Goal: Contribute content: Add original content to the website for others to see

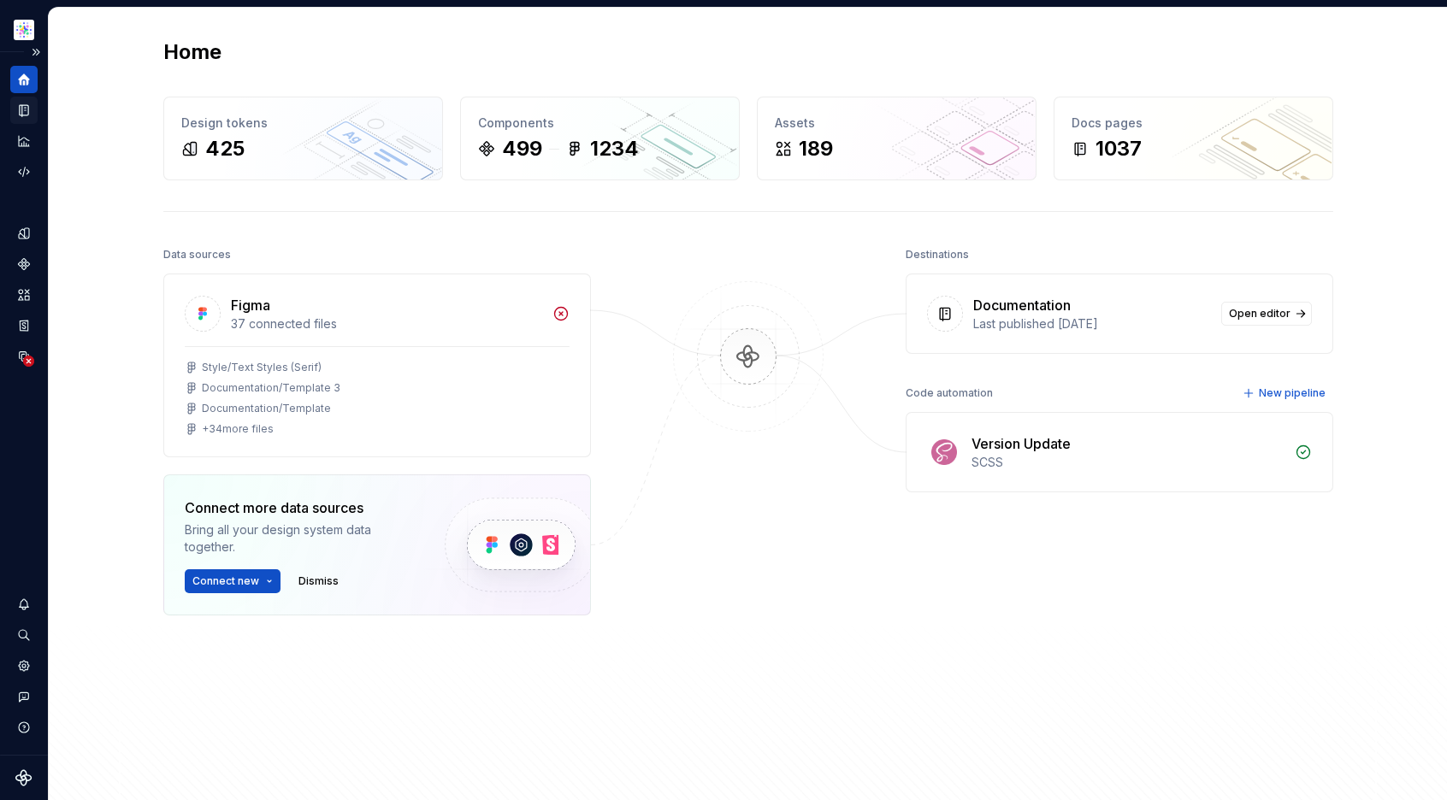
click at [27, 108] on icon "Documentation" at bounding box center [25, 110] width 7 height 9
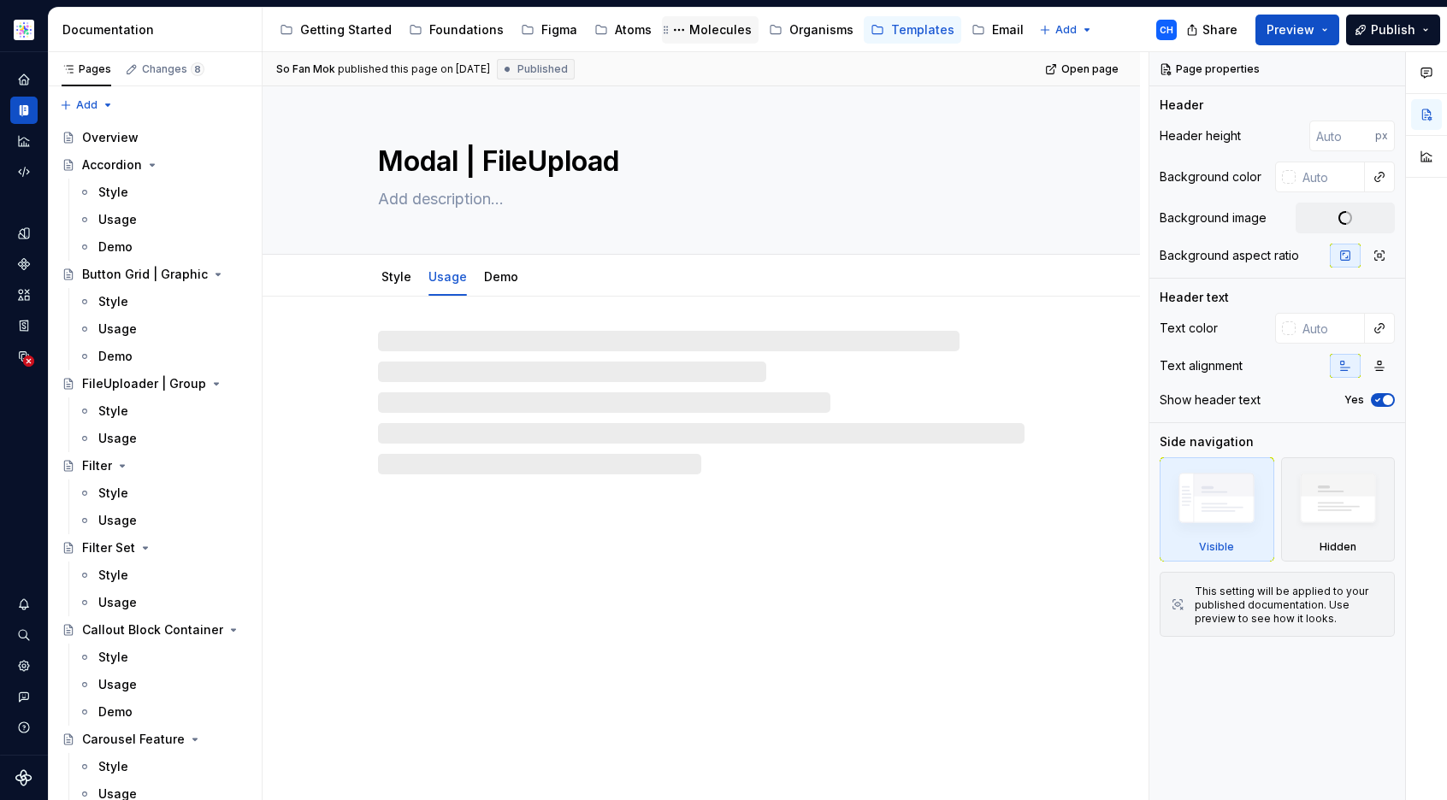
click at [707, 33] on div "Molecules" at bounding box center [720, 29] width 62 height 17
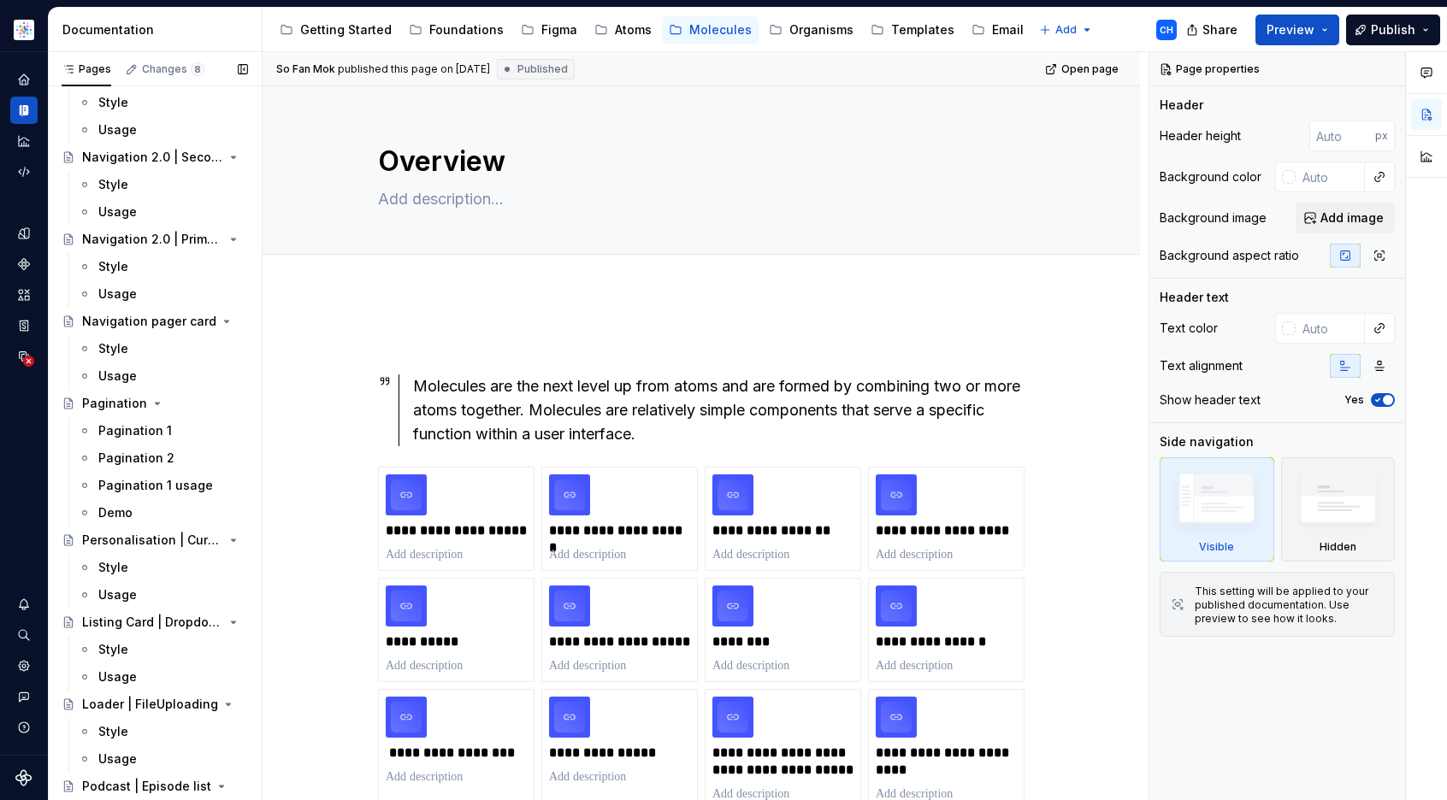
scroll to position [5946, 0]
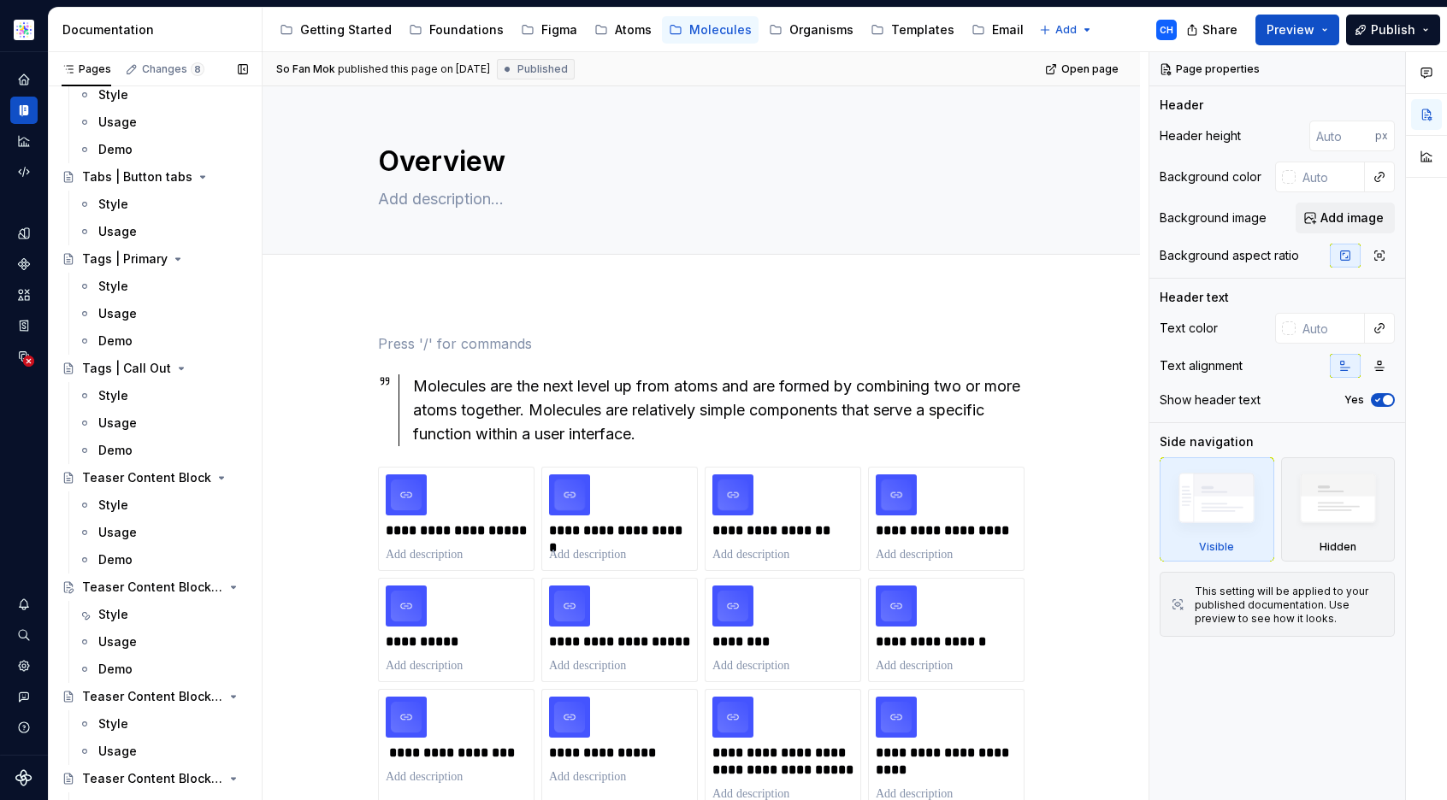
scroll to position [8770, 0]
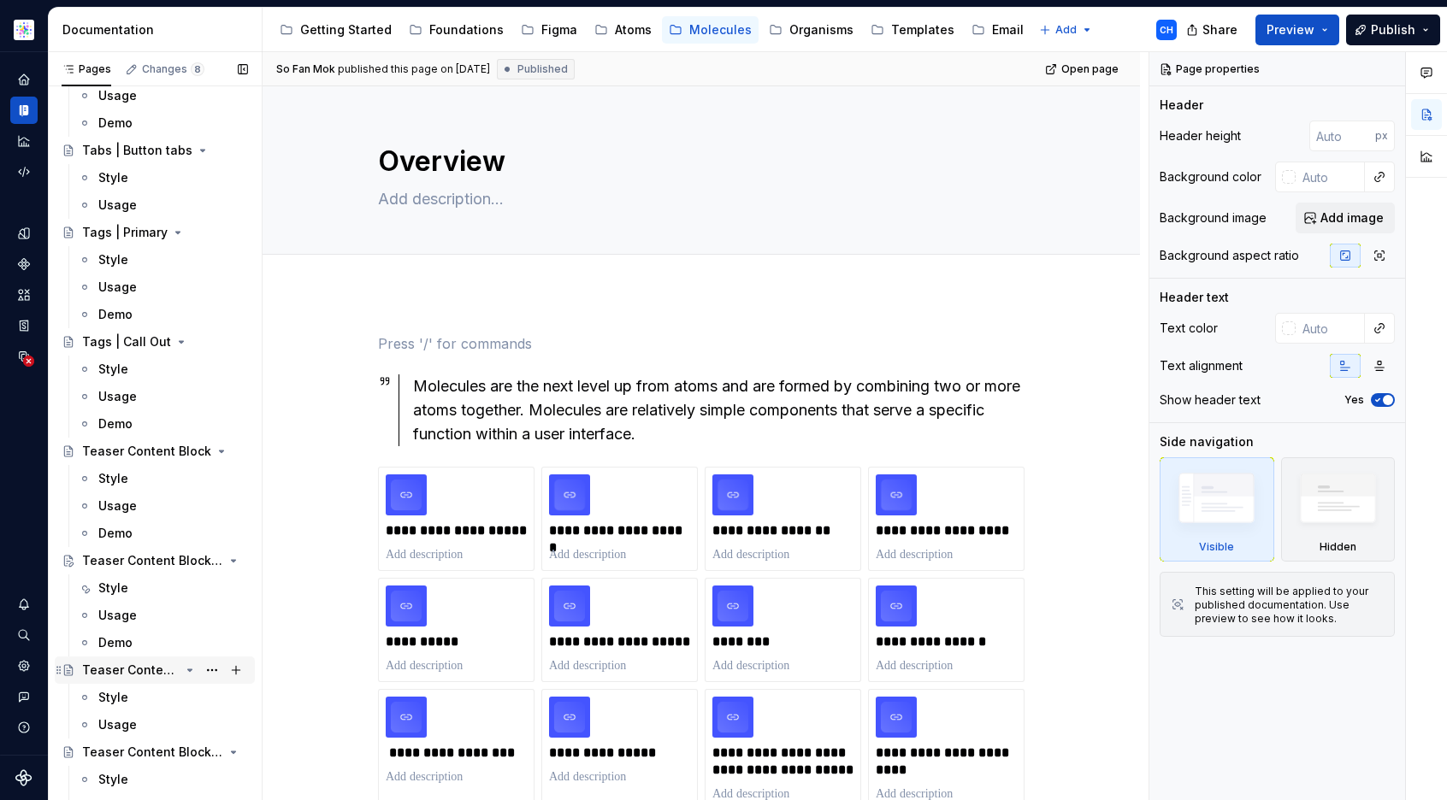
click at [190, 669] on icon "Page tree" at bounding box center [190, 670] width 4 height 2
click at [190, 669] on icon "Page tree" at bounding box center [190, 671] width 2 height 4
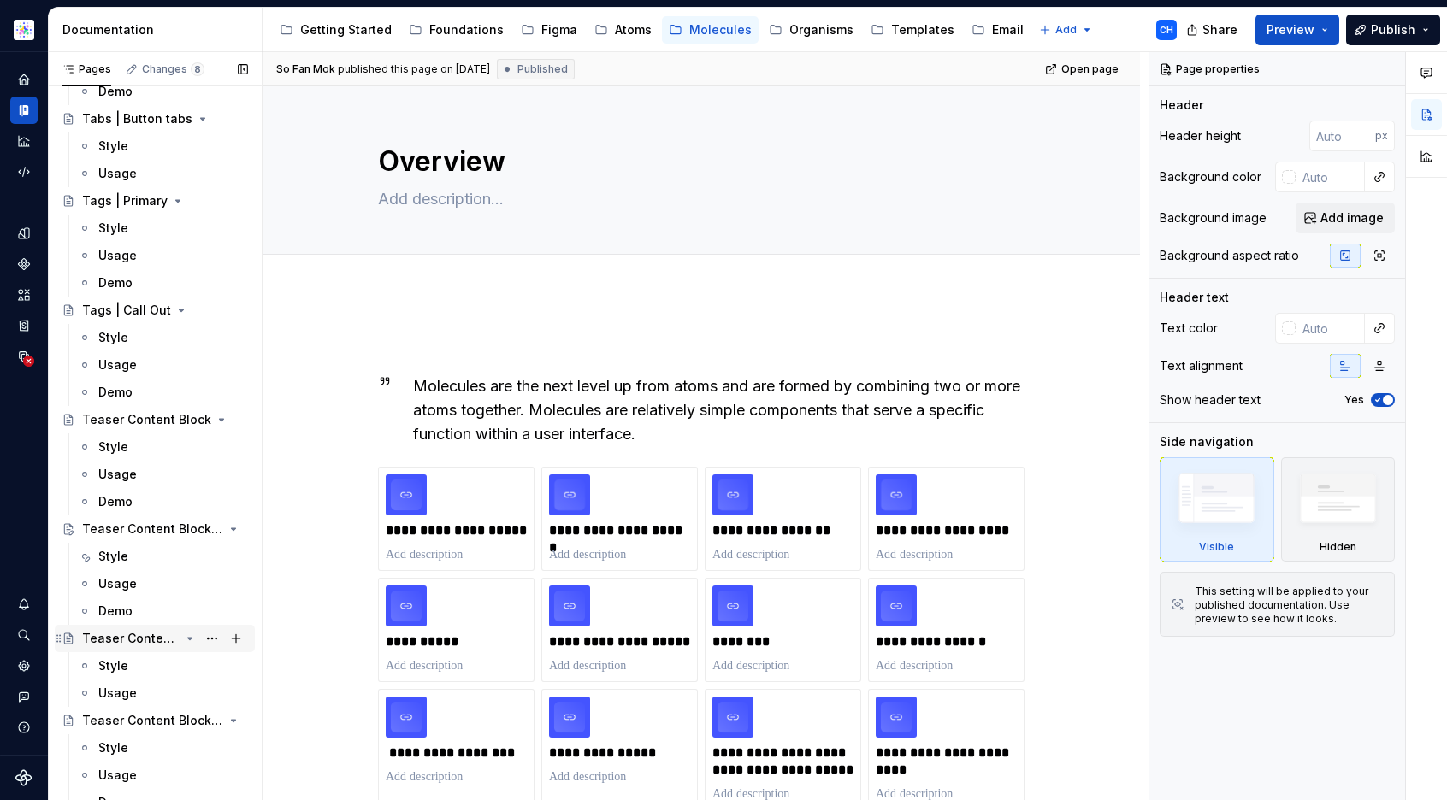
click at [149, 634] on div "Teaser Content Block | Hero 3" at bounding box center [130, 638] width 97 height 17
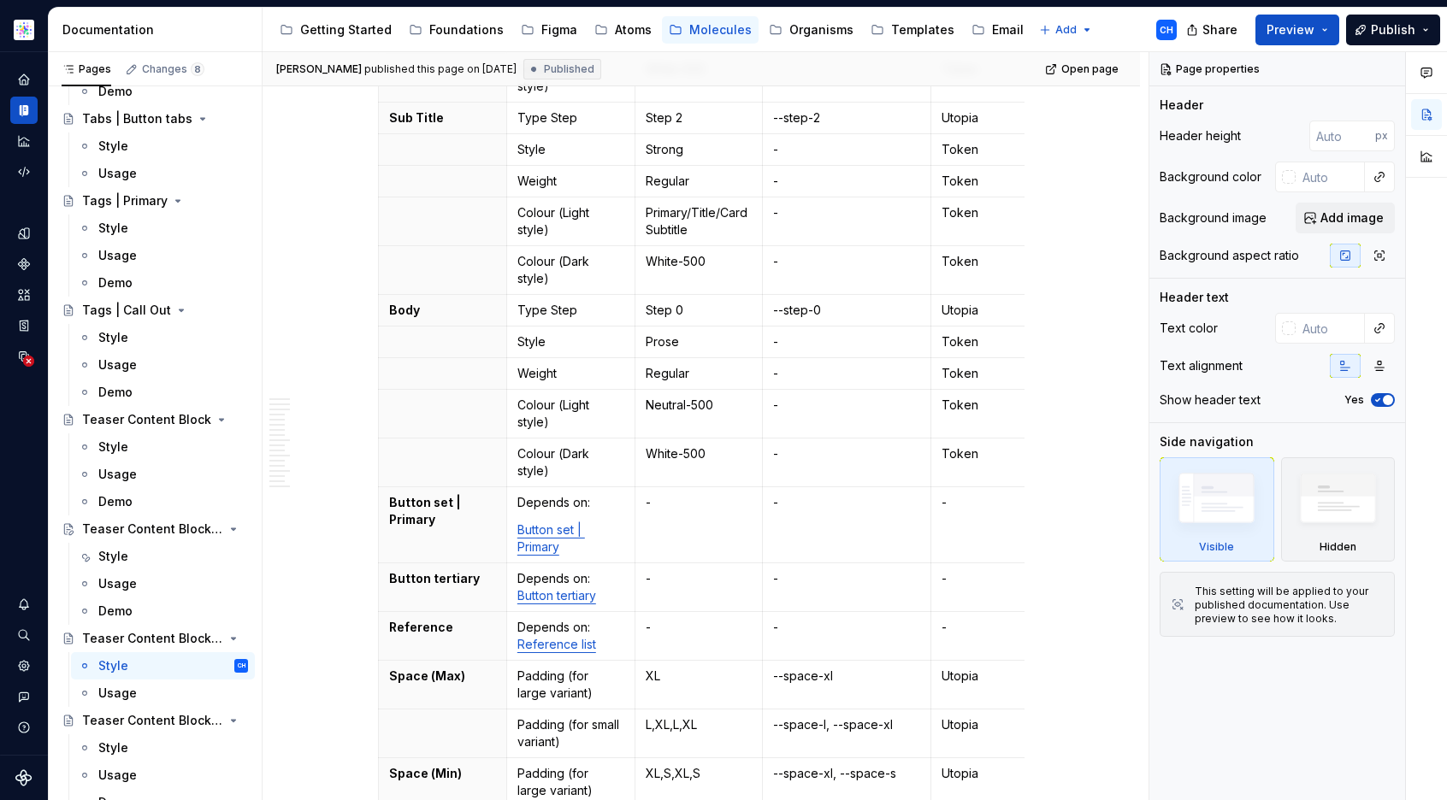
scroll to position [745, 0]
click at [471, 443] on p at bounding box center [442, 451] width 107 height 17
type textarea "*"
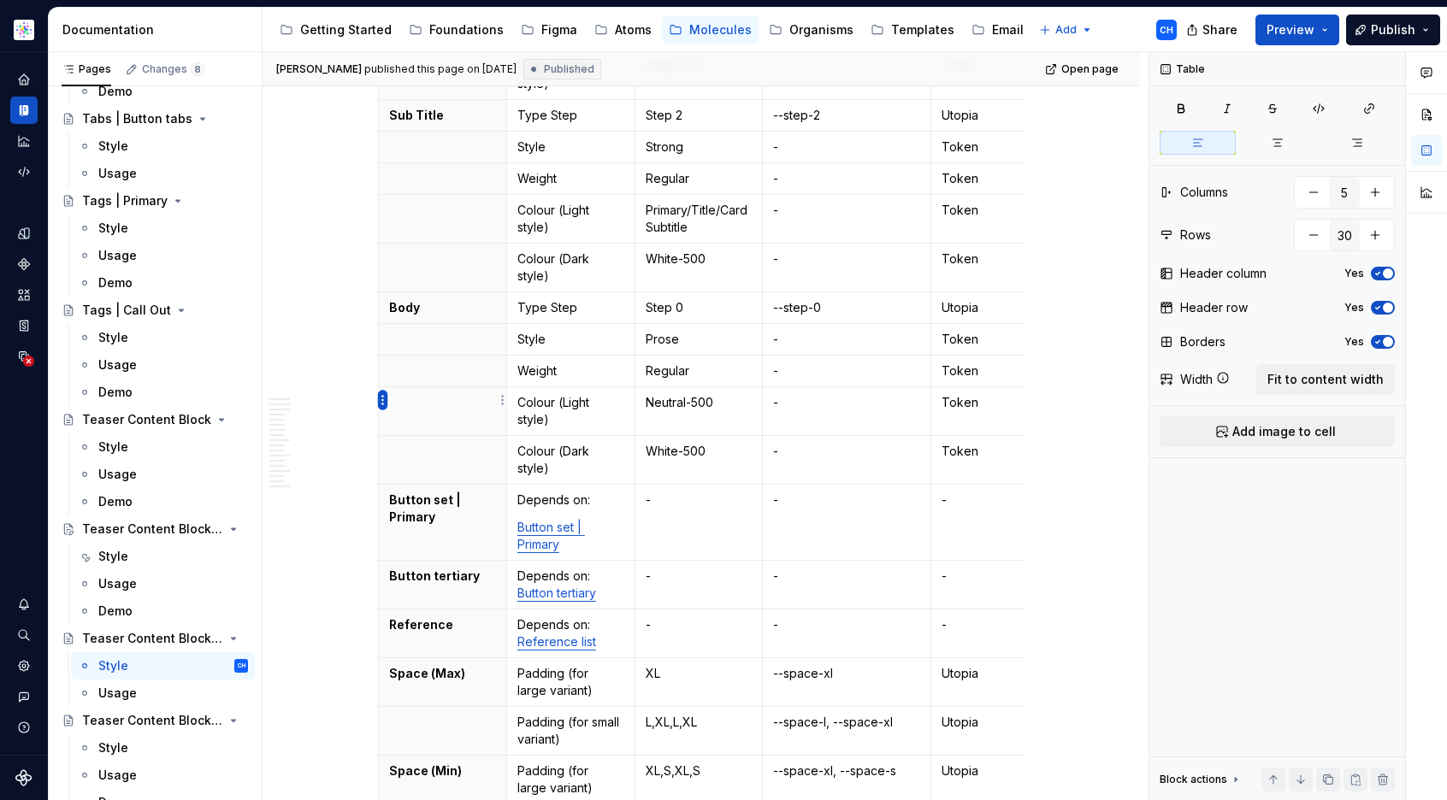
click at [381, 398] on html "Astellas Elements CH Dataset Core Documentation Accessibility guide for tree Pa…" at bounding box center [723, 400] width 1447 height 800
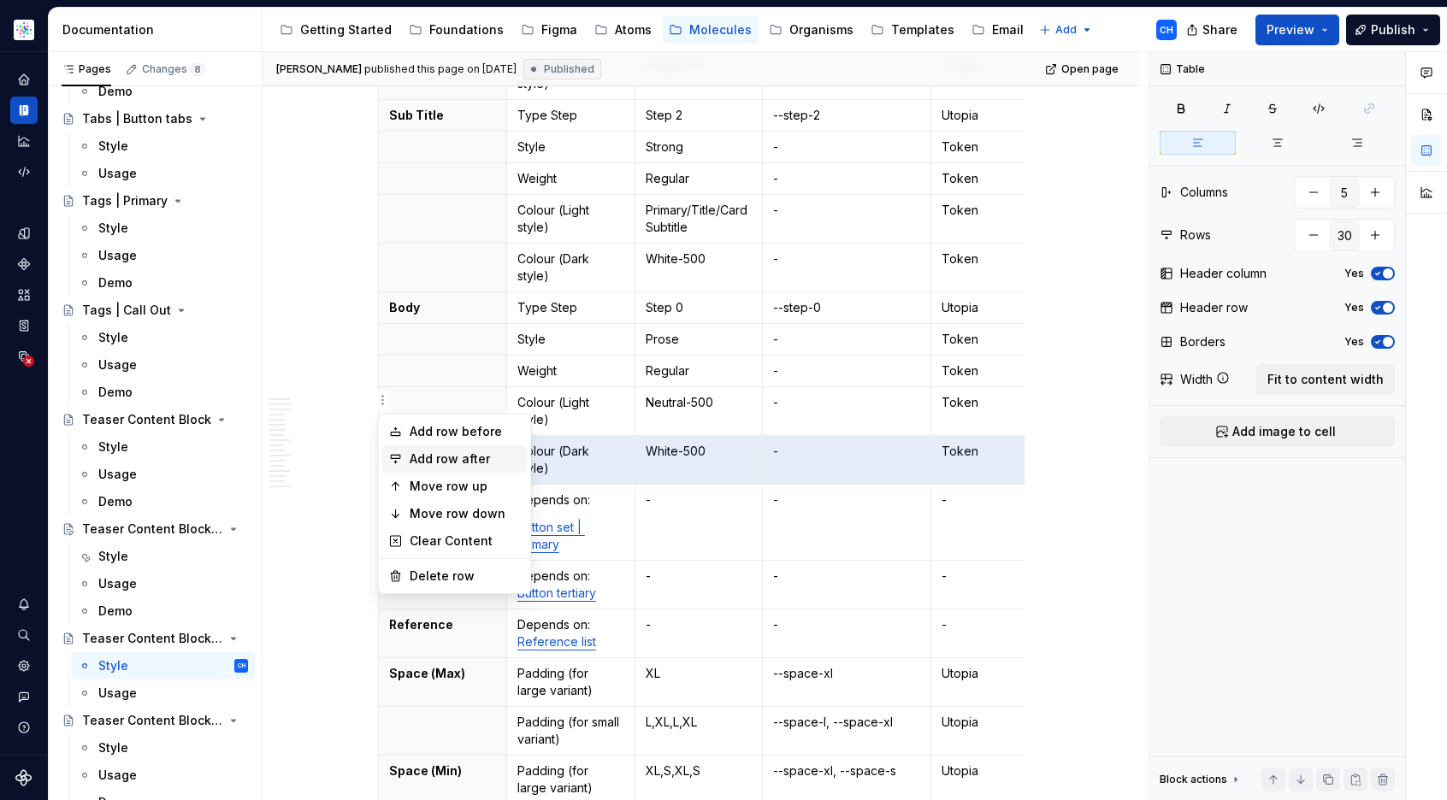
click at [414, 454] on div "Add row after" at bounding box center [465, 459] width 111 height 17
type input "31"
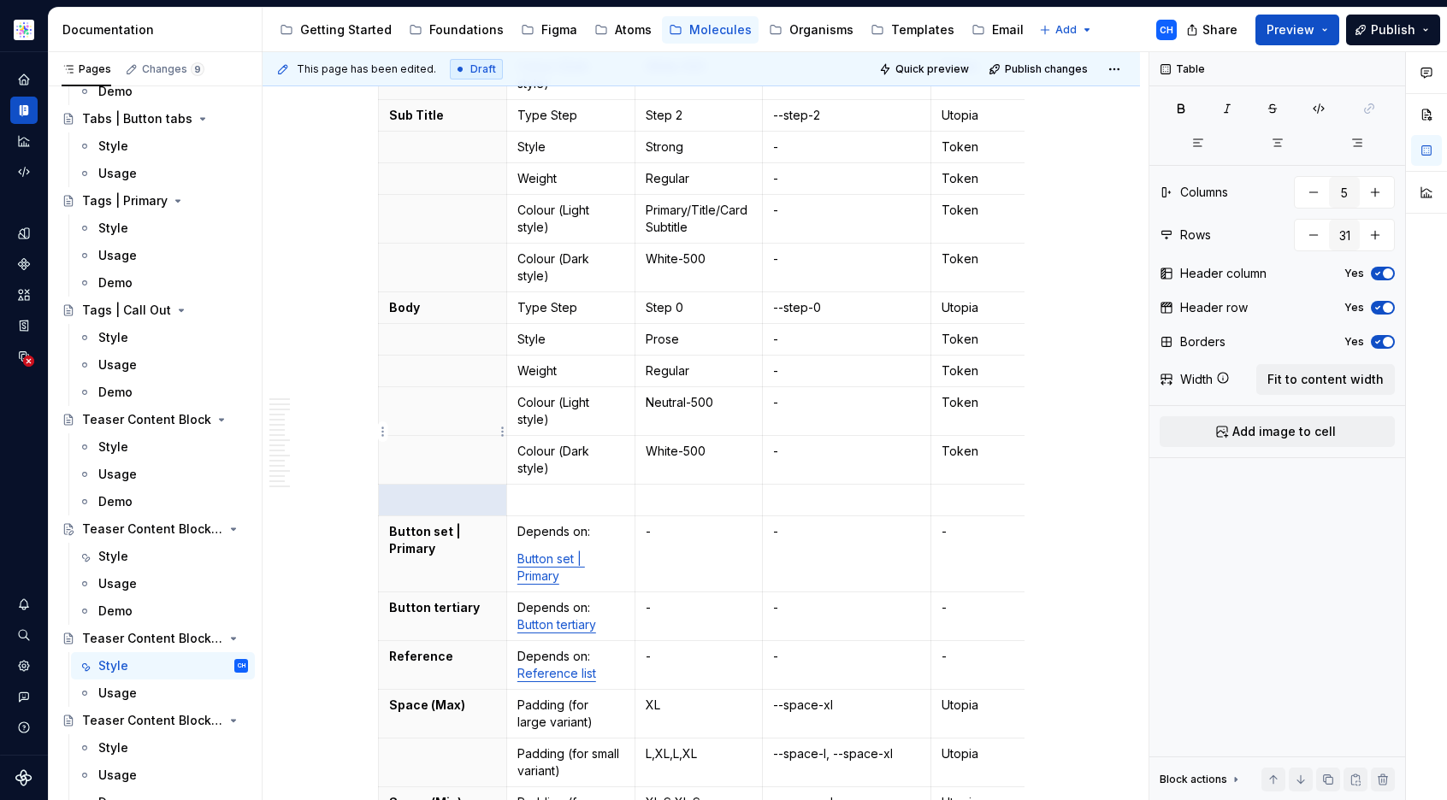
type textarea "*"
click at [383, 431] on html "Astellas Elements CH Dataset Core Documentation Accessibility guide for tree Pa…" at bounding box center [723, 400] width 1447 height 800
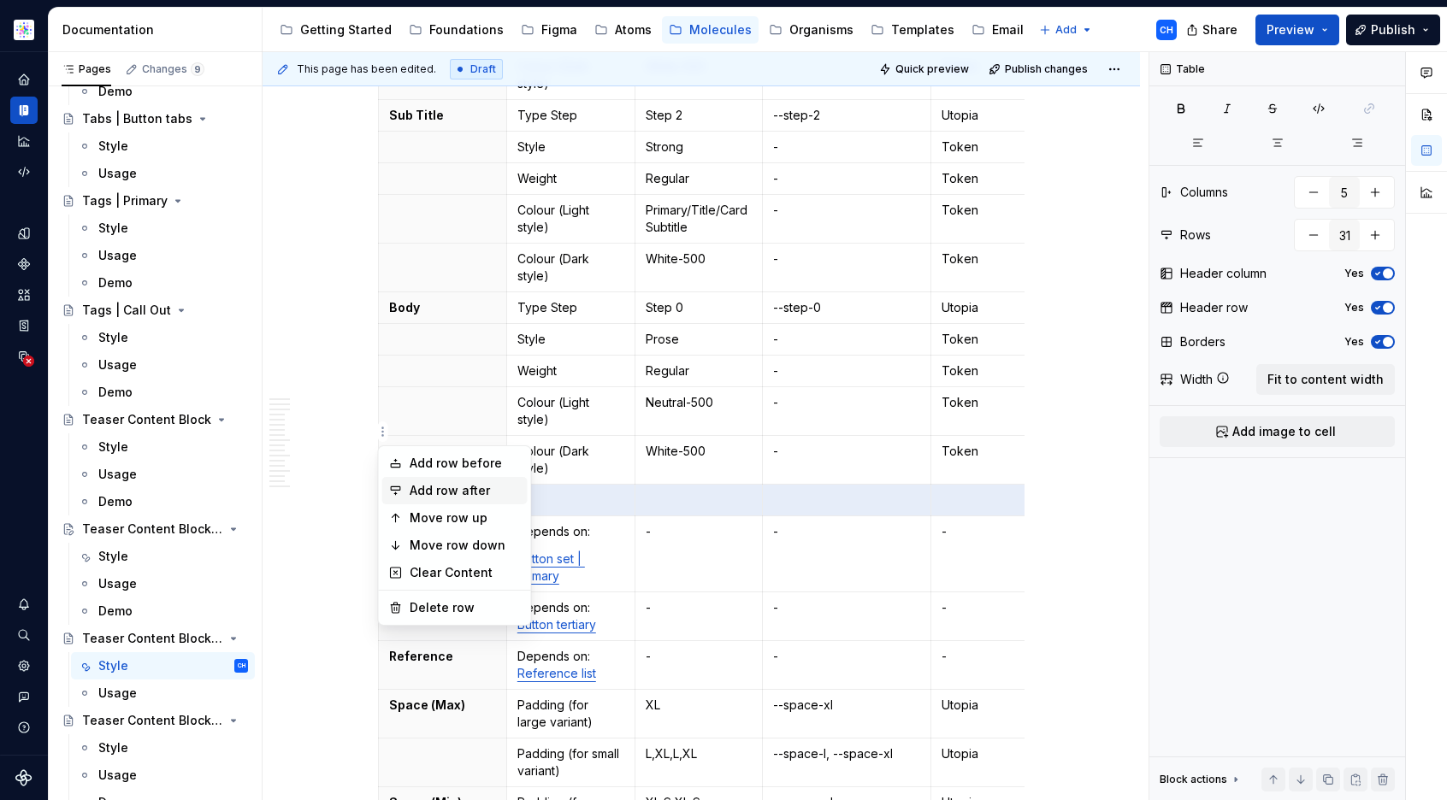
click at [413, 486] on div "Add row after" at bounding box center [465, 490] width 111 height 17
type input "32"
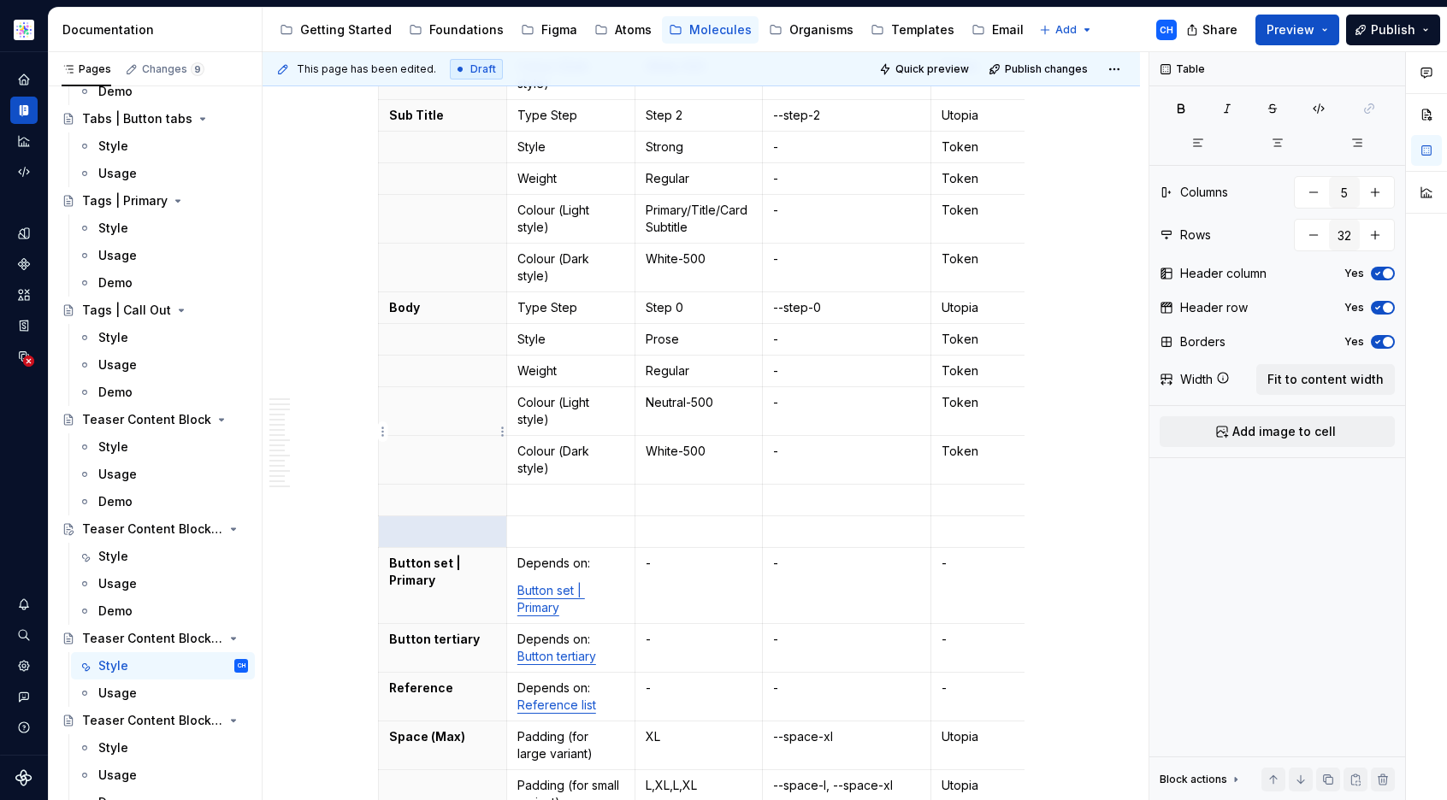
click at [433, 492] on p at bounding box center [442, 500] width 107 height 17
click at [410, 299] on p "Body" at bounding box center [442, 307] width 107 height 17
copy p "Body"
click at [454, 492] on p at bounding box center [442, 500] width 107 height 17
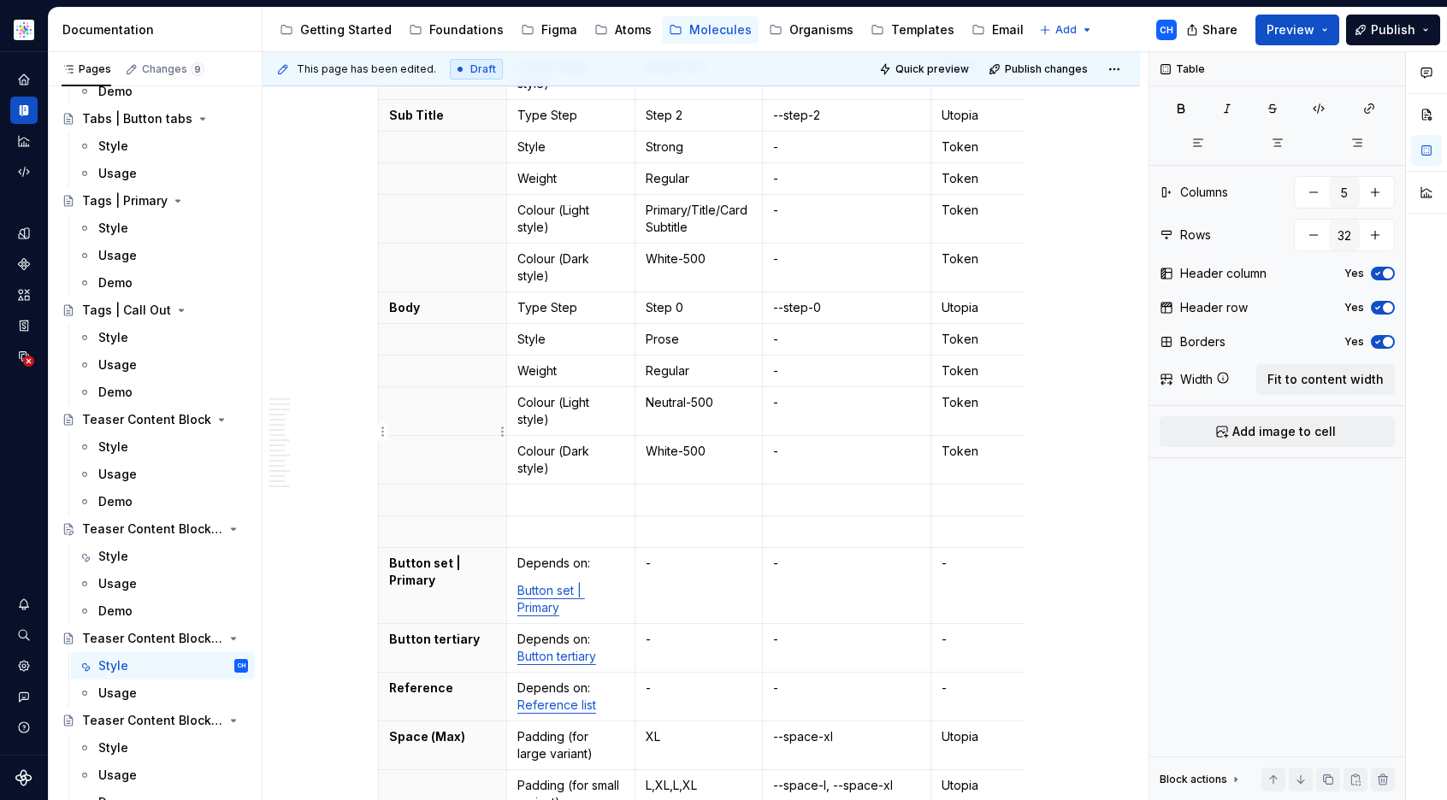
paste div
click at [412, 492] on p "Body" at bounding box center [442, 500] width 107 height 17
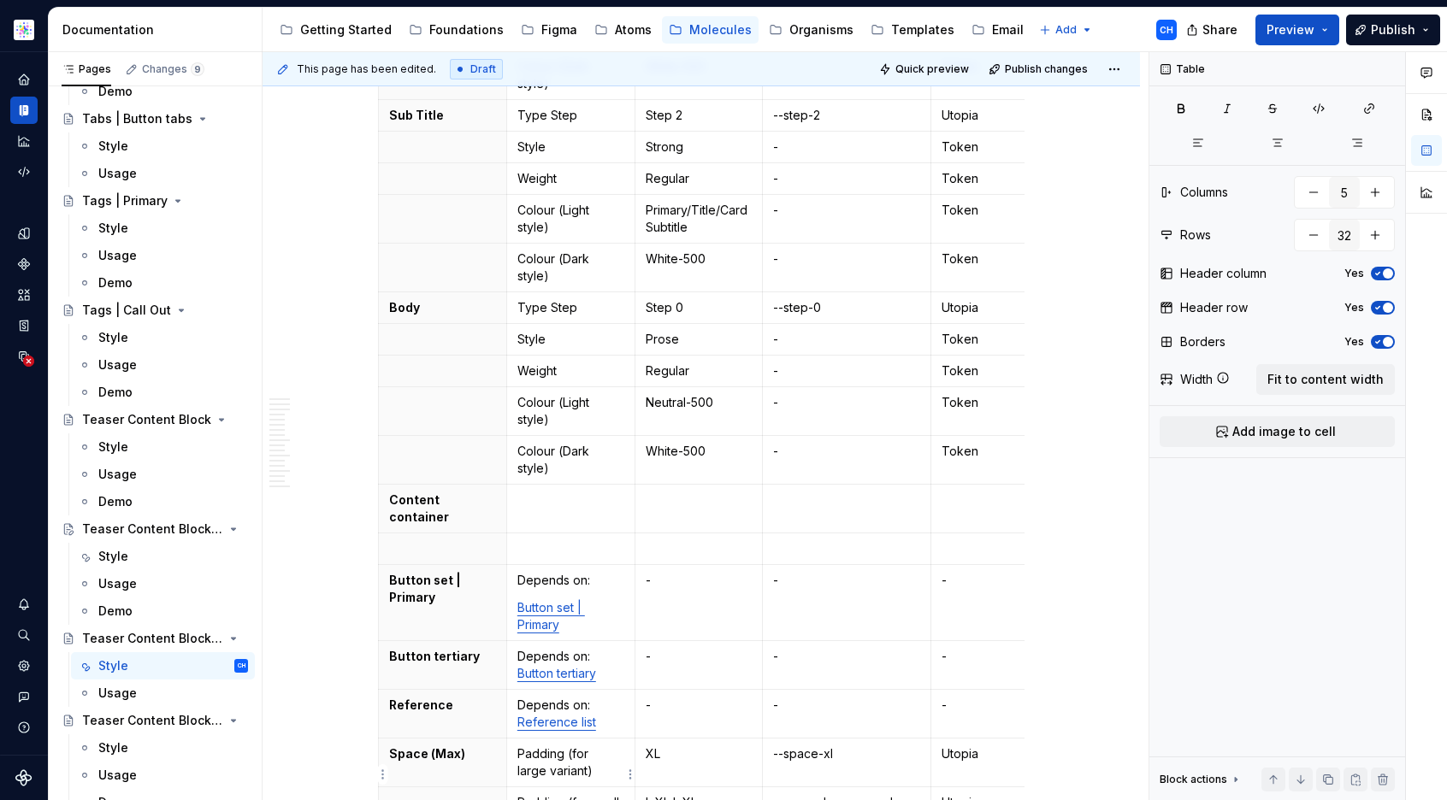
type textarea "*"
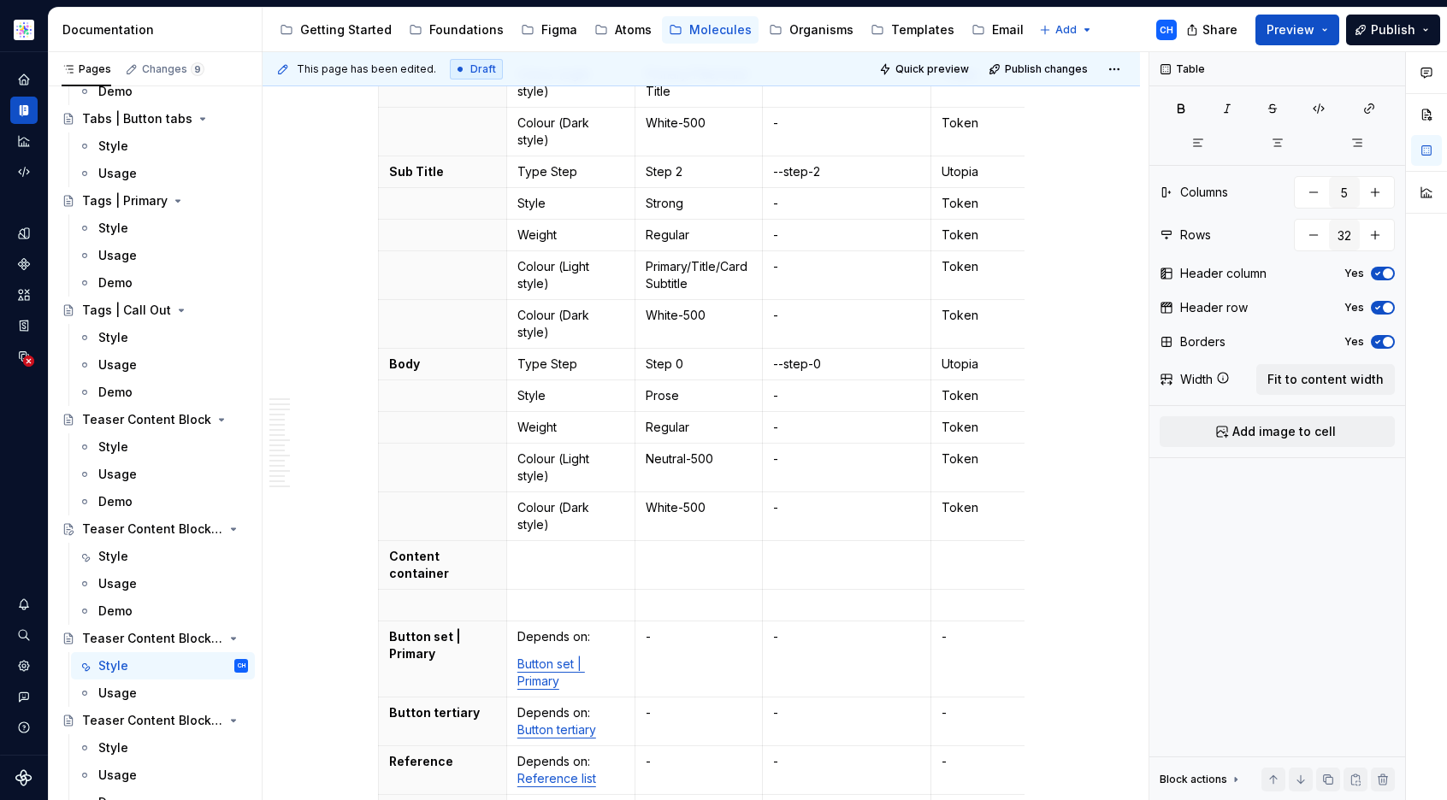
scroll to position [685, 0]
click at [574, 551] on p at bounding box center [570, 559] width 107 height 17
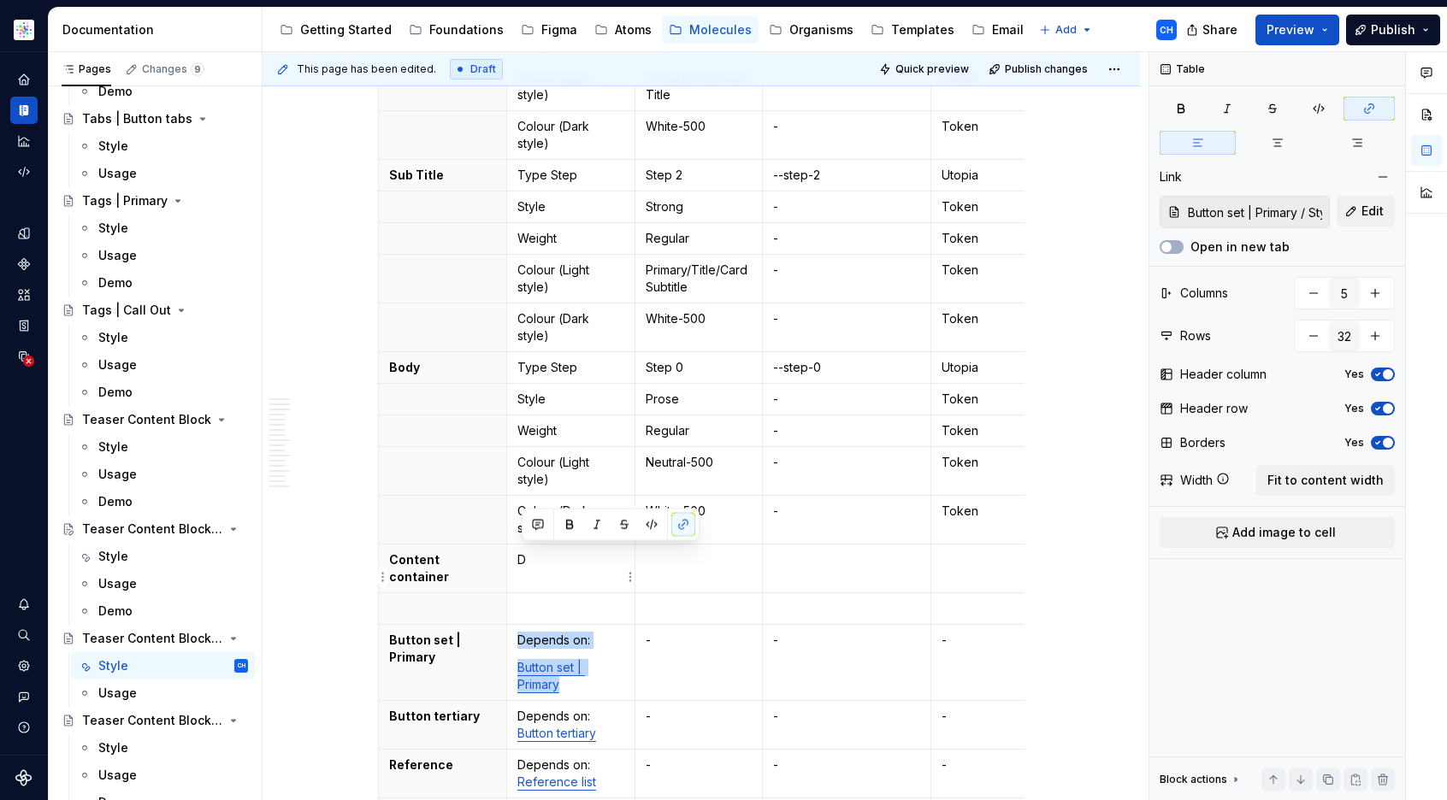
drag, startPoint x: 587, startPoint y: 599, endPoint x: 516, endPoint y: 554, distance: 84.2
click at [516, 625] on td "Depends on: Button set | Primary" at bounding box center [570, 663] width 128 height 76
copy td "Depends on: Button set | Primary"
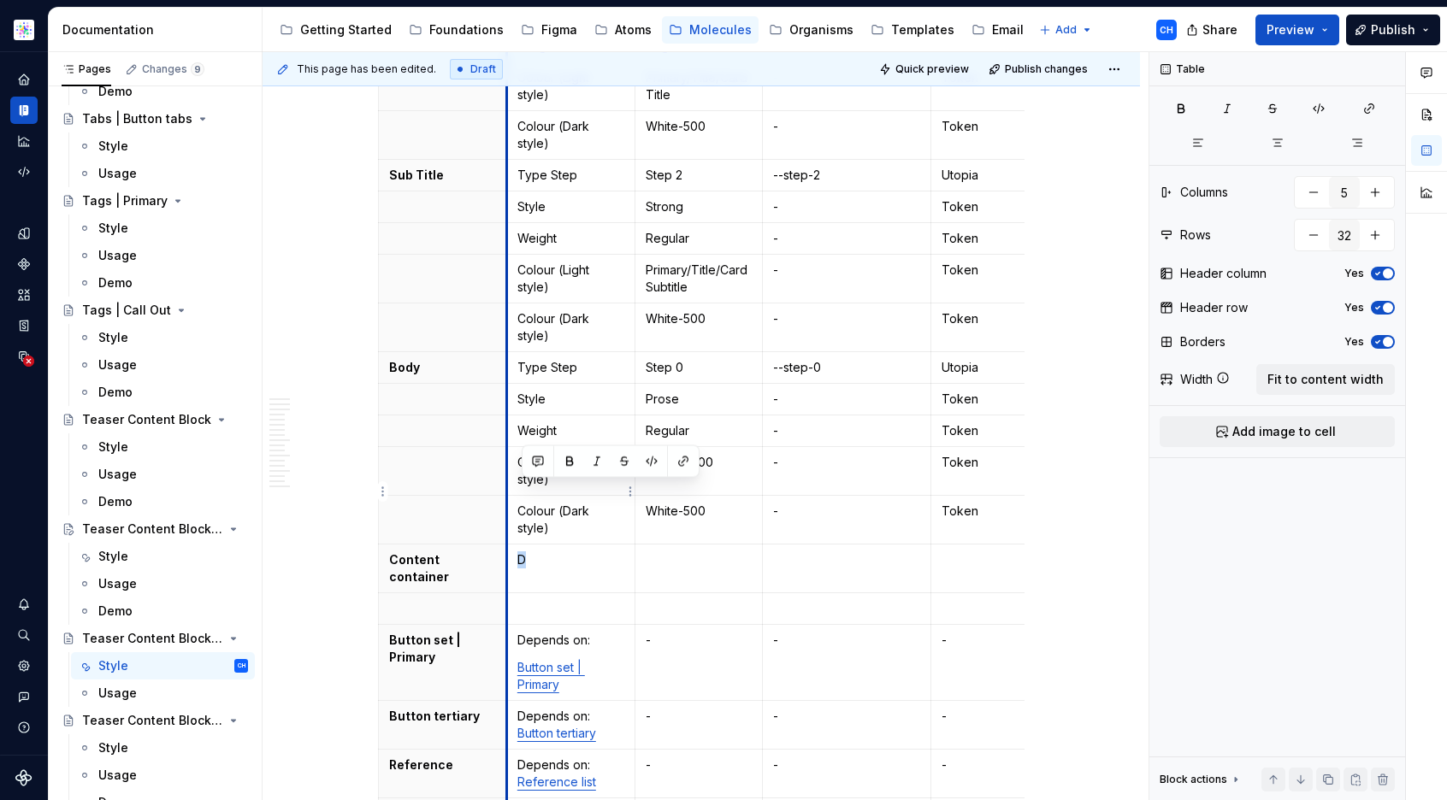
drag, startPoint x: 551, startPoint y: 494, endPoint x: 512, endPoint y: 492, distance: 39.4
click at [512, 545] on td "D" at bounding box center [570, 569] width 128 height 49
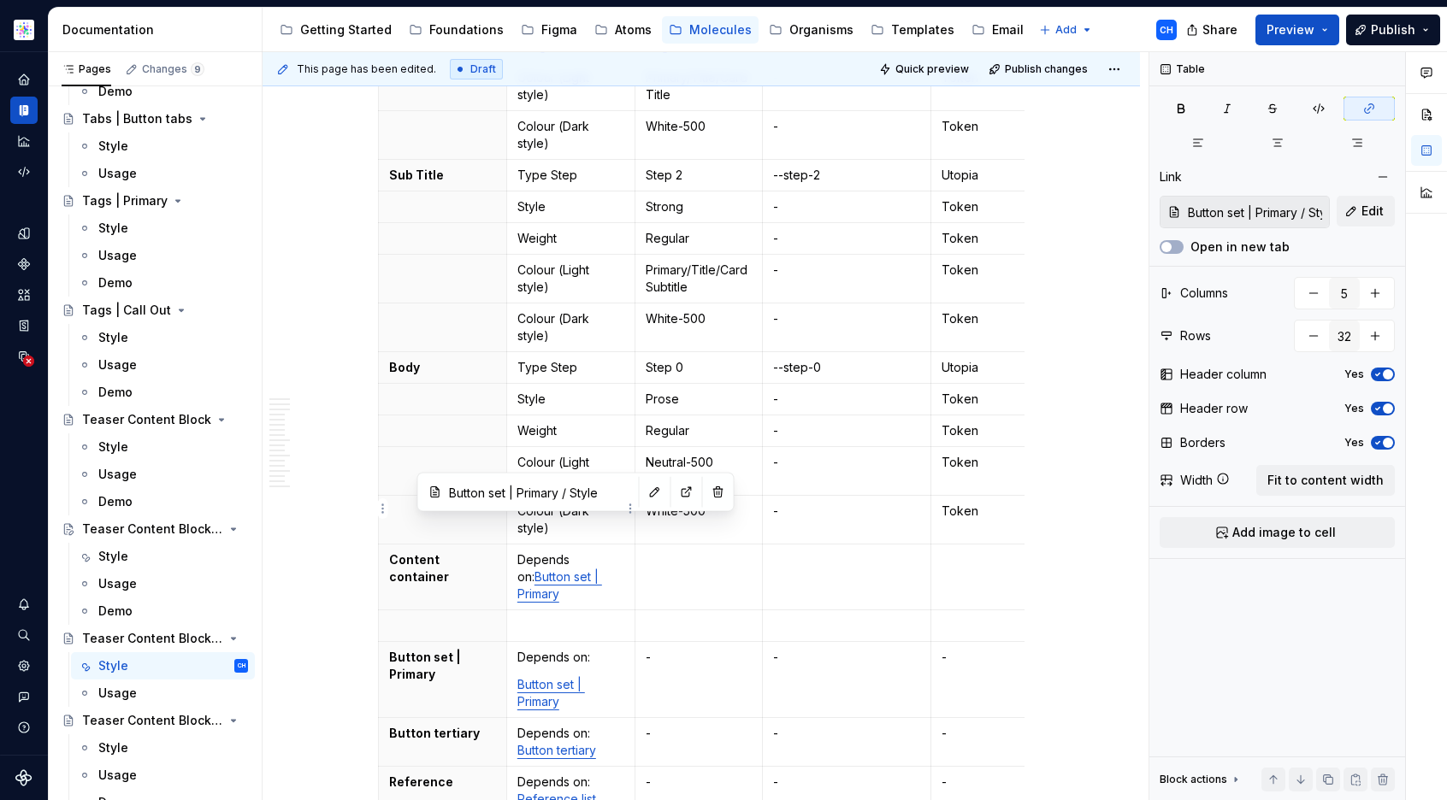
click at [551, 569] on link "Button set | Primary" at bounding box center [559, 585] width 85 height 32
click at [643, 497] on button "button" at bounding box center [655, 493] width 24 height 24
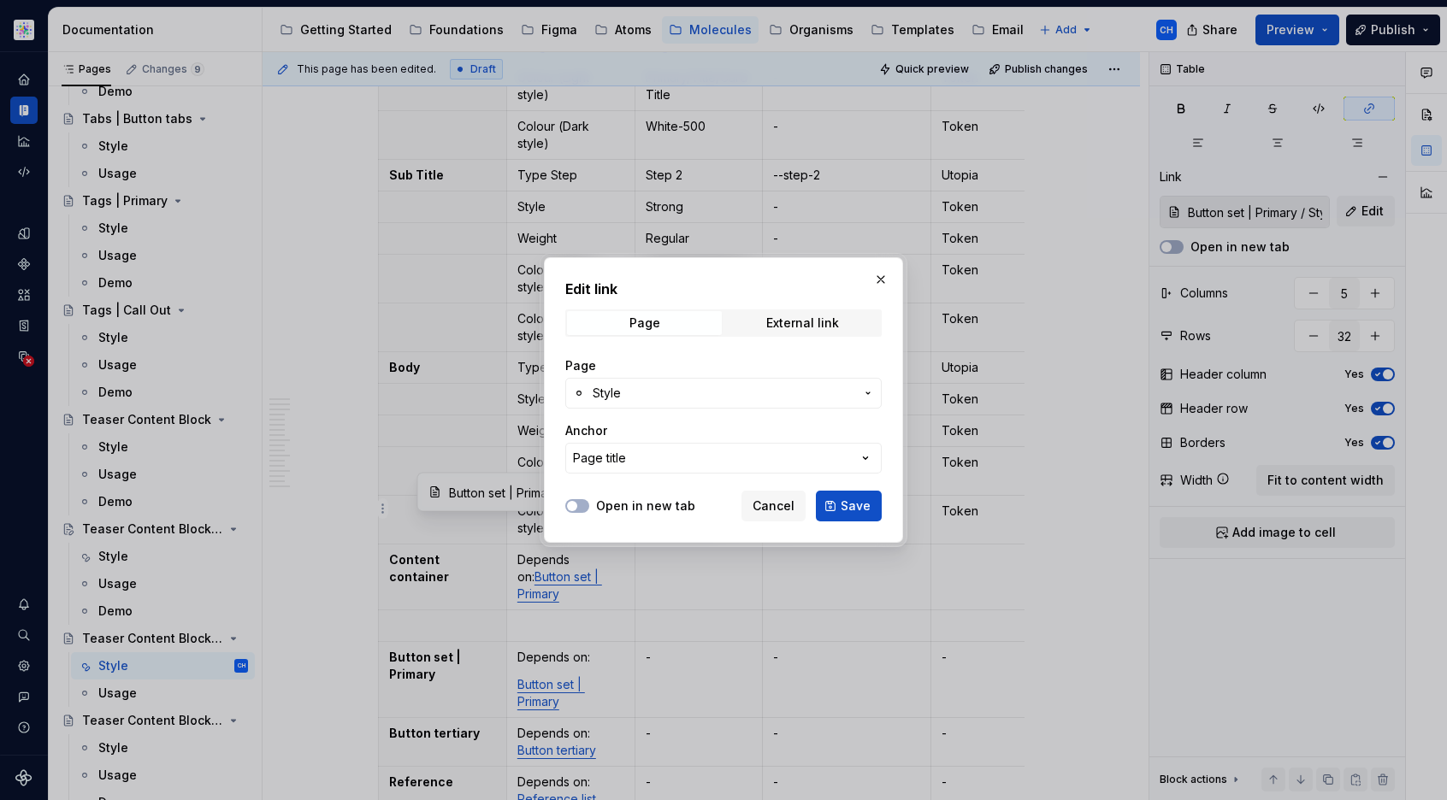
click at [675, 398] on span "Style" at bounding box center [724, 393] width 262 height 17
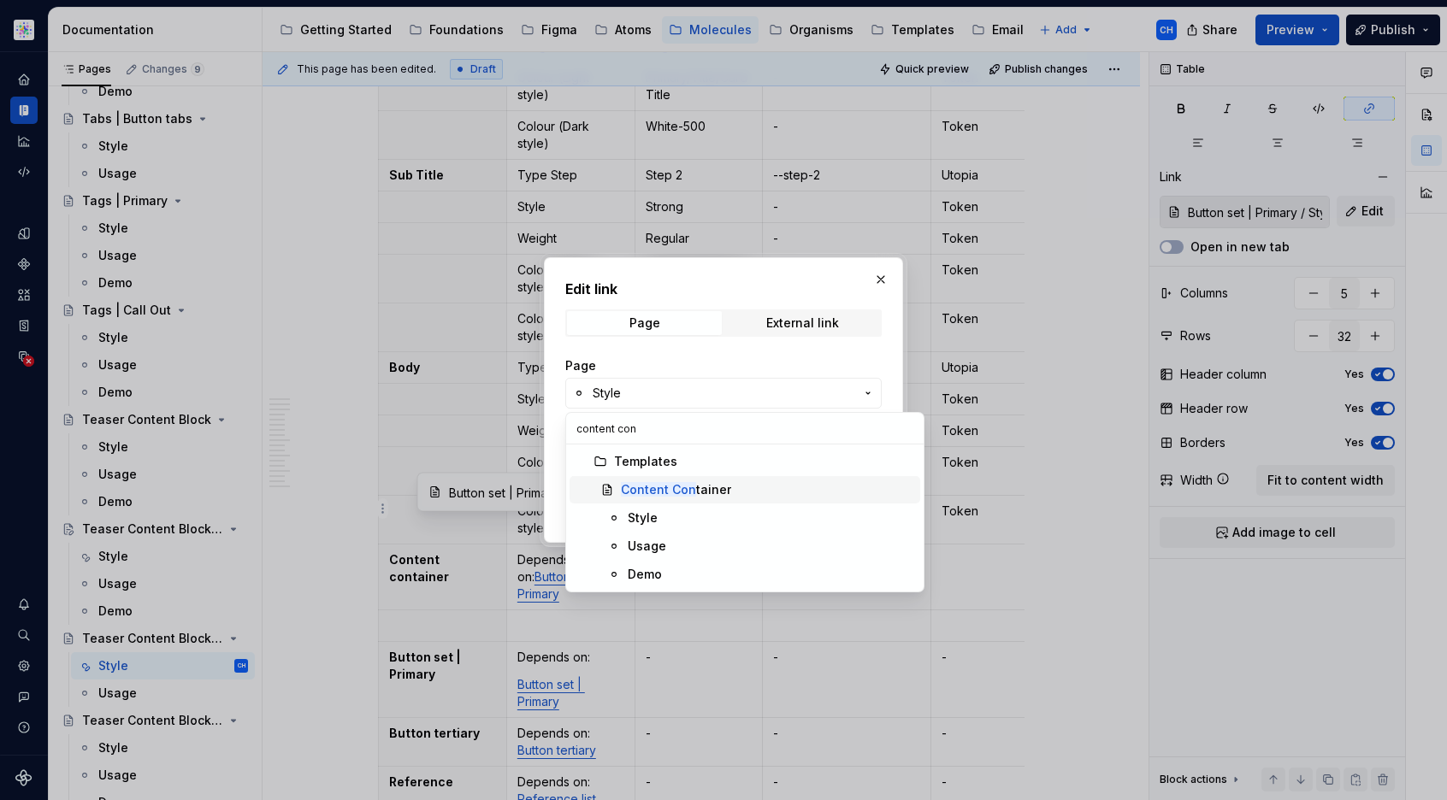
type input "content con"
click at [675, 495] on mark "Content Con" at bounding box center [658, 489] width 75 height 15
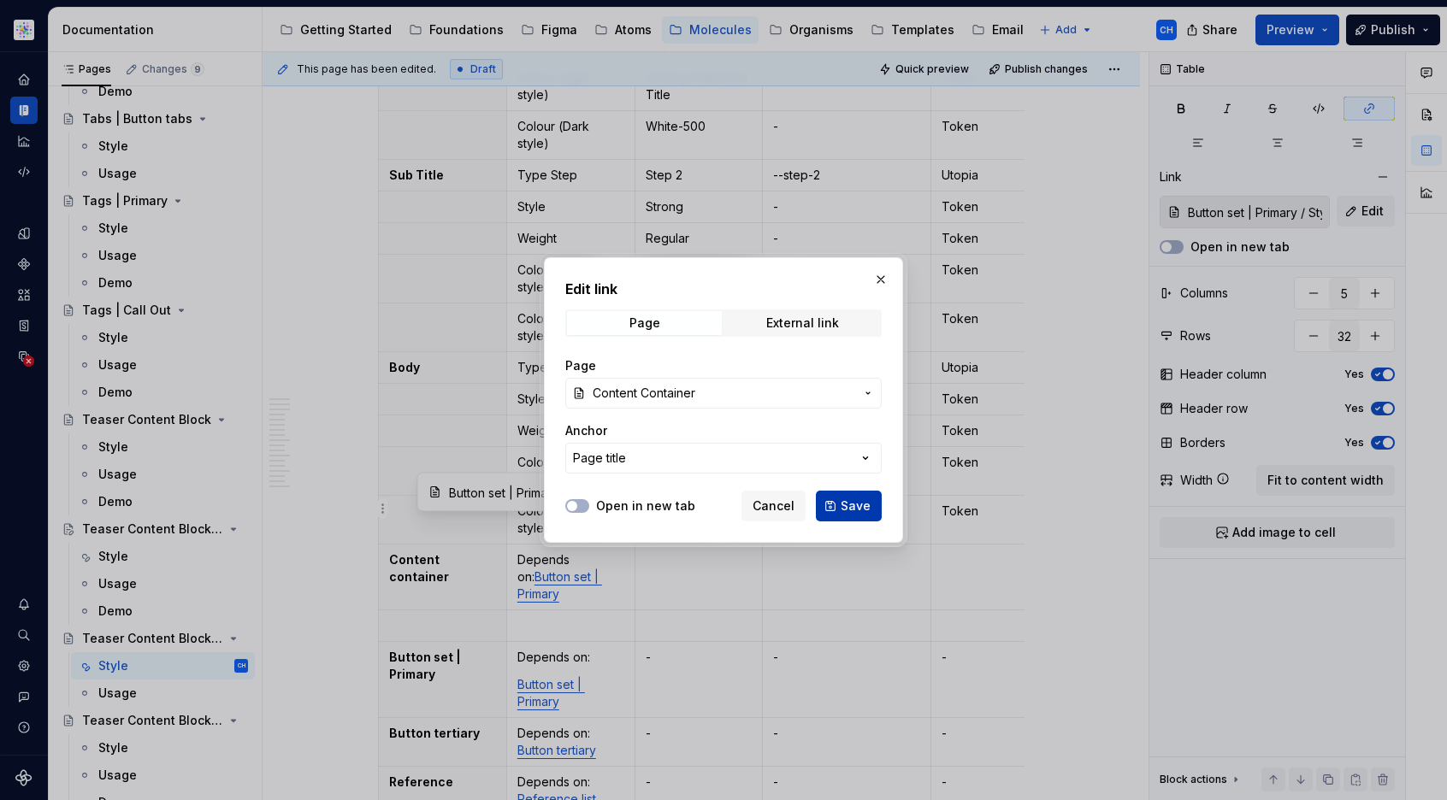
click at [847, 516] on button "Save" at bounding box center [849, 506] width 66 height 31
type input "Content Container"
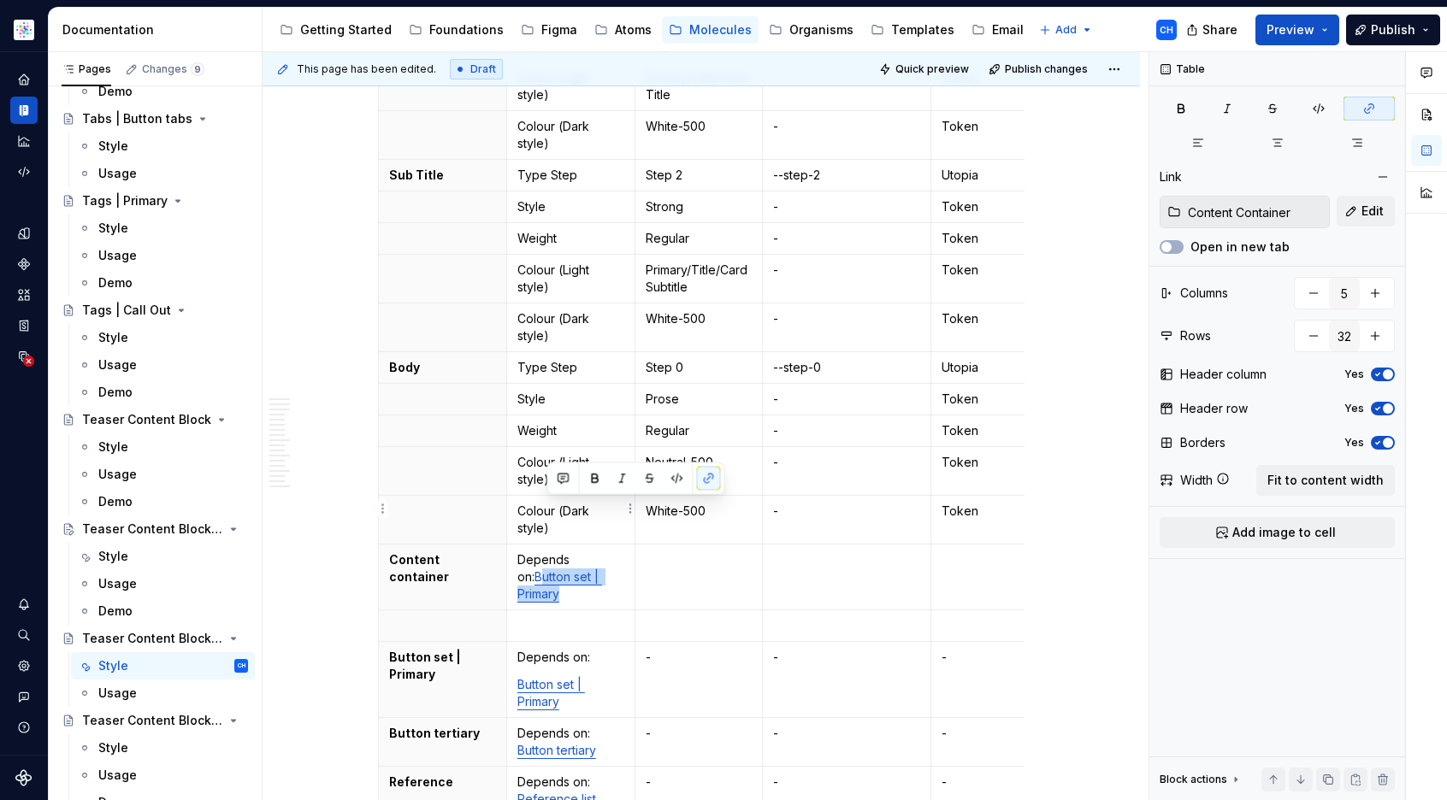
drag, startPoint x: 569, startPoint y: 528, endPoint x: 547, endPoint y: 507, distance: 30.2
click at [547, 551] on p "Depends on: Button set | Primary" at bounding box center [570, 576] width 107 height 51
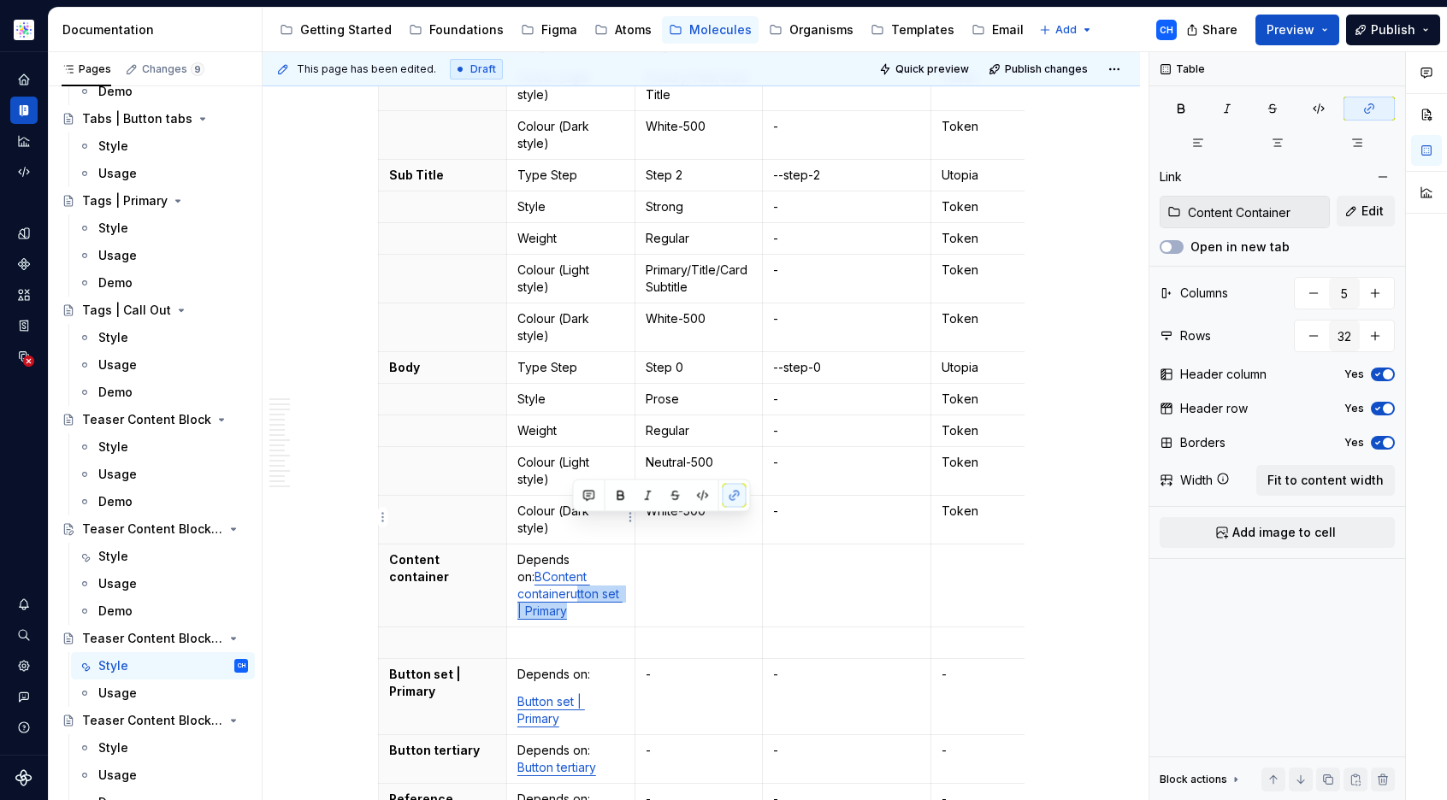
drag, startPoint x: 590, startPoint y: 543, endPoint x: 580, endPoint y: 524, distance: 21.4
click at [580, 551] on p "Depends on: BContent containerutton set | Primary" at bounding box center [570, 585] width 107 height 68
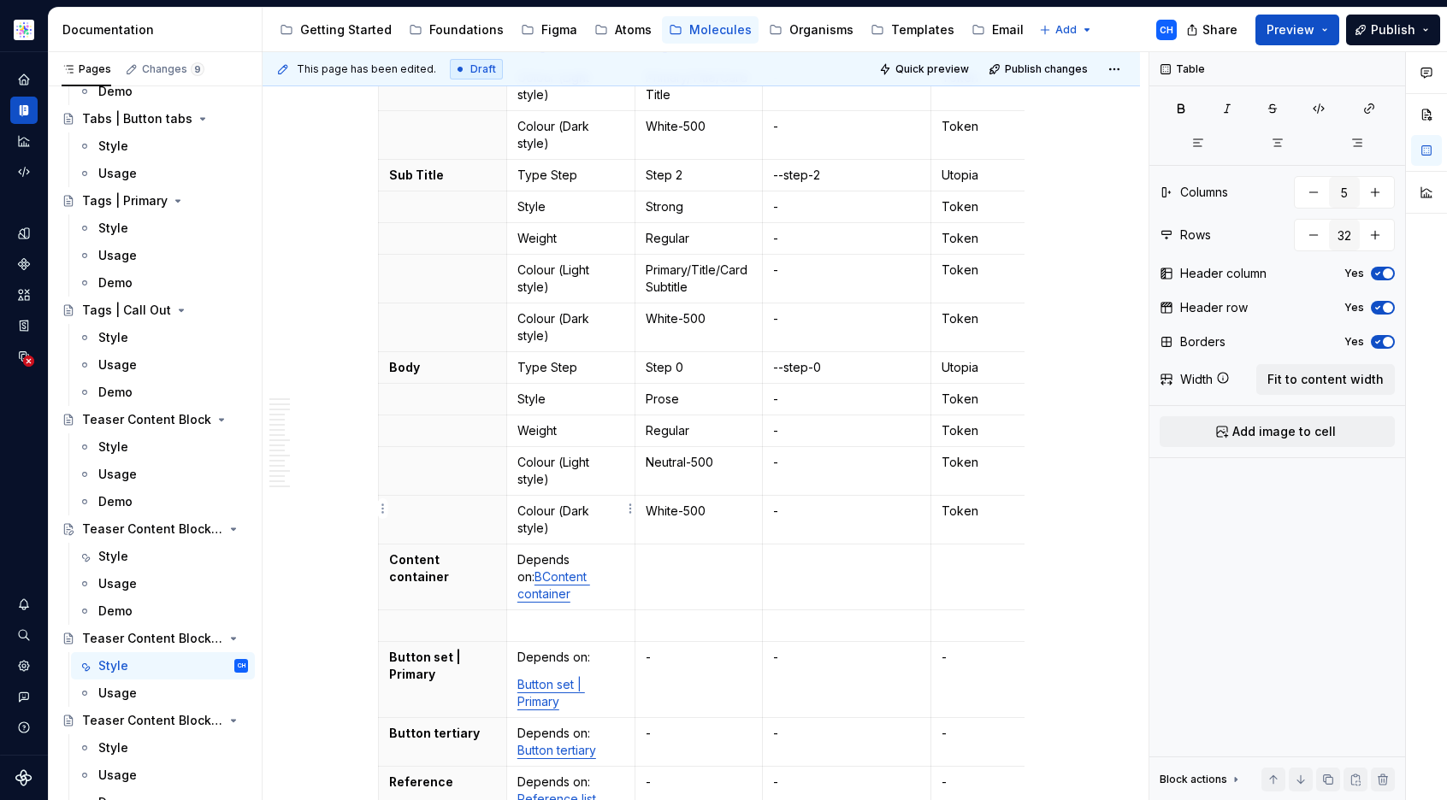
click at [548, 569] on link "BContent container" at bounding box center [553, 585] width 73 height 32
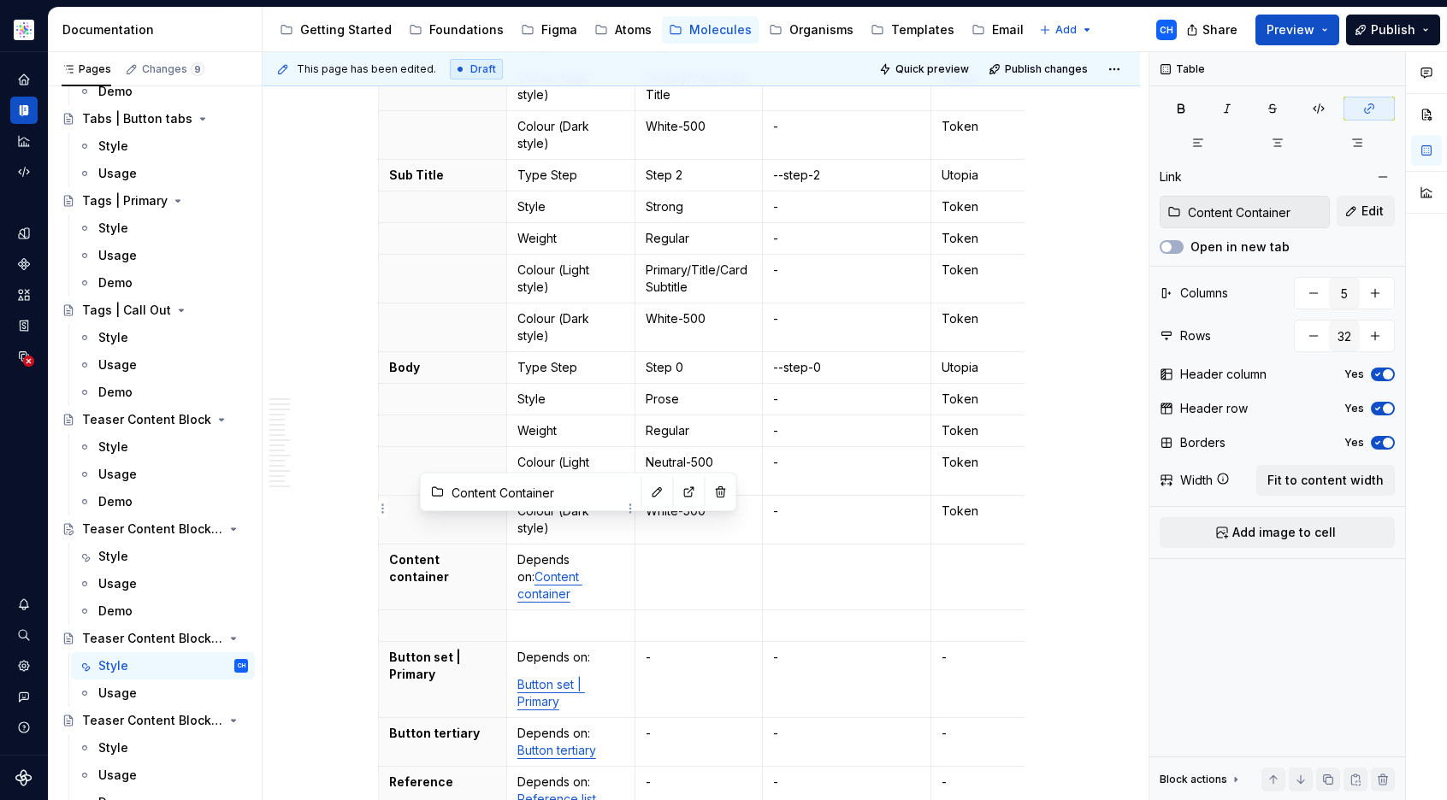
click at [557, 569] on link "Content container" at bounding box center [549, 585] width 65 height 32
click at [531, 569] on link "Content container" at bounding box center [549, 585] width 65 height 32
click at [593, 551] on p "Depends on: Content Container" at bounding box center [570, 576] width 107 height 51
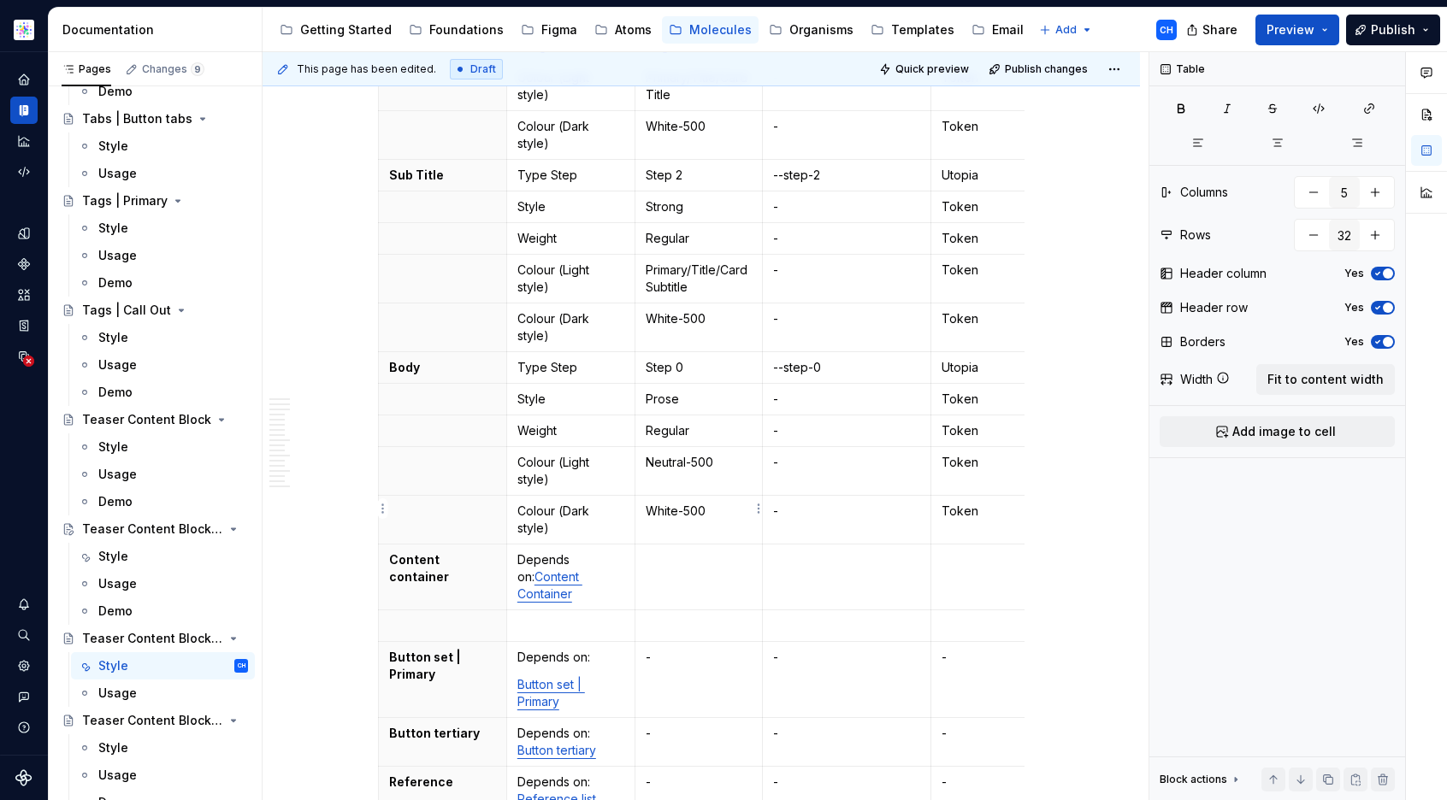
click at [694, 545] on td at bounding box center [698, 578] width 128 height 66
click at [822, 545] on td at bounding box center [847, 578] width 168 height 66
click at [977, 545] on td at bounding box center [980, 578] width 98 height 66
type textarea "*"
click at [605, 617] on p at bounding box center [570, 625] width 107 height 17
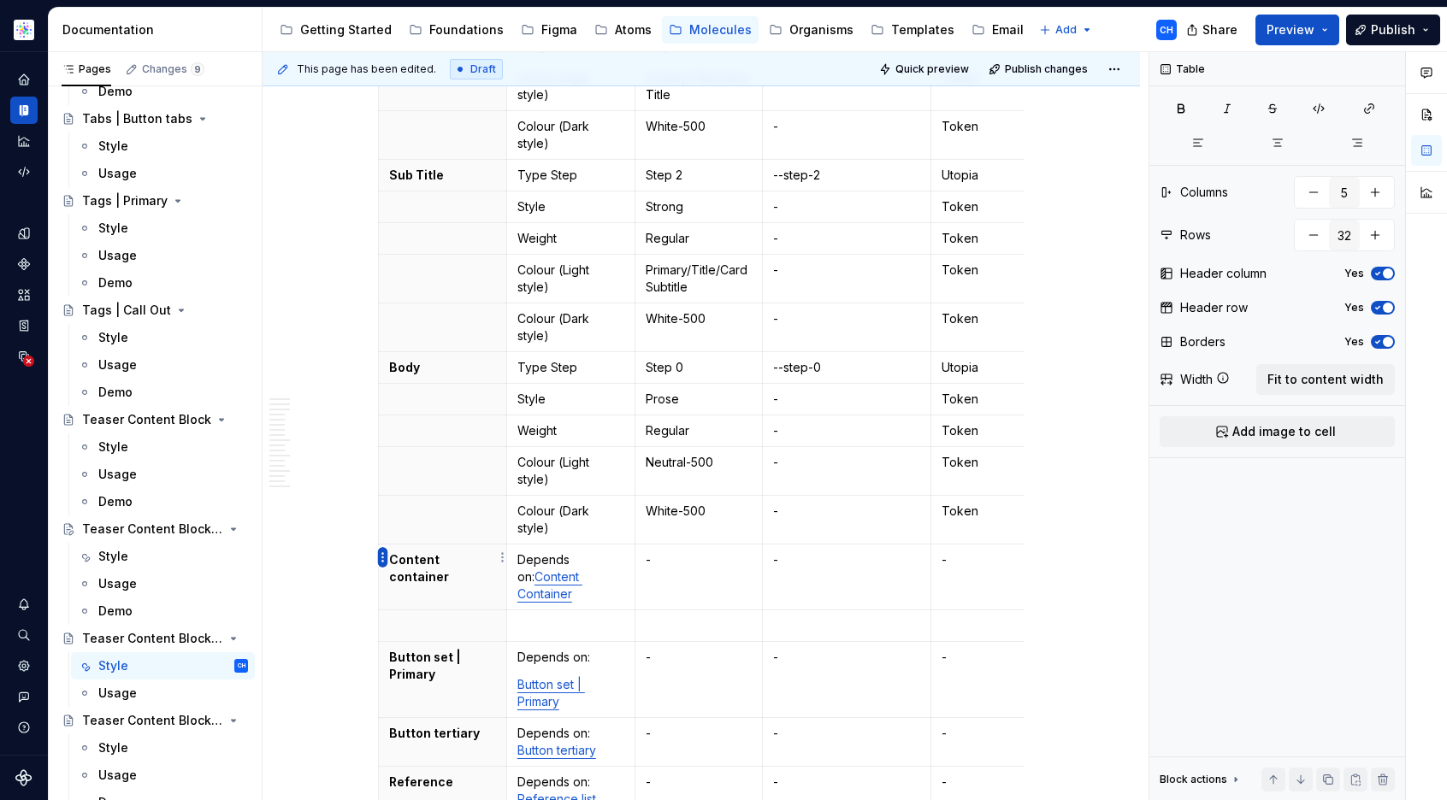
click at [384, 557] on html "Astellas Elements CH Dataset Core Documentation Accessibility guide for tree Pa…" at bounding box center [723, 400] width 1447 height 800
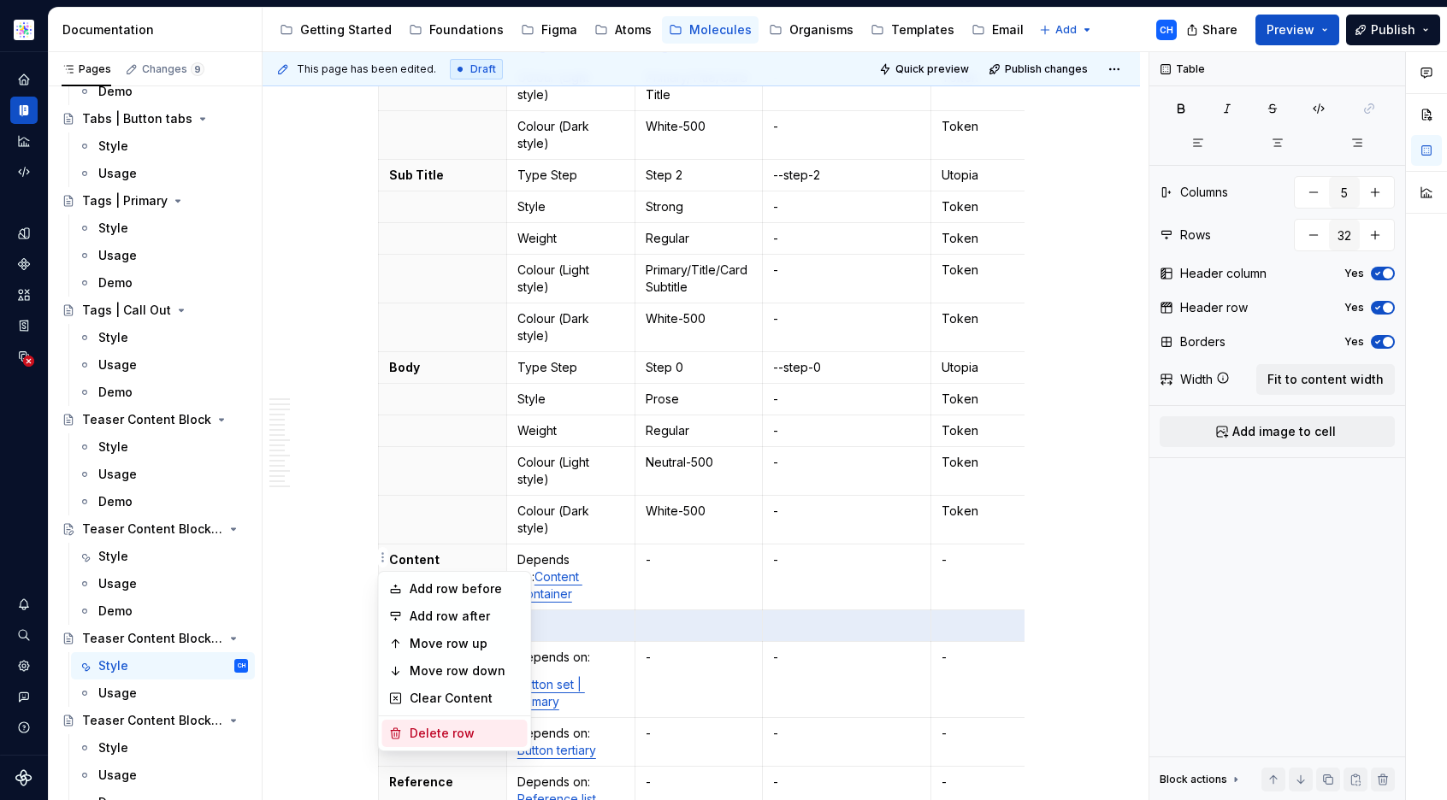
click at [426, 738] on div "Delete row" at bounding box center [465, 733] width 111 height 17
type input "31"
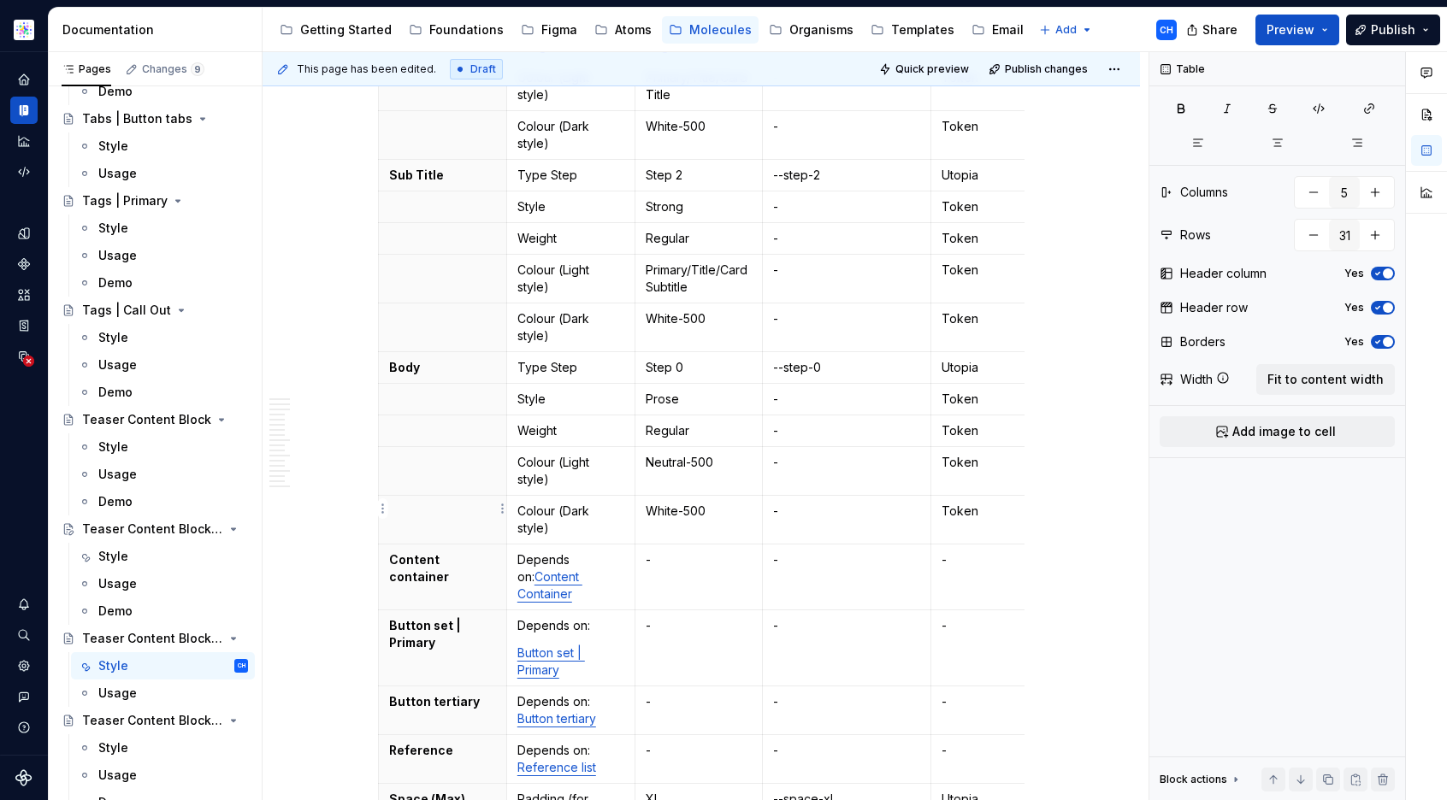
click at [394, 551] on p "Content container" at bounding box center [442, 568] width 107 height 34
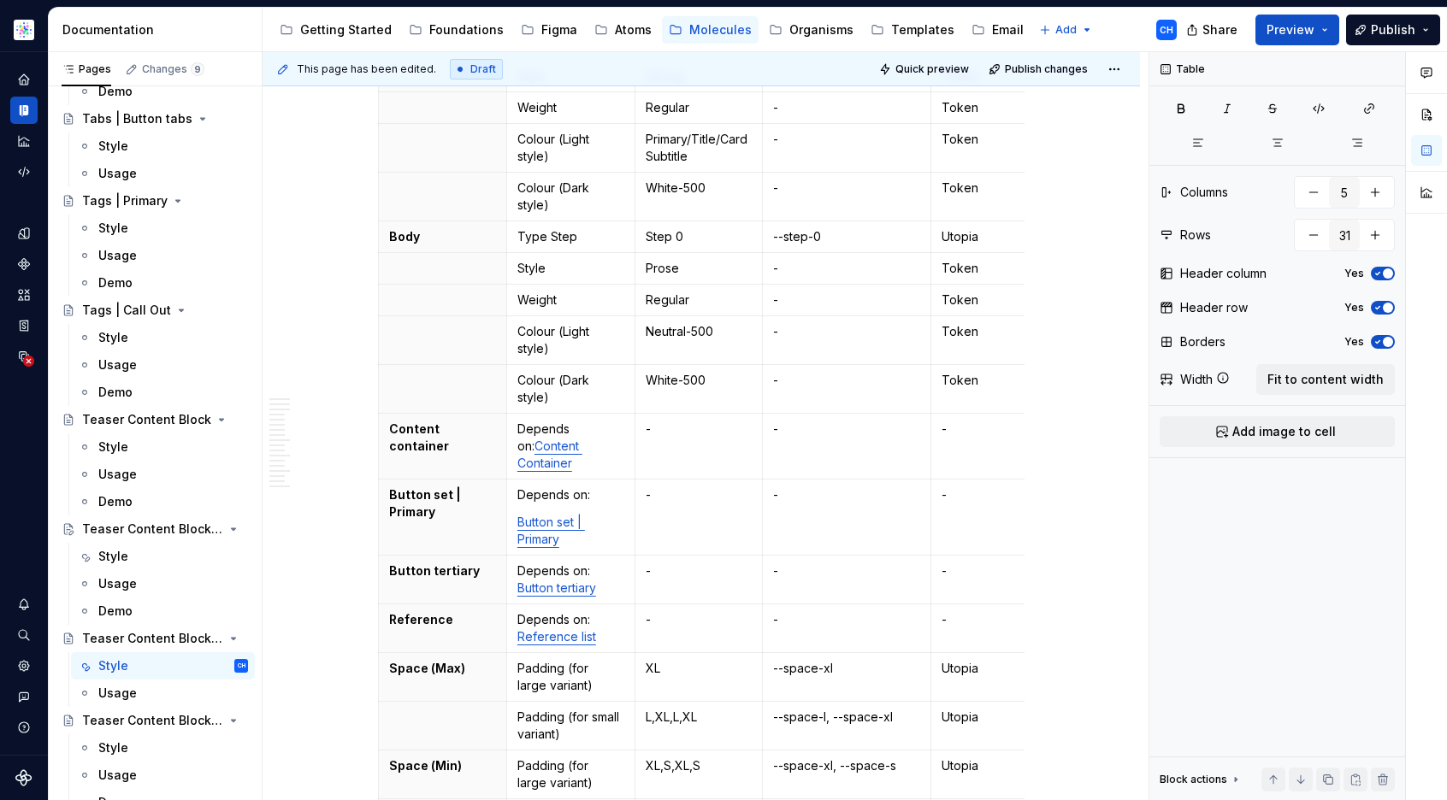
scroll to position [832, 0]
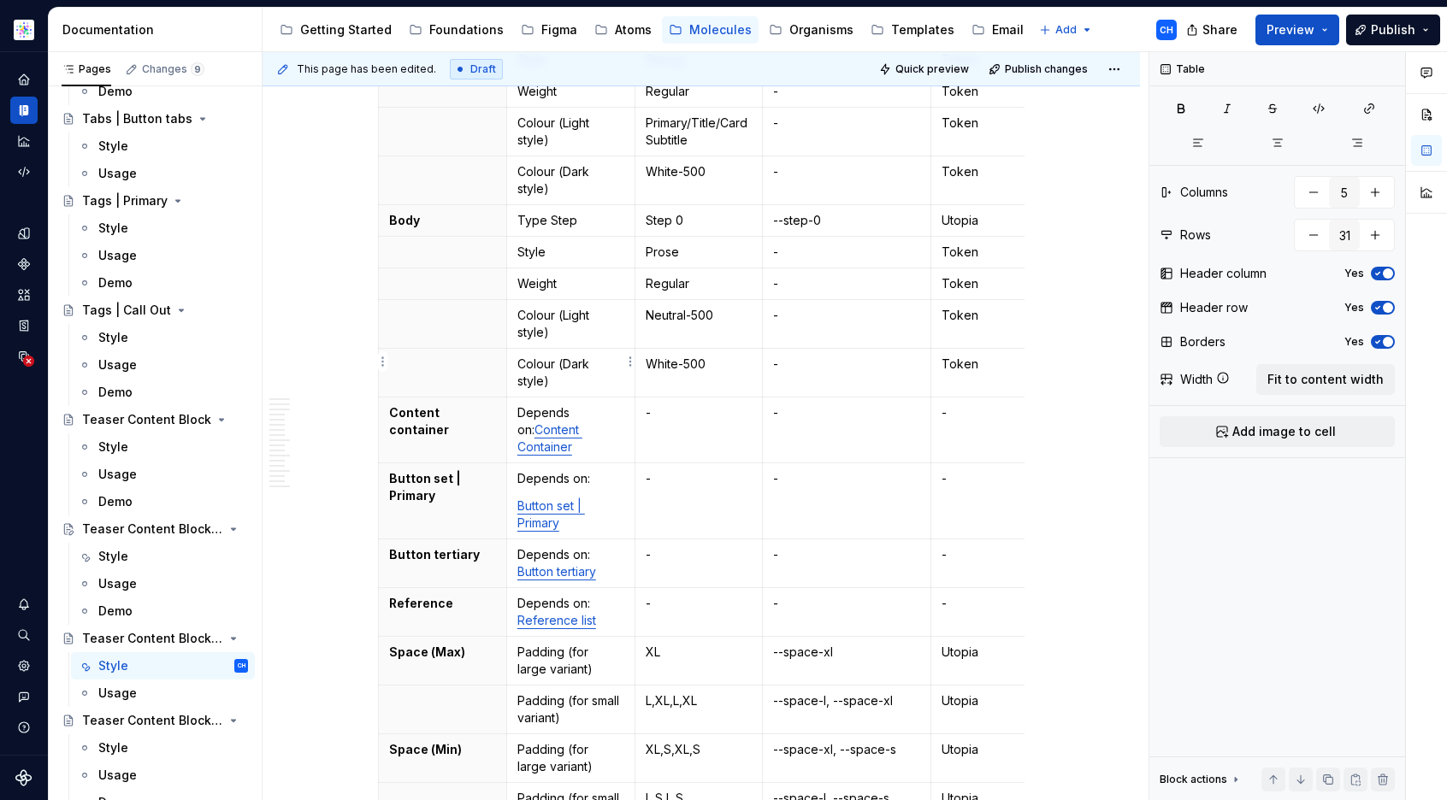
click at [537, 404] on p "Depends on: Content Container" at bounding box center [570, 429] width 107 height 51
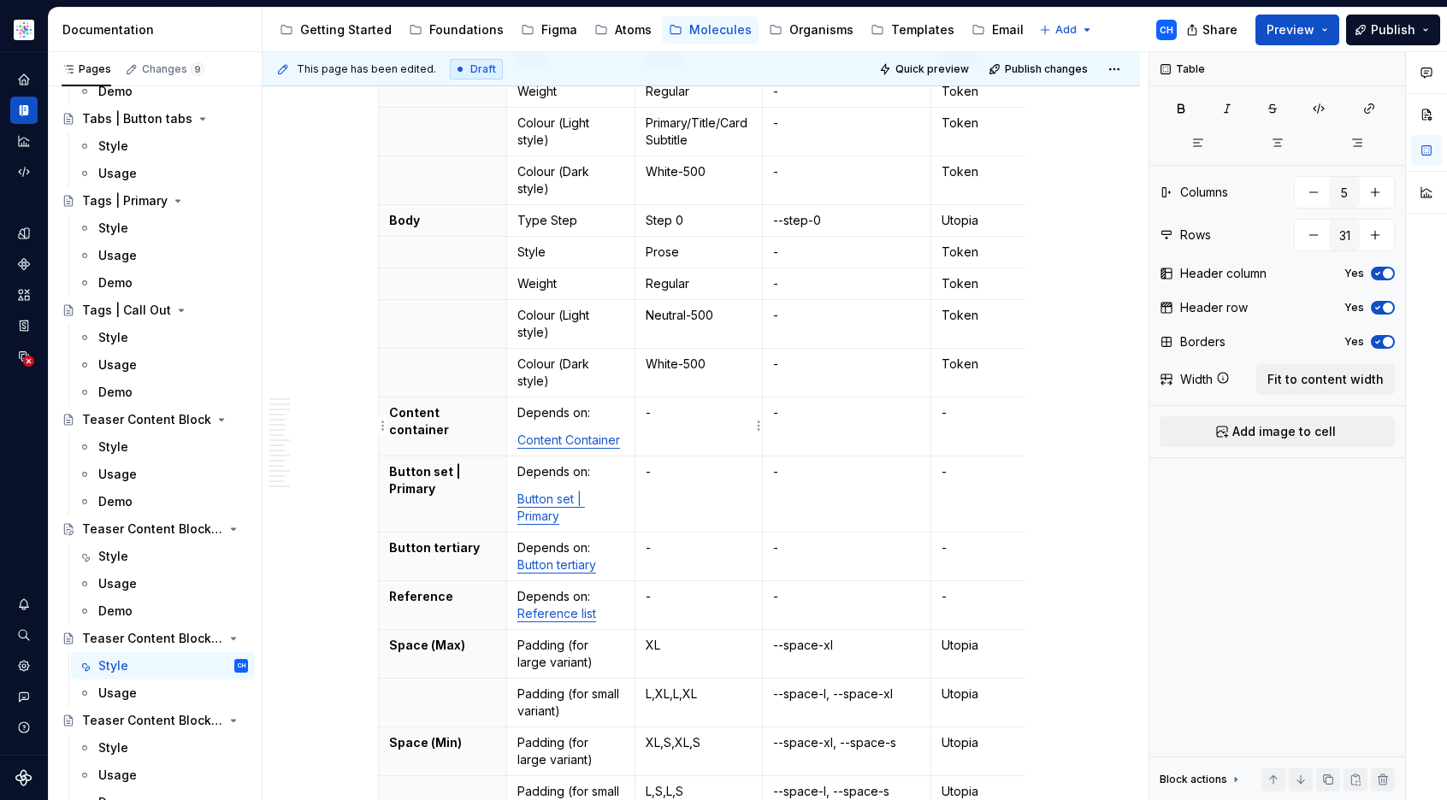
click at [713, 457] on td "-" at bounding box center [698, 495] width 128 height 76
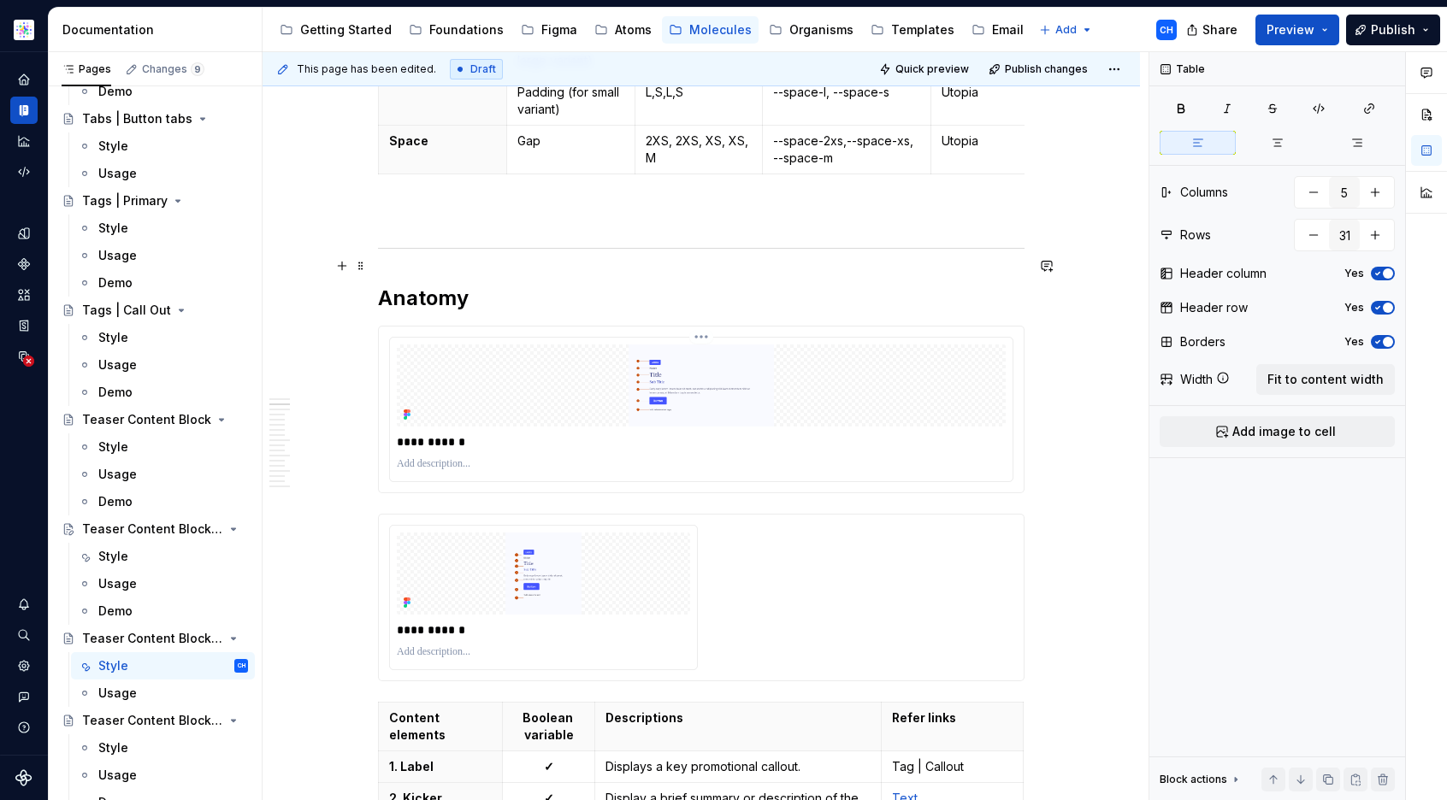
scroll to position [1520, 0]
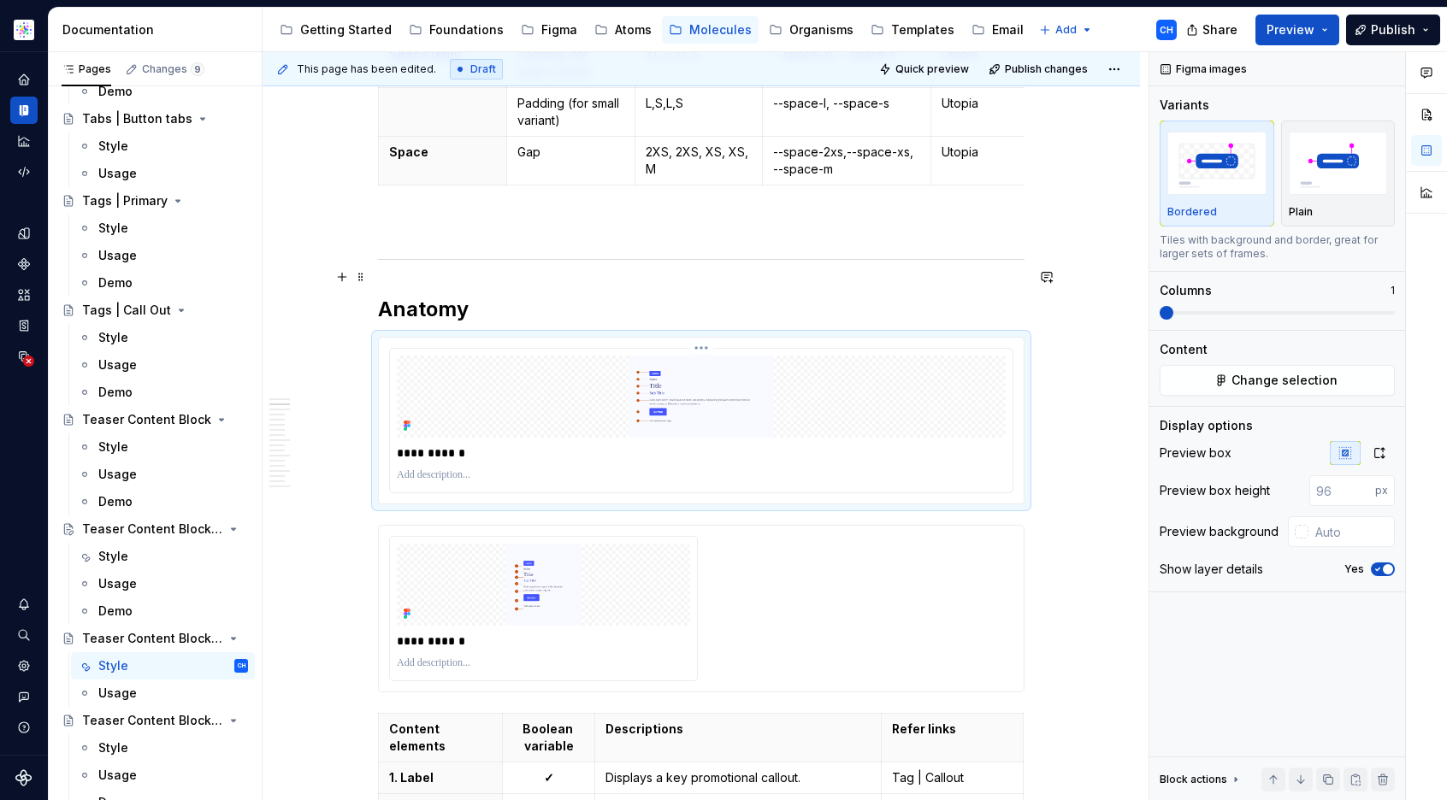
click at [758, 356] on img at bounding box center [701, 397] width 609 height 82
click at [1379, 452] on icon "button" at bounding box center [1379, 453] width 14 height 14
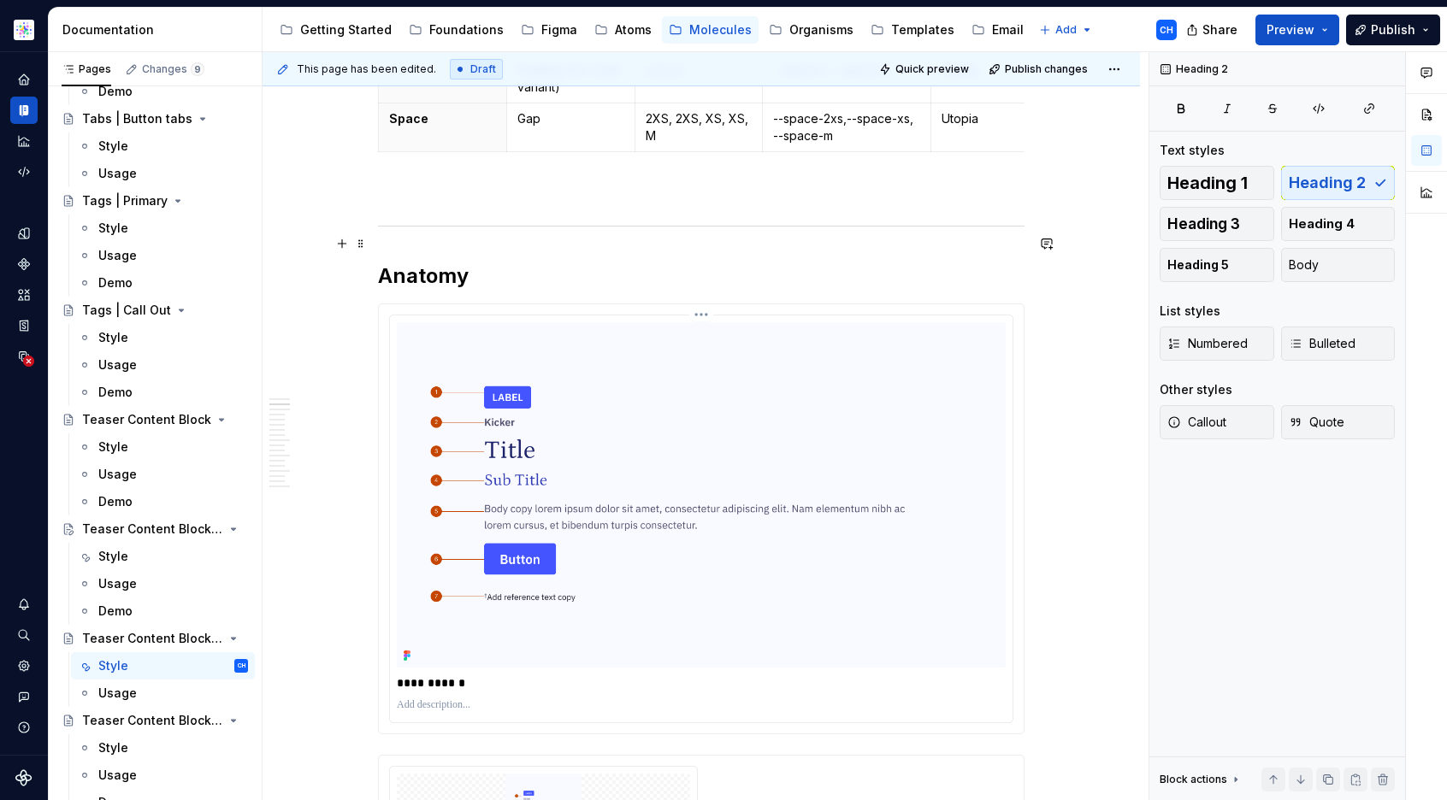
scroll to position [1554, 0]
type textarea "*"
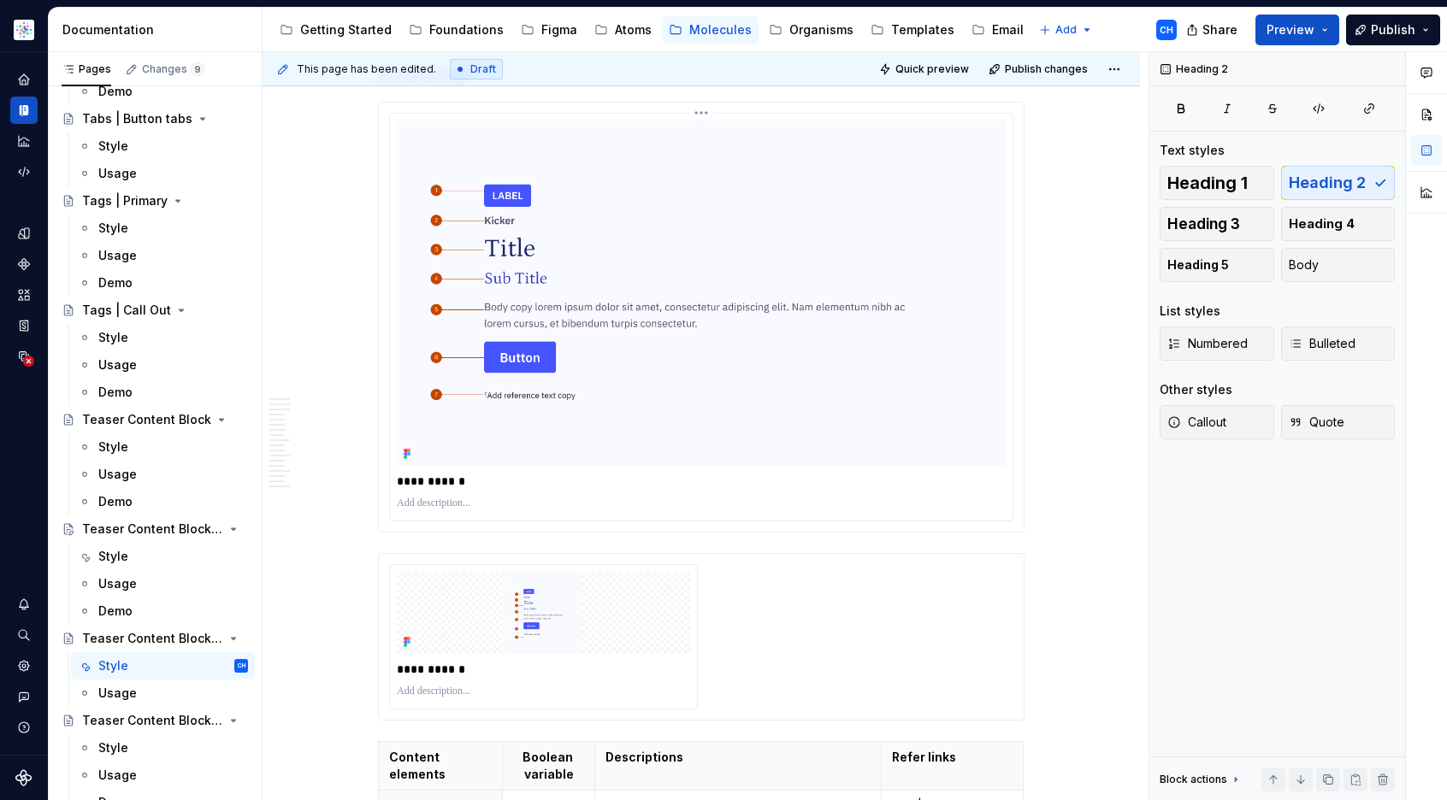
scroll to position [1725, 0]
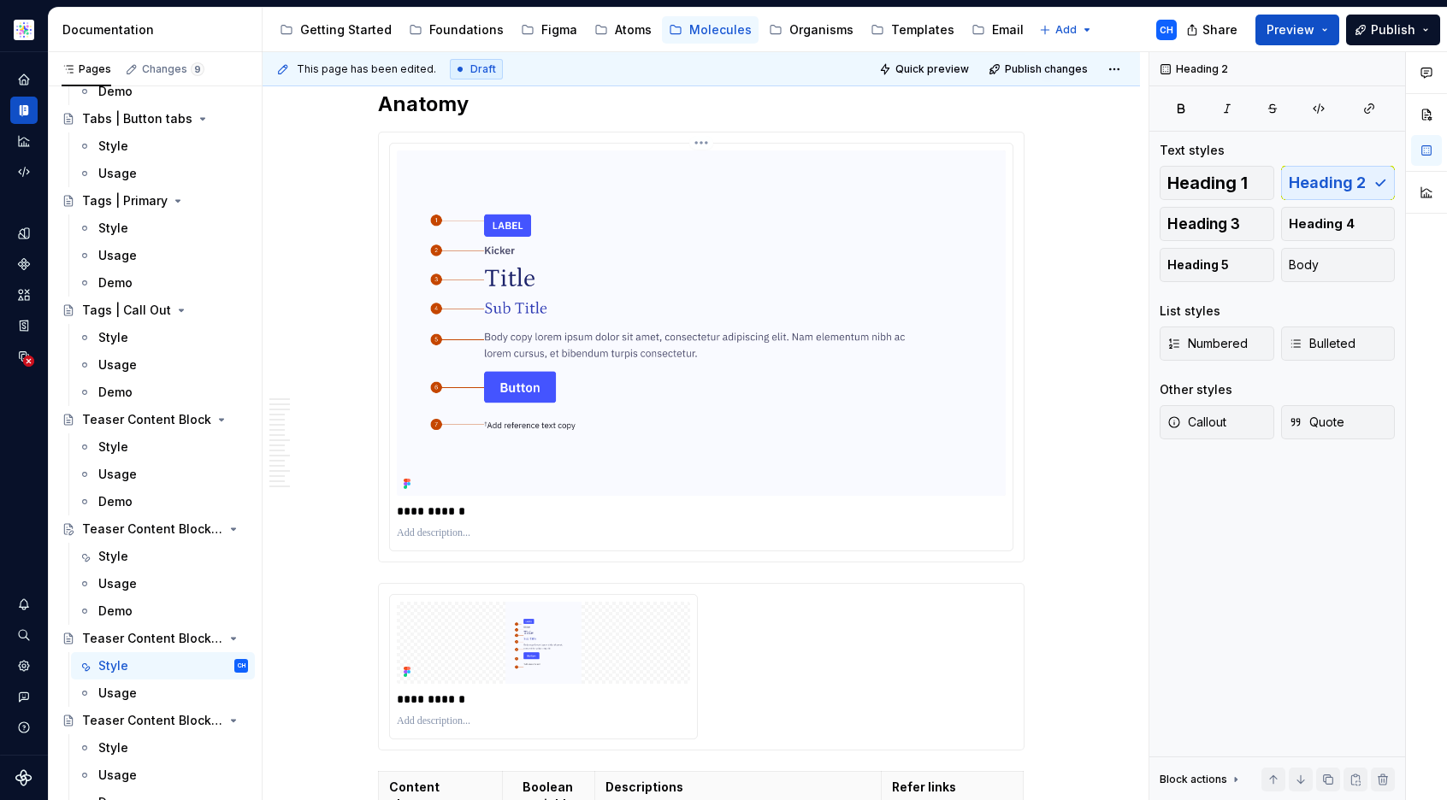
click at [447, 503] on p "**********" at bounding box center [701, 511] width 609 height 17
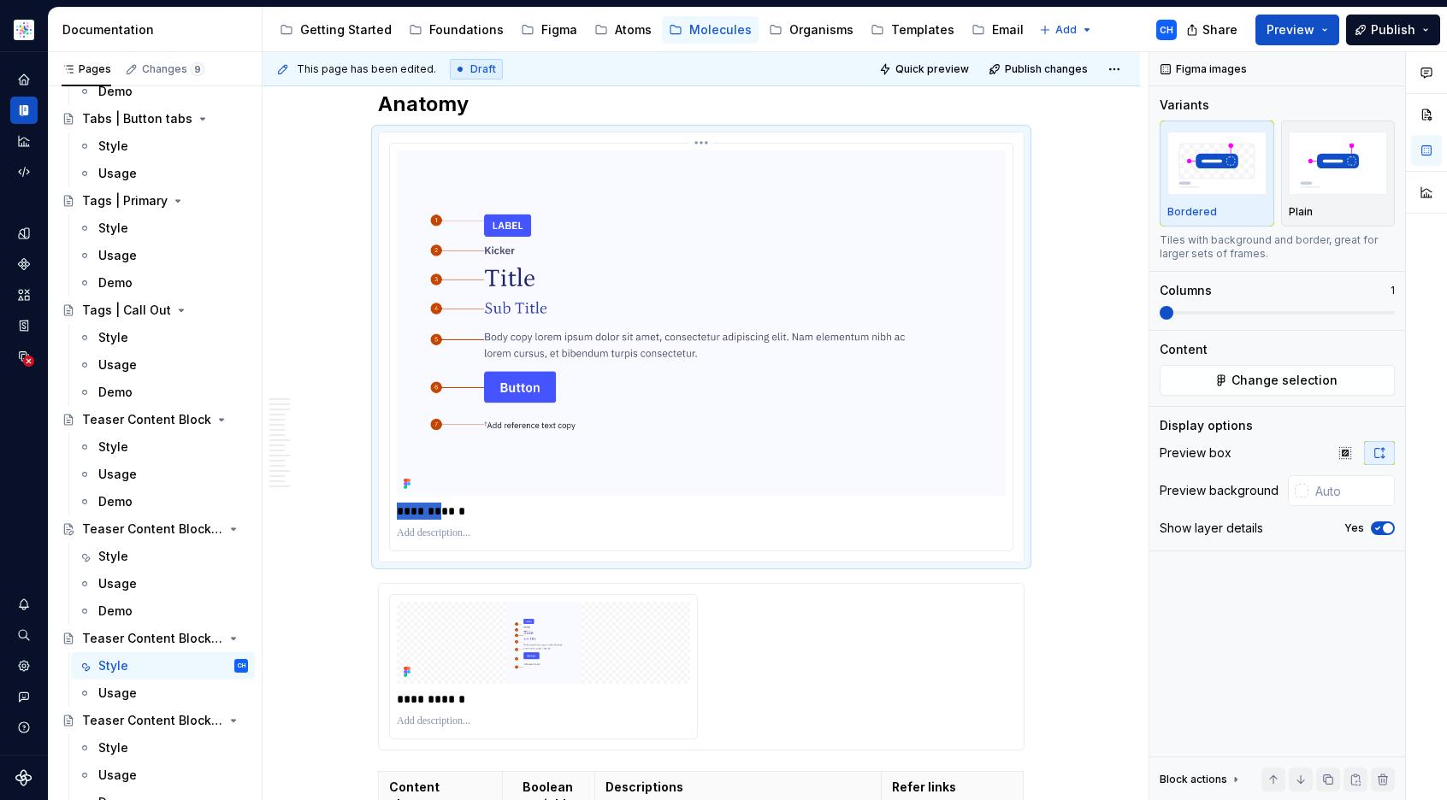
click at [447, 503] on p "**********" at bounding box center [701, 511] width 609 height 17
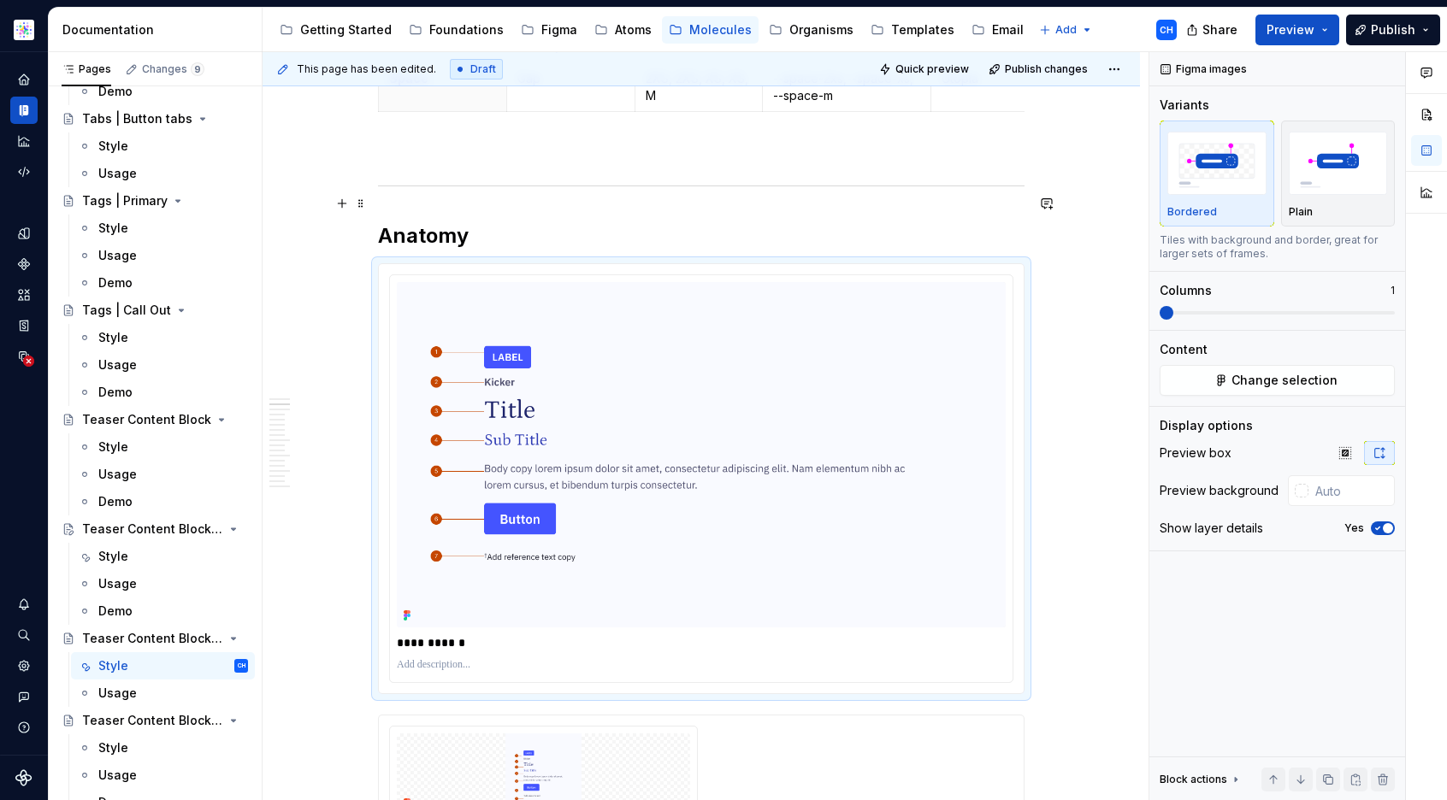
click at [710, 222] on h2 "Anatomy" at bounding box center [701, 235] width 646 height 27
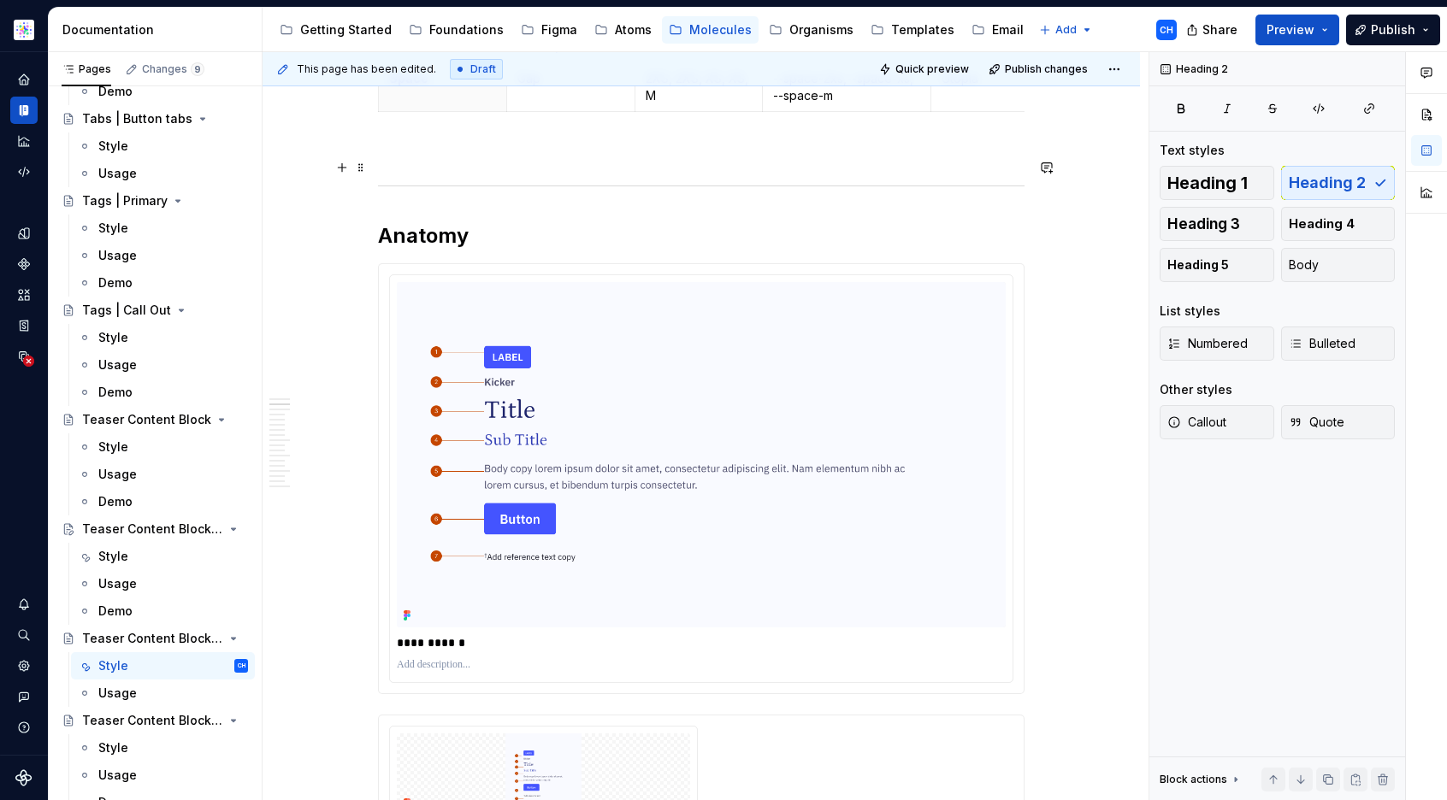
click at [705, 222] on h2 "Anatomy" at bounding box center [701, 235] width 646 height 27
click at [707, 206] on html "Astellas Elements CH Dataset Core Documentation Accessibility guide for tree Pa…" at bounding box center [723, 400] width 1447 height 800
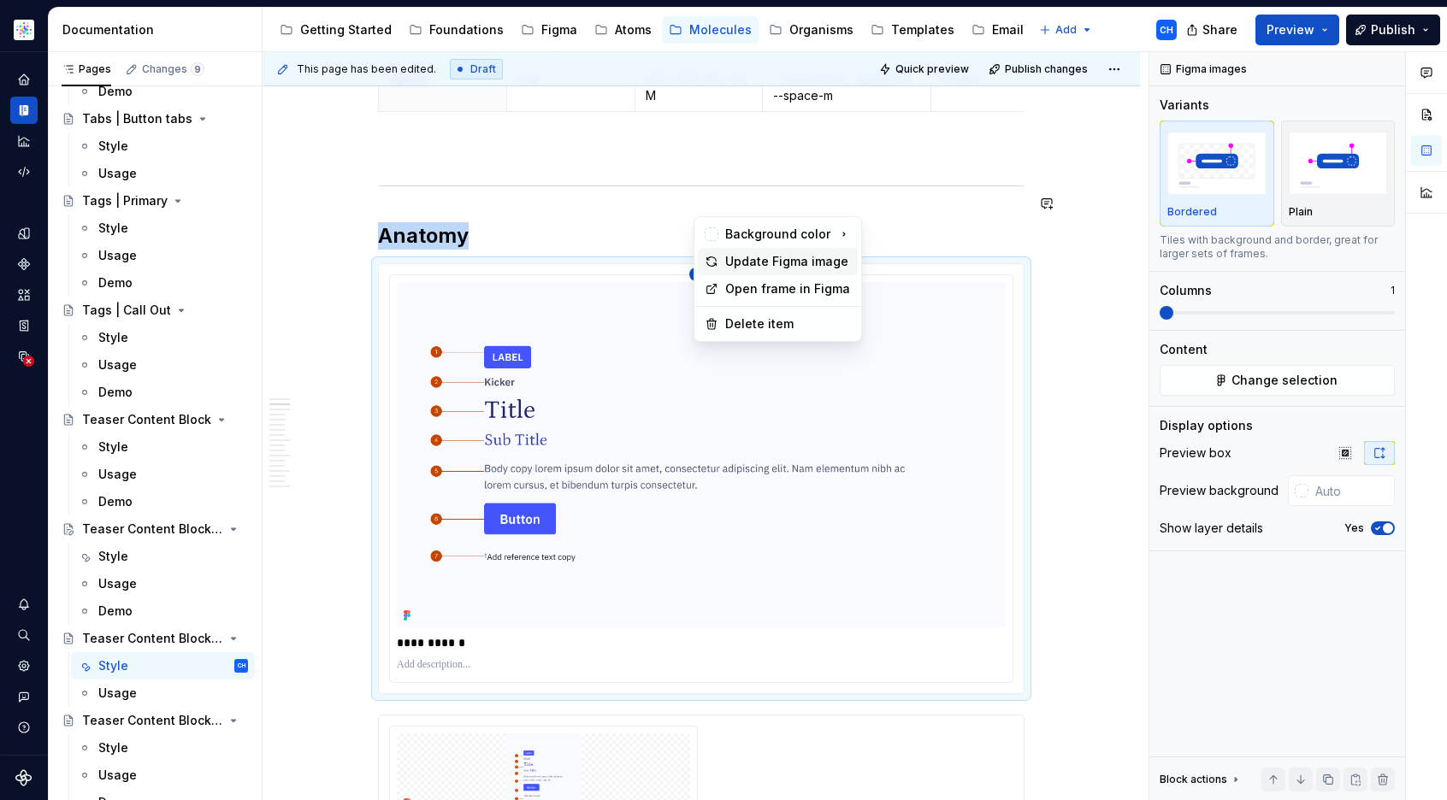
click at [748, 261] on div "Update Figma image" at bounding box center [788, 261] width 126 height 17
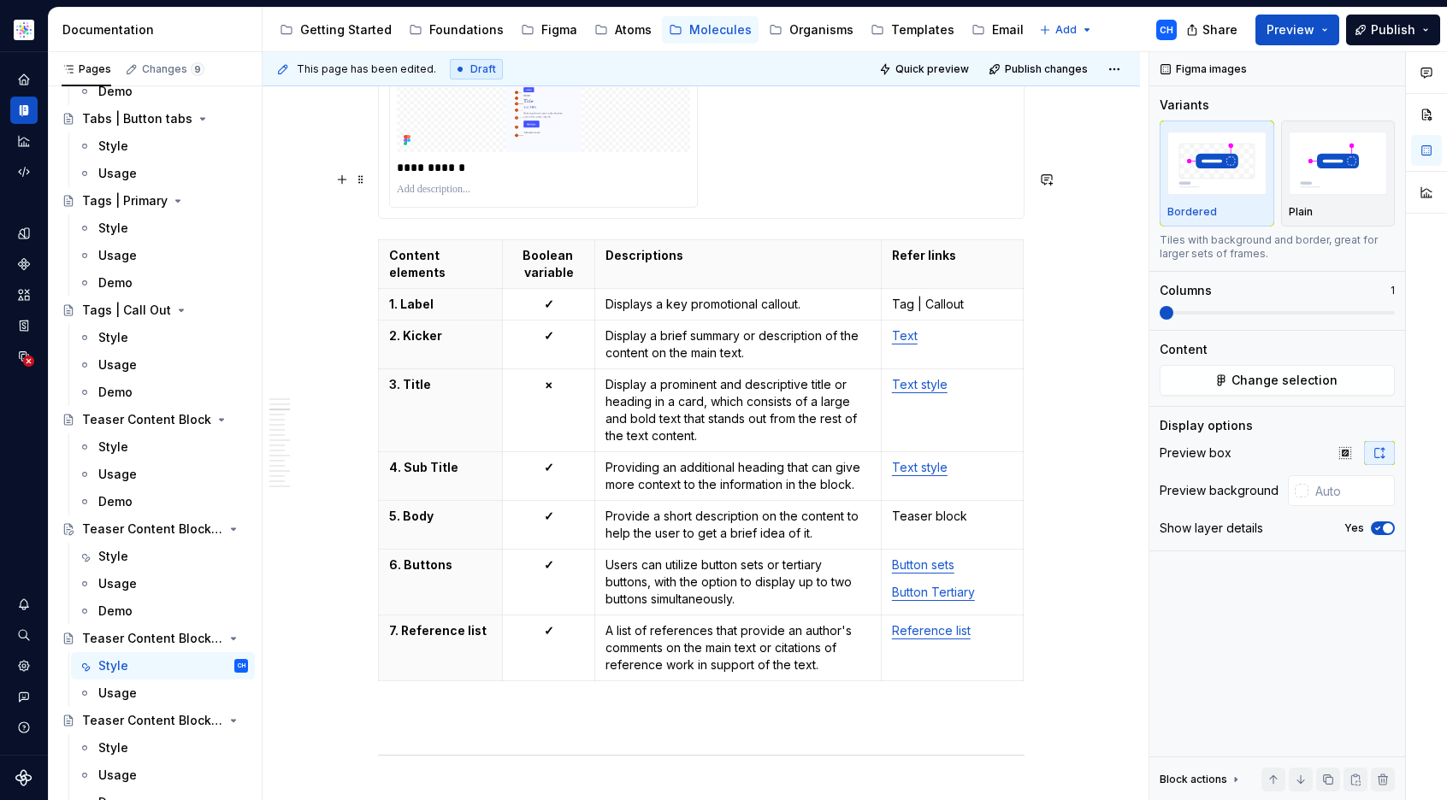
scroll to position [2266, 0]
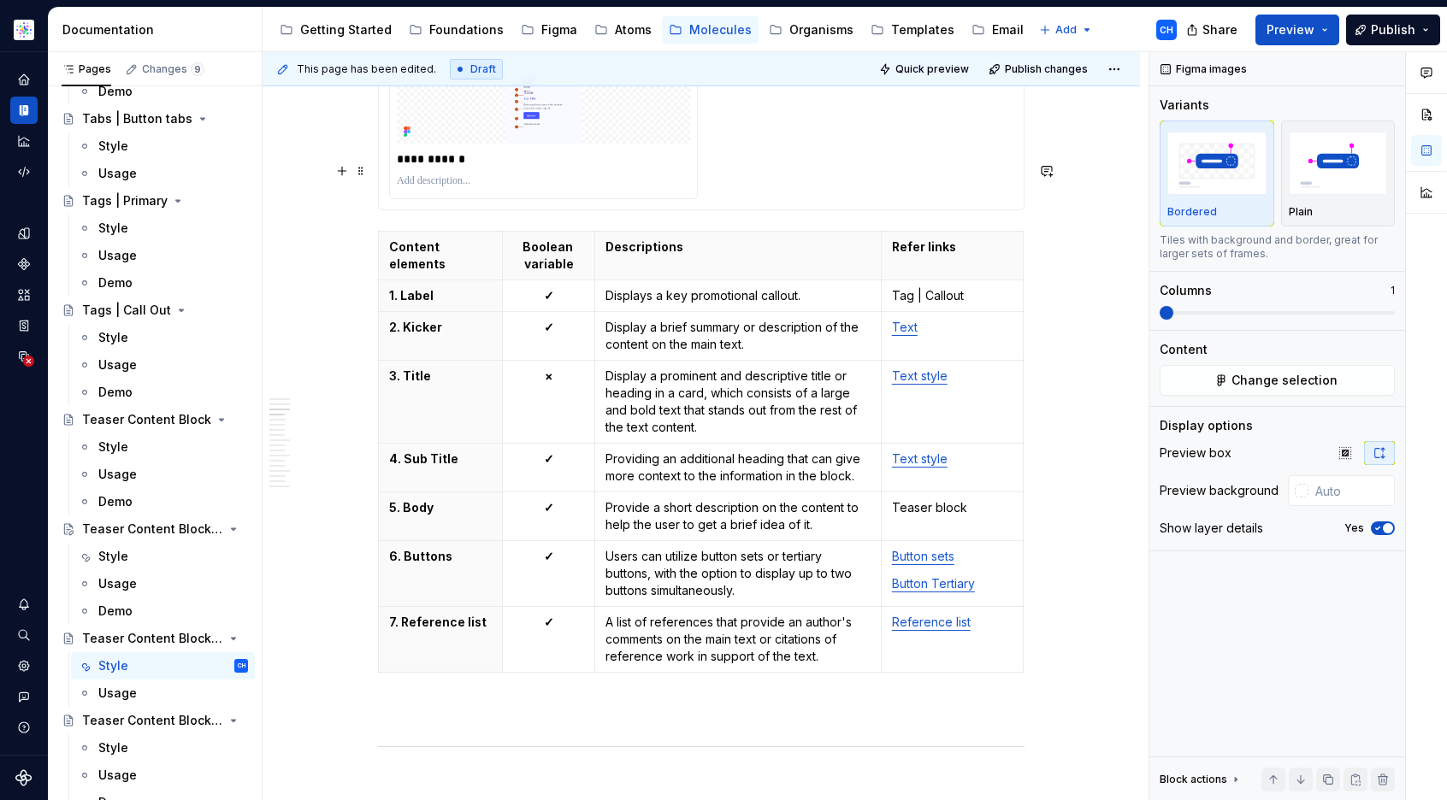
click at [386, 573] on html "Astellas Elements CH Dataset Core Documentation Accessibility guide for tree Pa…" at bounding box center [723, 400] width 1447 height 800
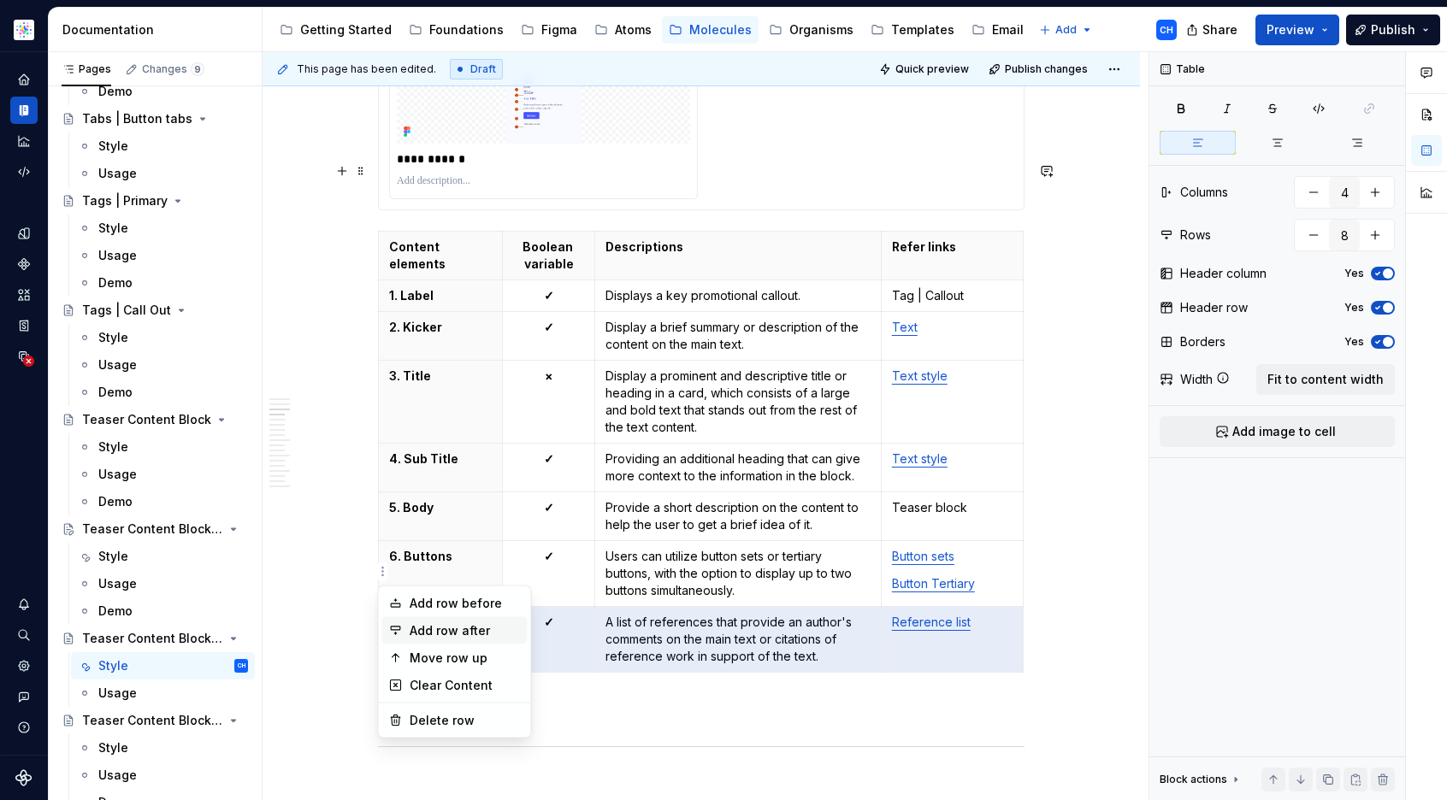
click at [423, 628] on div "Add row after" at bounding box center [465, 630] width 111 height 17
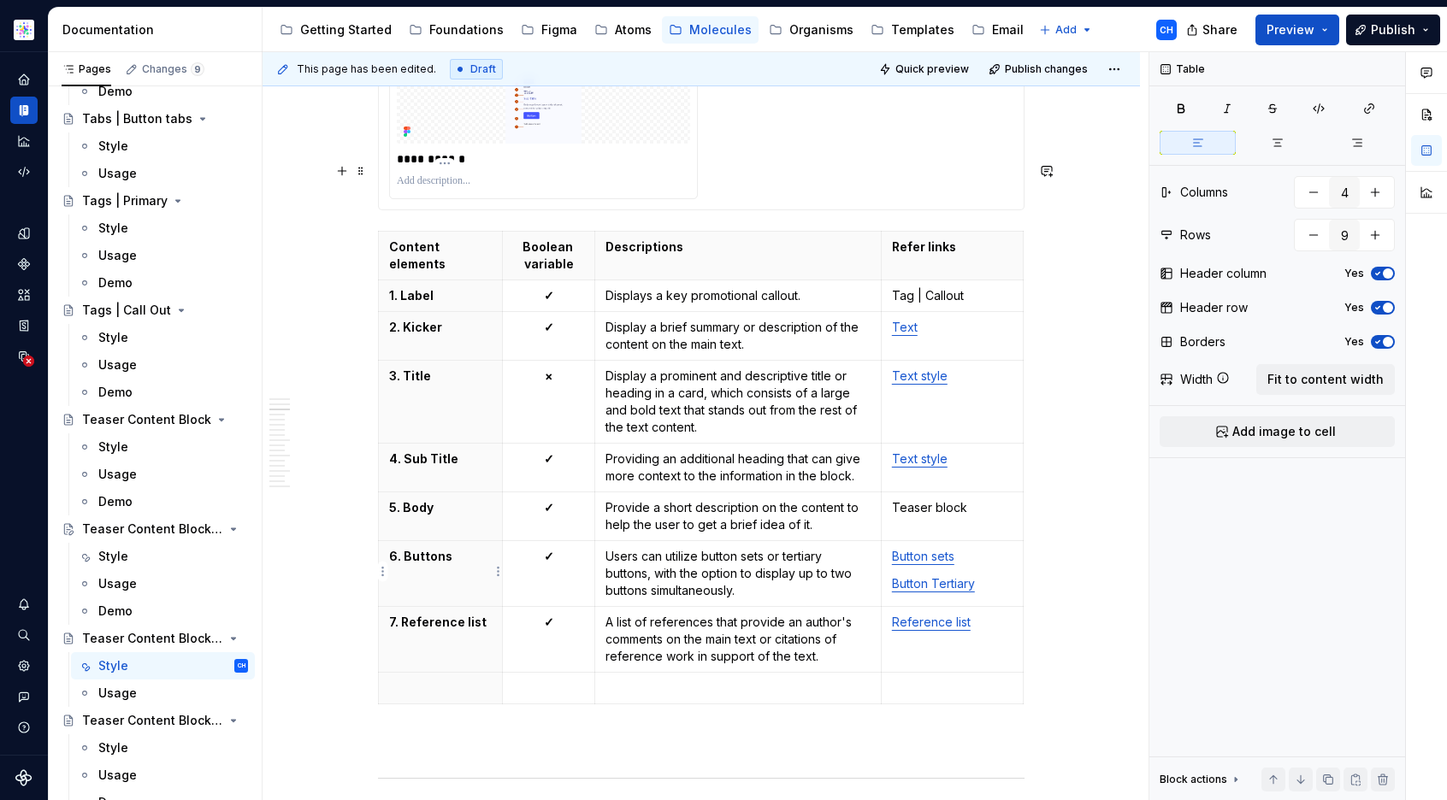
click at [427, 614] on p "7. Reference list" at bounding box center [440, 622] width 103 height 17
click at [439, 614] on p "7. Reference list" at bounding box center [440, 622] width 103 height 17
type input "8"
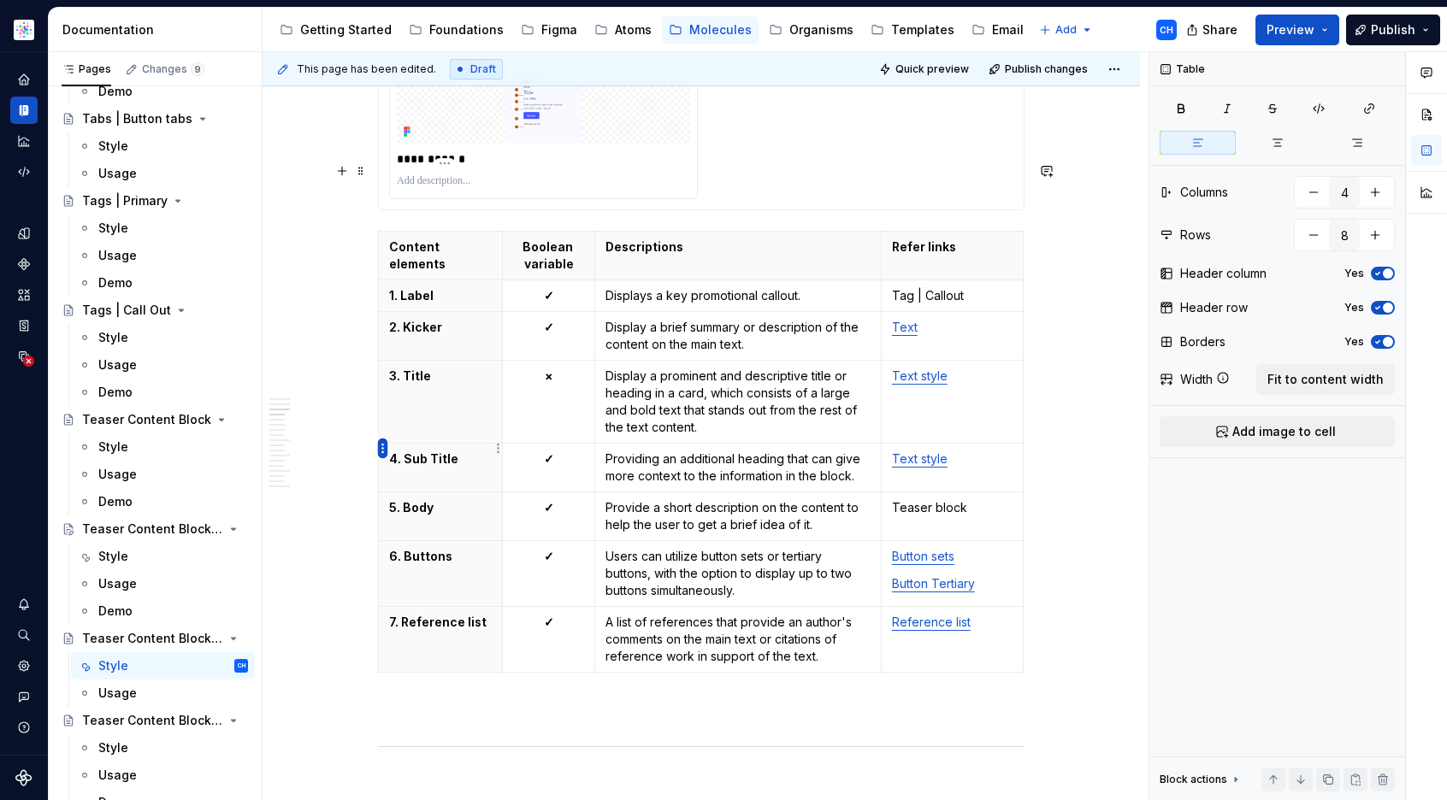
click at [382, 452] on html "Astellas Elements CH Dataset Core Documentation Accessibility guide for tree Pa…" at bounding box center [723, 400] width 1447 height 800
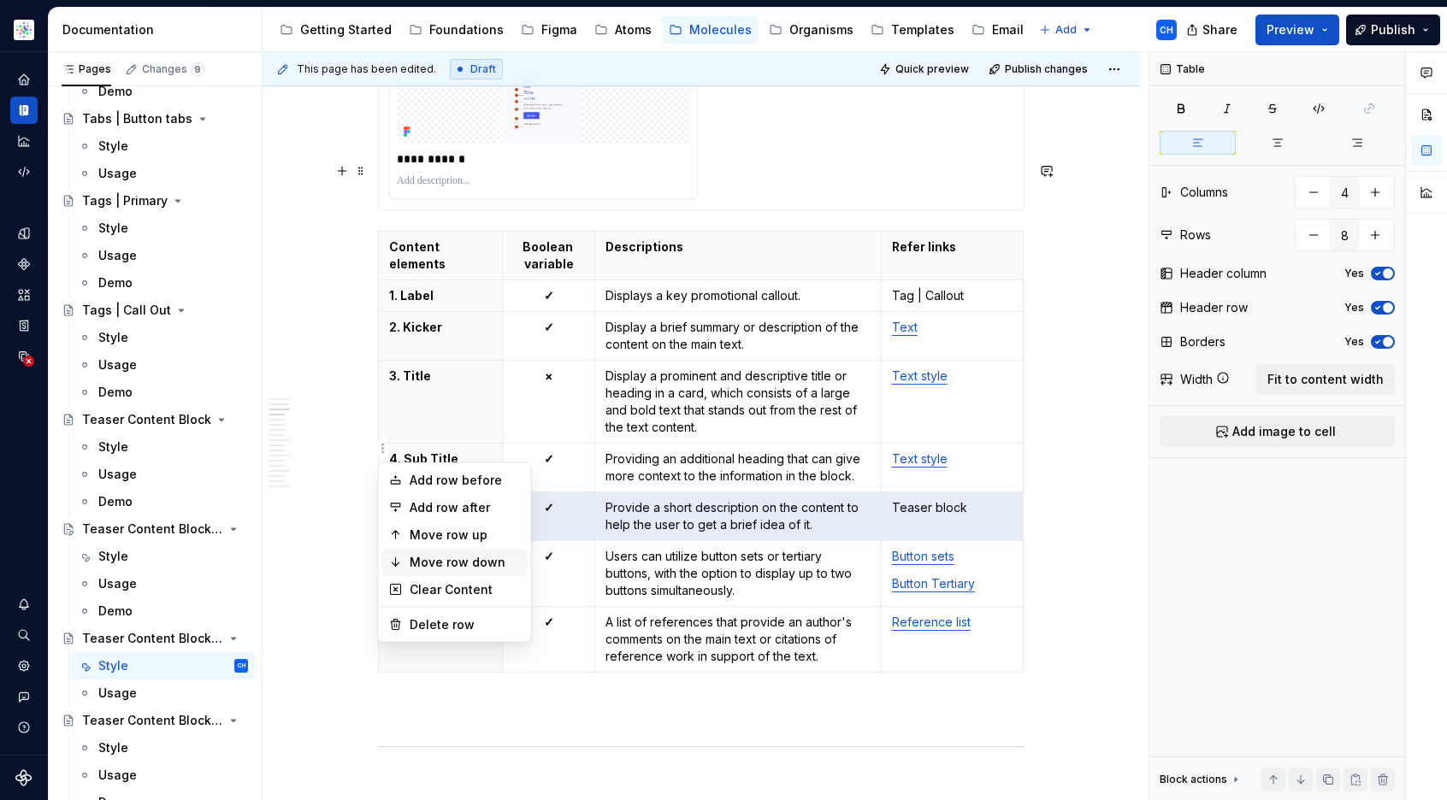
click at [419, 551] on div "Move row down" at bounding box center [454, 562] width 145 height 27
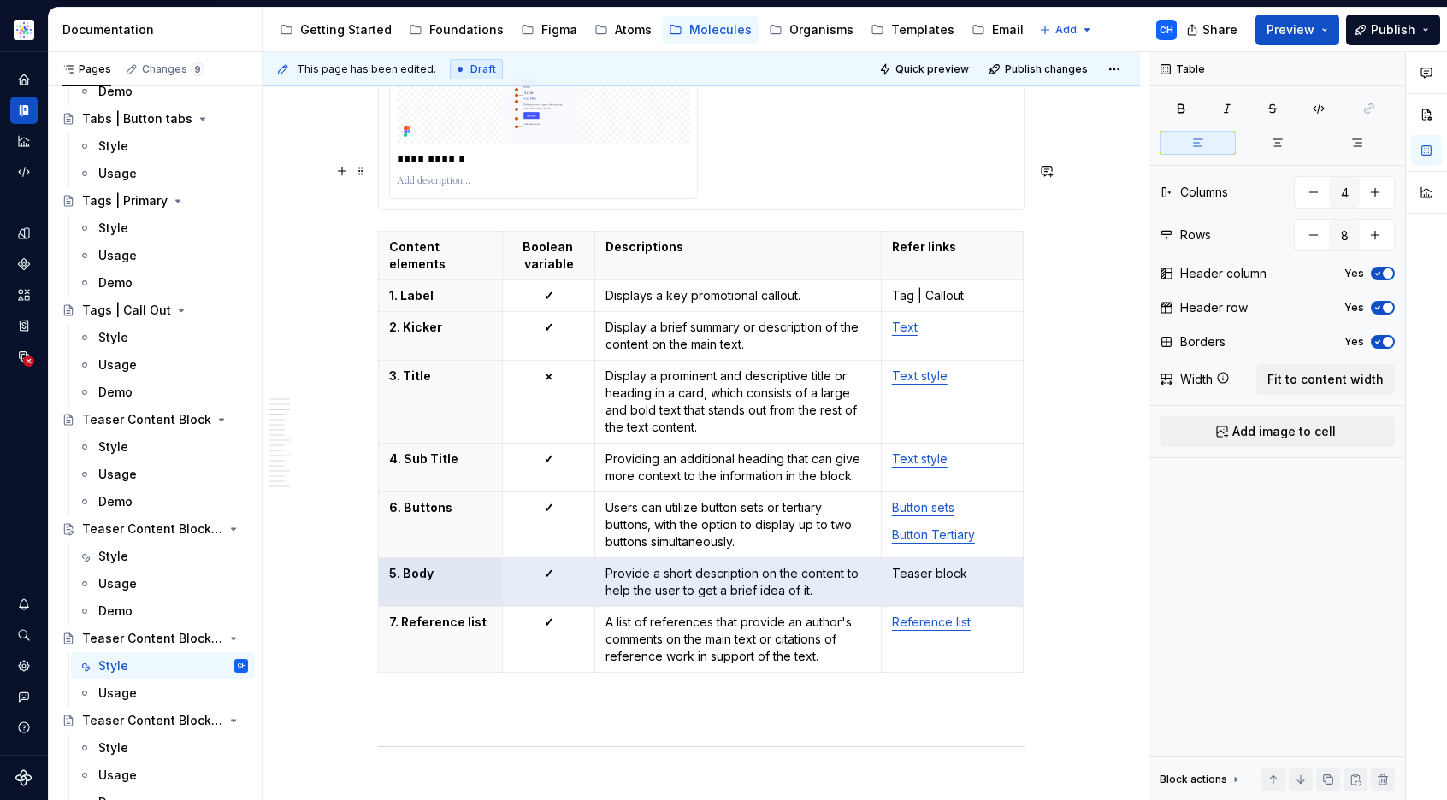
type textarea "*"
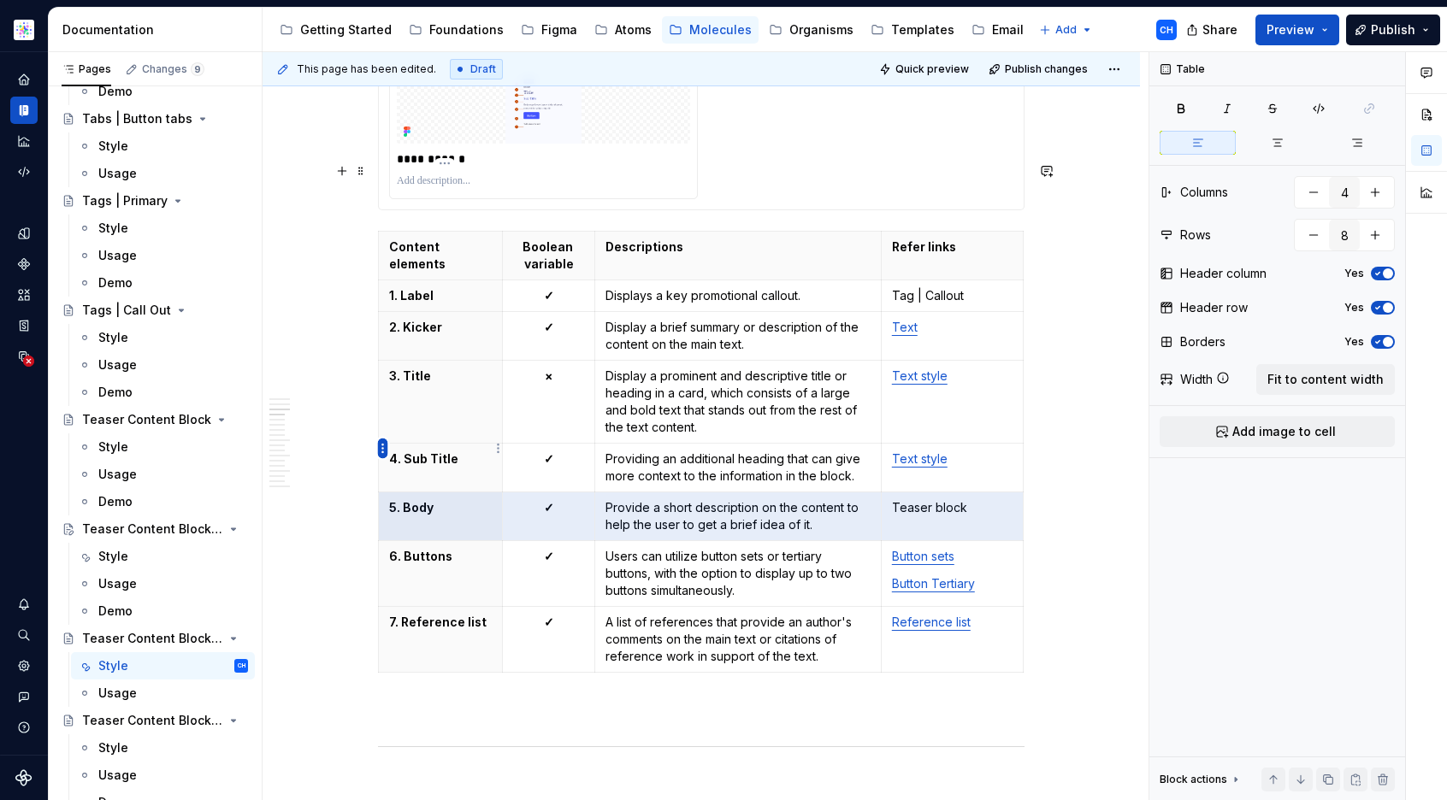
click at [381, 451] on html "Astellas Elements CH Dataset Core Documentation Accessibility guide for tree Pa…" at bounding box center [723, 400] width 1447 height 800
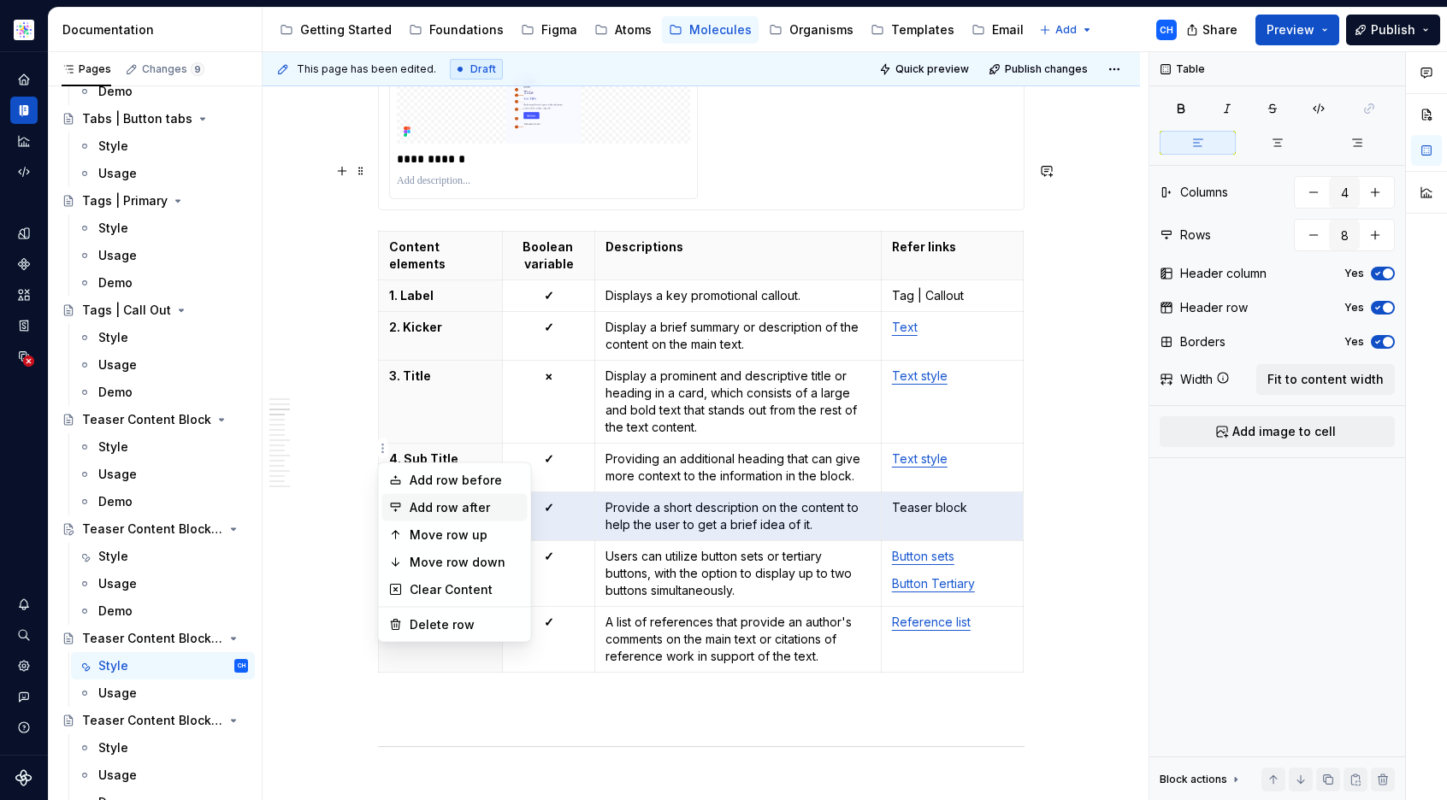
click at [437, 516] on div "Add row after" at bounding box center [465, 507] width 111 height 17
type input "9"
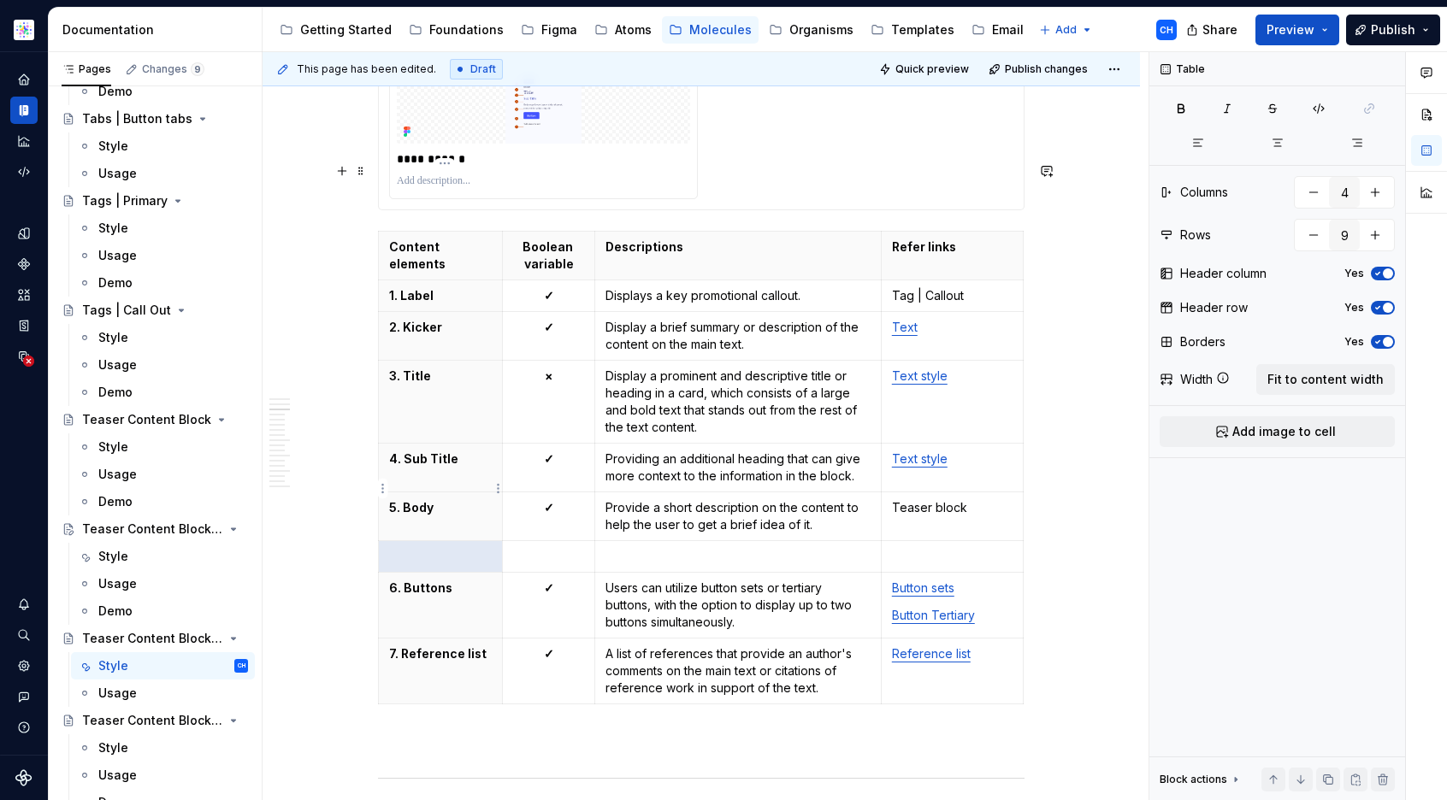
click at [433, 548] on p at bounding box center [440, 556] width 103 height 17
click at [551, 368] on p "×" at bounding box center [548, 376] width 71 height 17
copy strong "×"
click at [551, 548] on p at bounding box center [548, 556] width 71 height 17
click at [529, 573] on td "✓" at bounding box center [549, 606] width 92 height 66
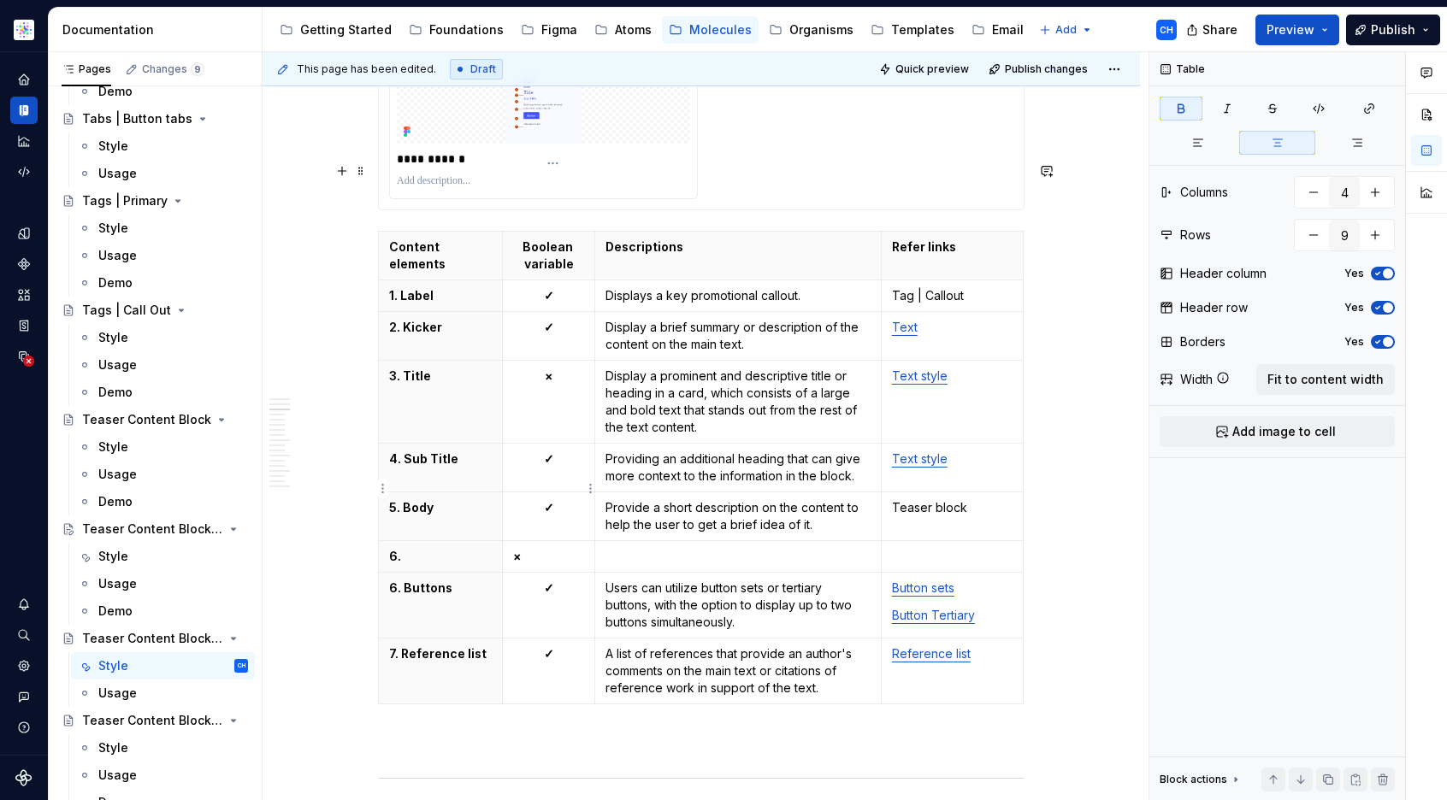
click at [545, 548] on p "×" at bounding box center [548, 556] width 71 height 17
click at [1277, 150] on button "button" at bounding box center [1277, 143] width 76 height 24
click at [460, 548] on p "6." at bounding box center [440, 556] width 103 height 17
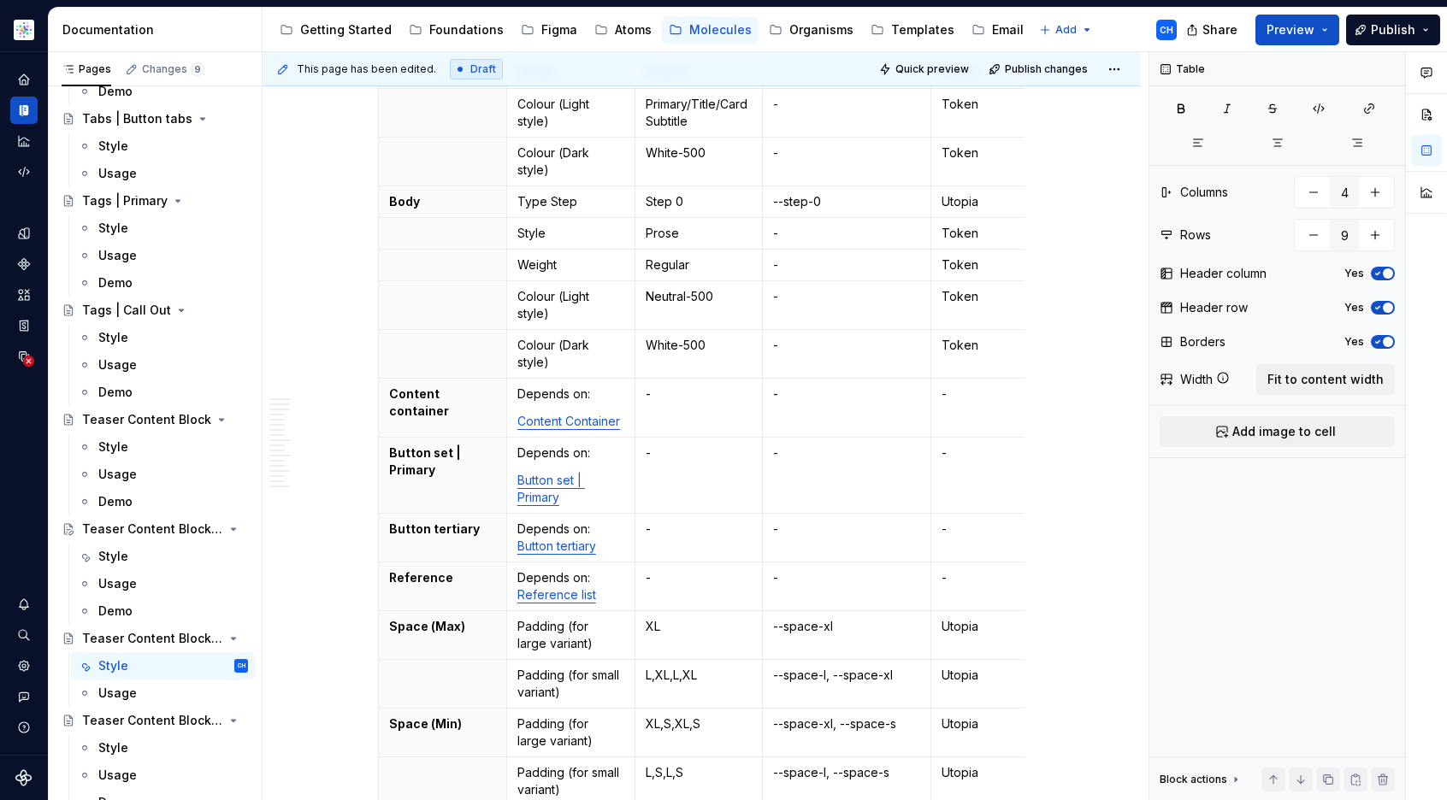
scroll to position [838, 0]
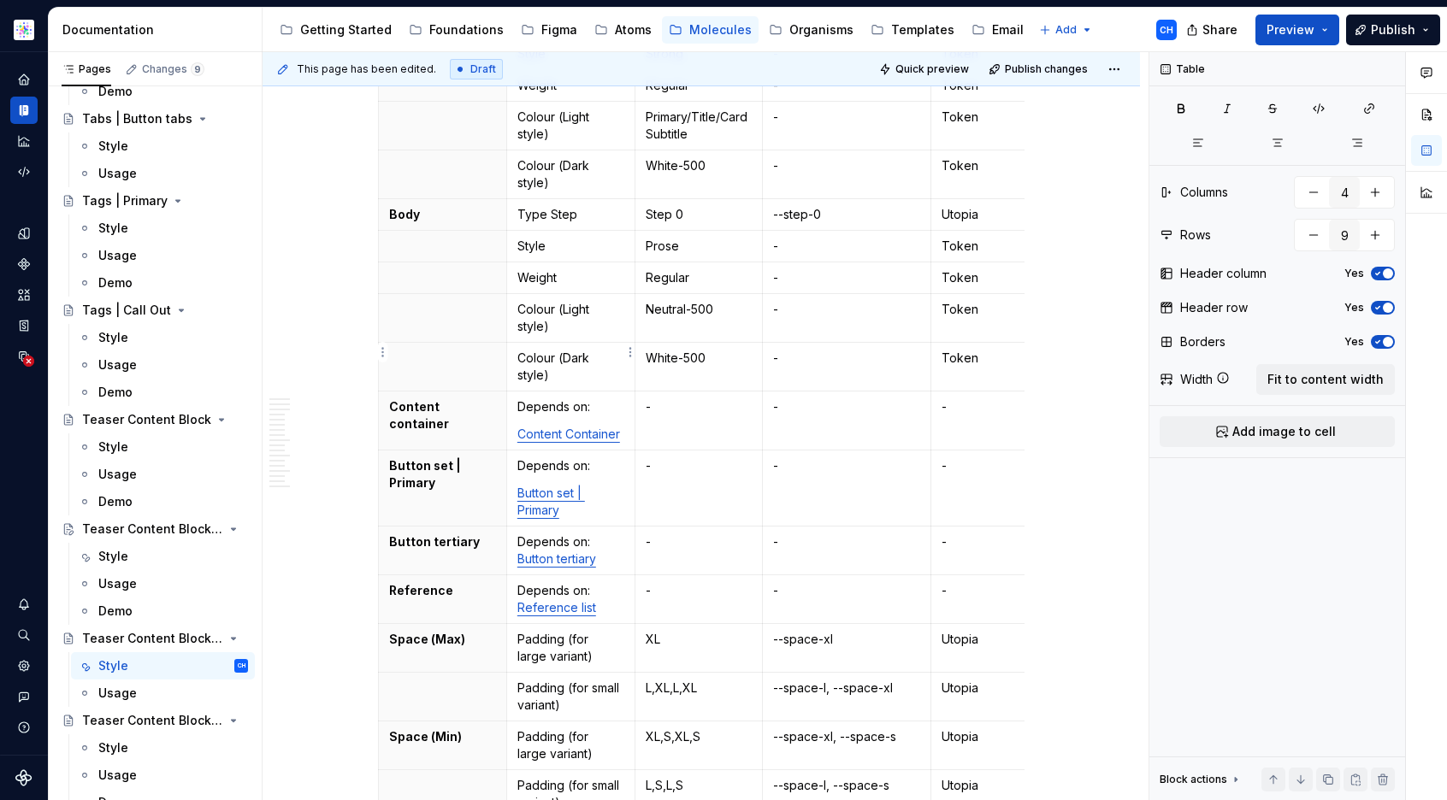
type input "5"
type input "31"
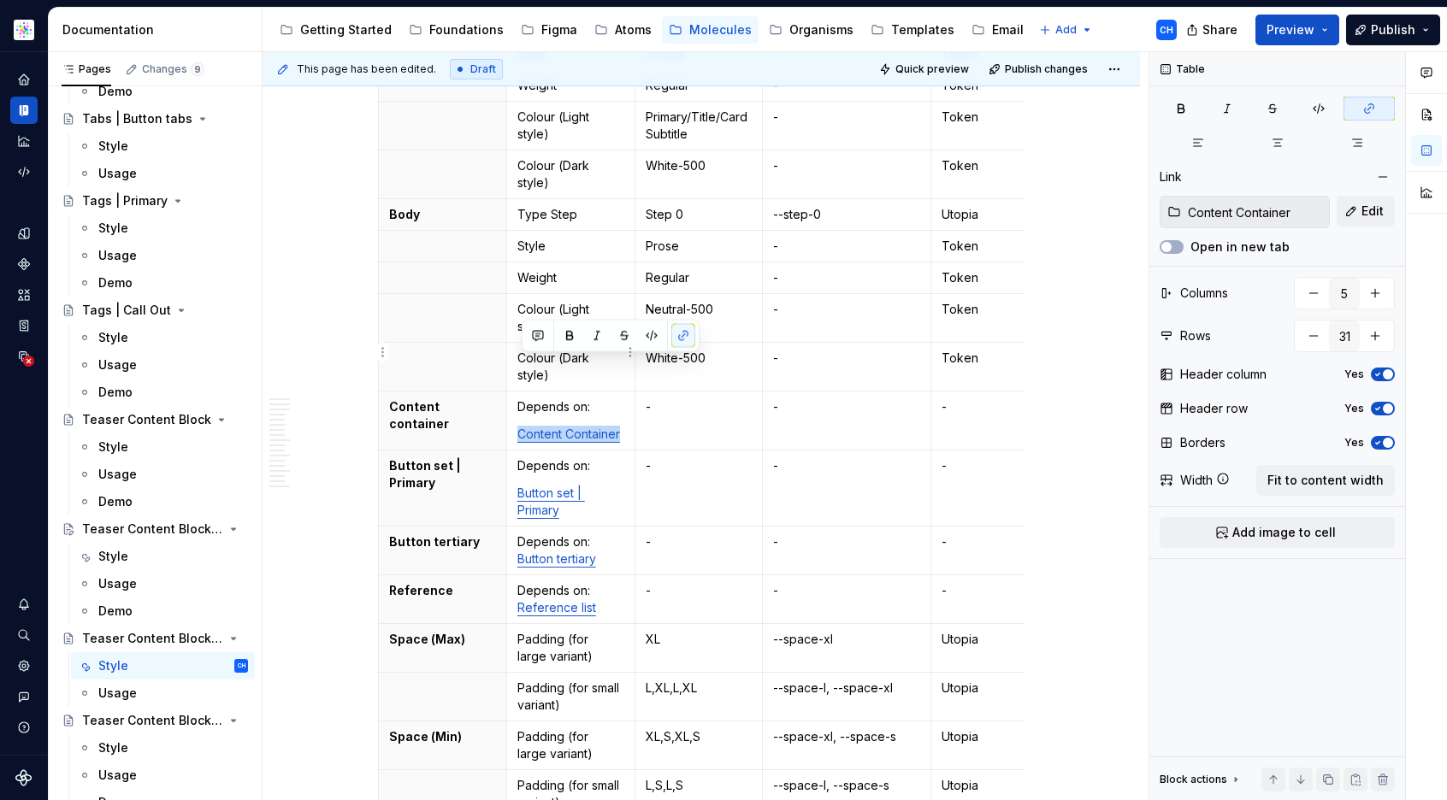
drag, startPoint x: 627, startPoint y: 365, endPoint x: 518, endPoint y: 362, distance: 108.6
click at [518, 392] on td "Depends on: Content Container" at bounding box center [570, 421] width 128 height 59
copy link "Content Container"
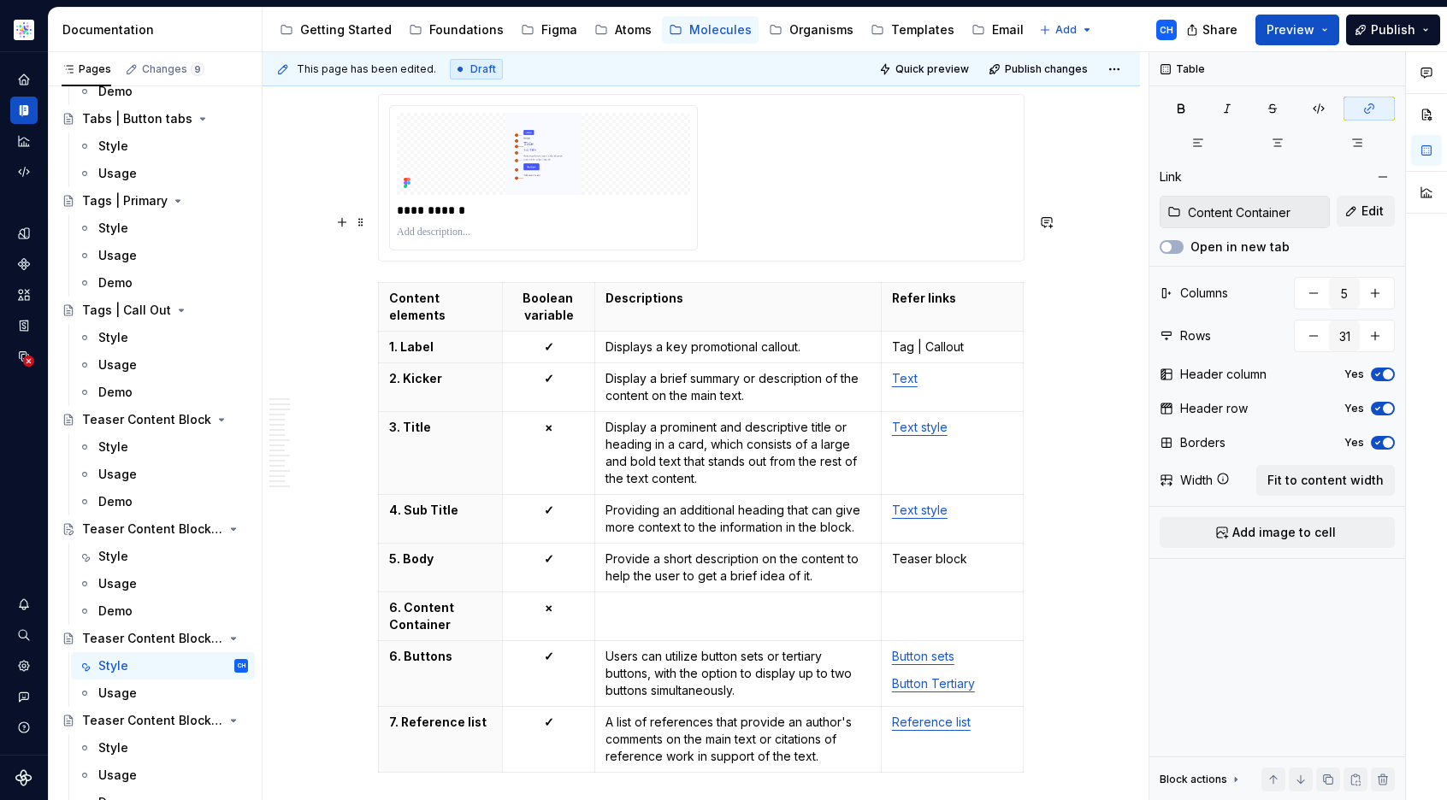
scroll to position [2222, 0]
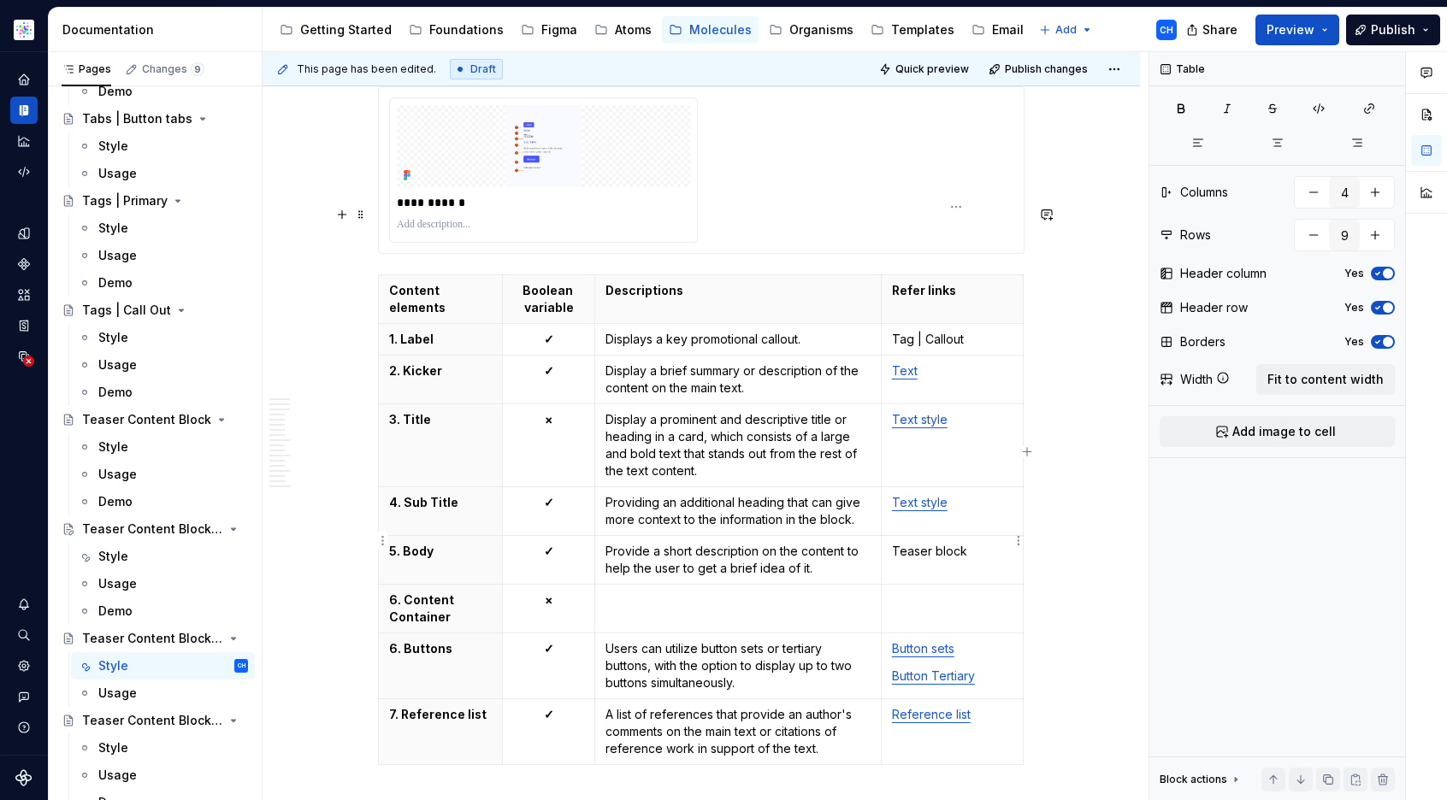
click at [952, 585] on td at bounding box center [952, 609] width 142 height 49
click at [932, 543] on p "Teaser block" at bounding box center [952, 551] width 121 height 17
type textarea "*"
click at [702, 543] on p "Provide a short description on the content to help the user to get a brief idea…" at bounding box center [737, 560] width 265 height 34
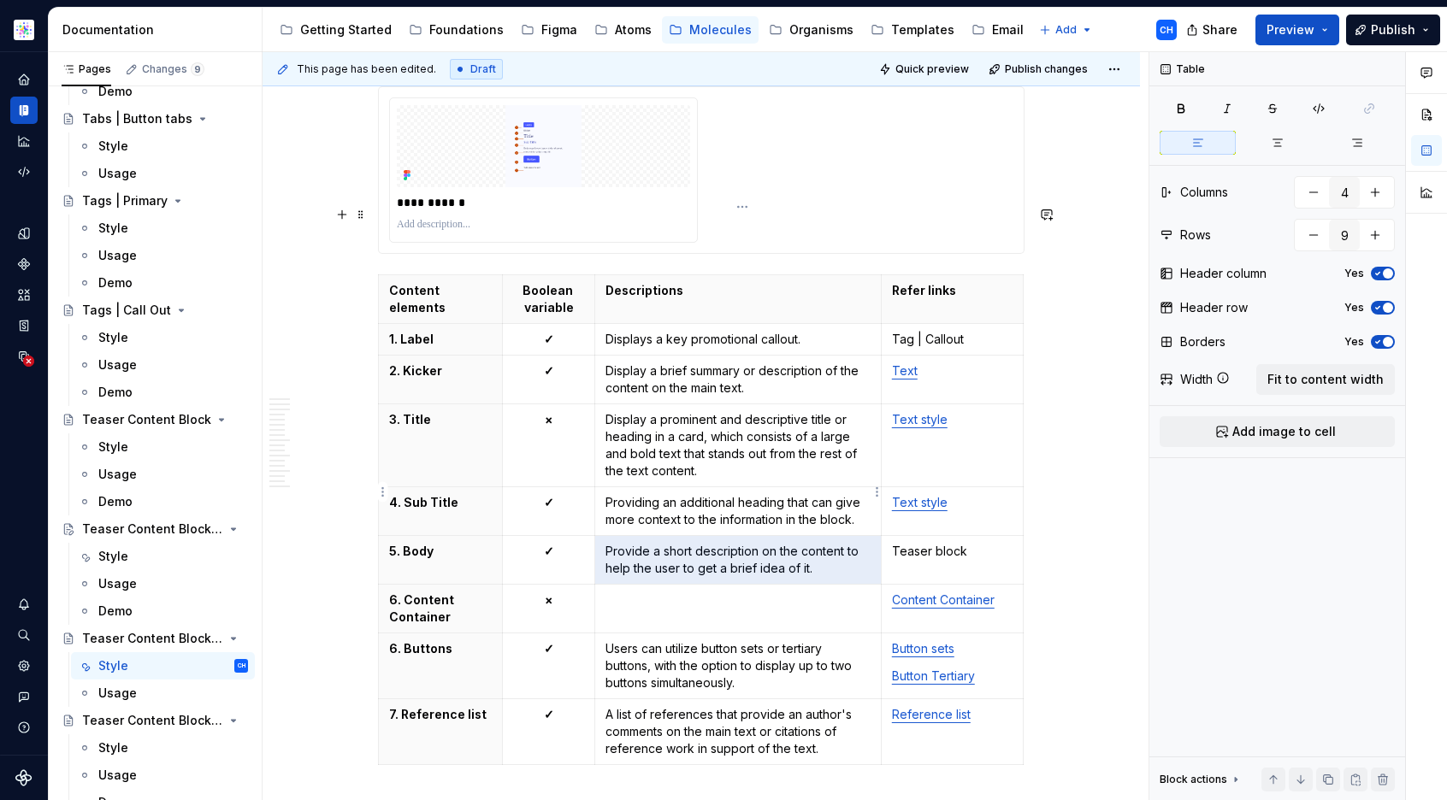
drag, startPoint x: 817, startPoint y: 502, endPoint x: 611, endPoint y: 488, distance: 206.5
click at [611, 543] on p "Provide a short description on the content to help the user to get a brief idea…" at bounding box center [737, 560] width 265 height 34
click at [619, 543] on p "Provide a short description on the content to help the user to get a brief idea…" at bounding box center [737, 560] width 265 height 34
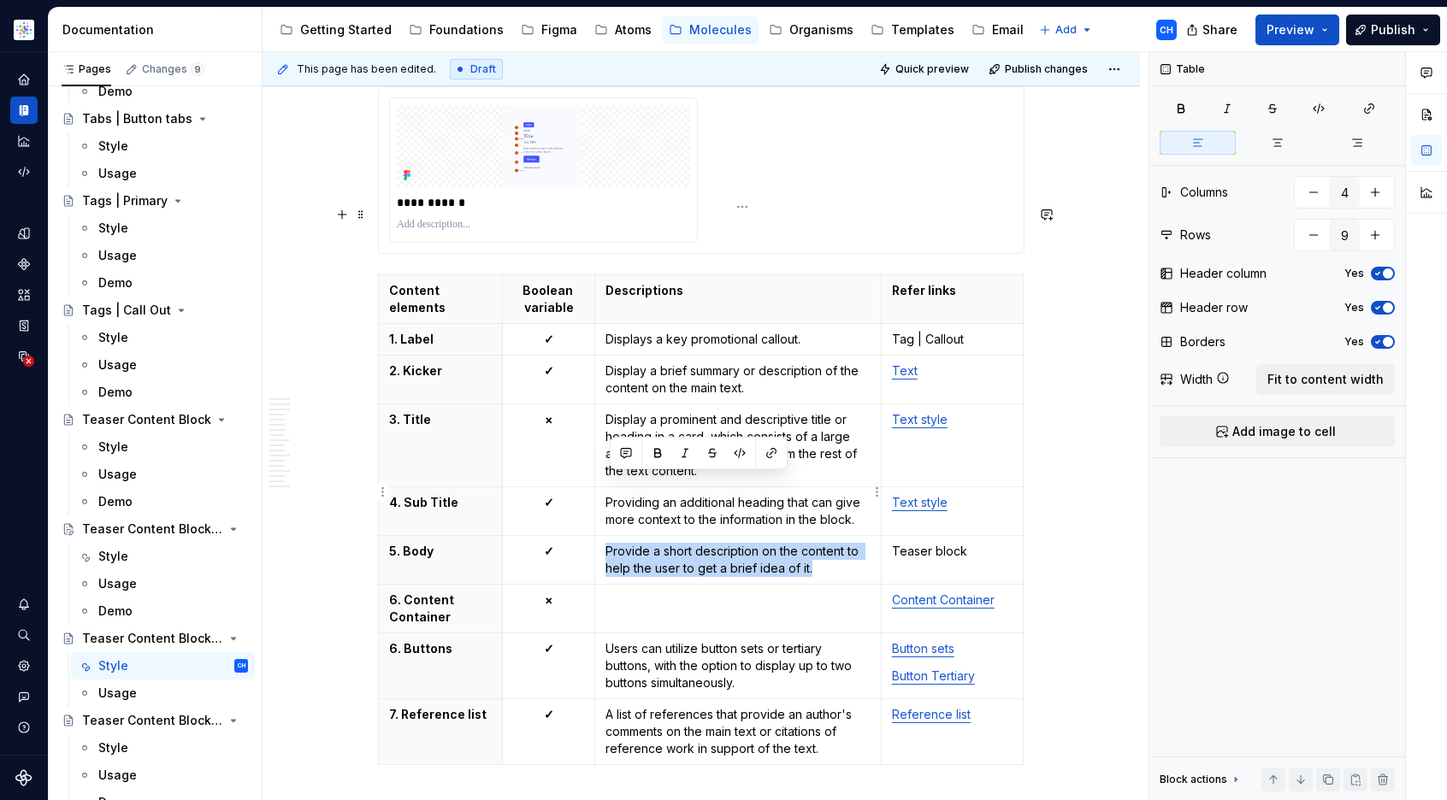
drag, startPoint x: 612, startPoint y: 481, endPoint x: 815, endPoint y: 502, distance: 203.7
click at [815, 543] on p "Provide a short description on the content to help the user to get a brief idea…" at bounding box center [737, 560] width 265 height 34
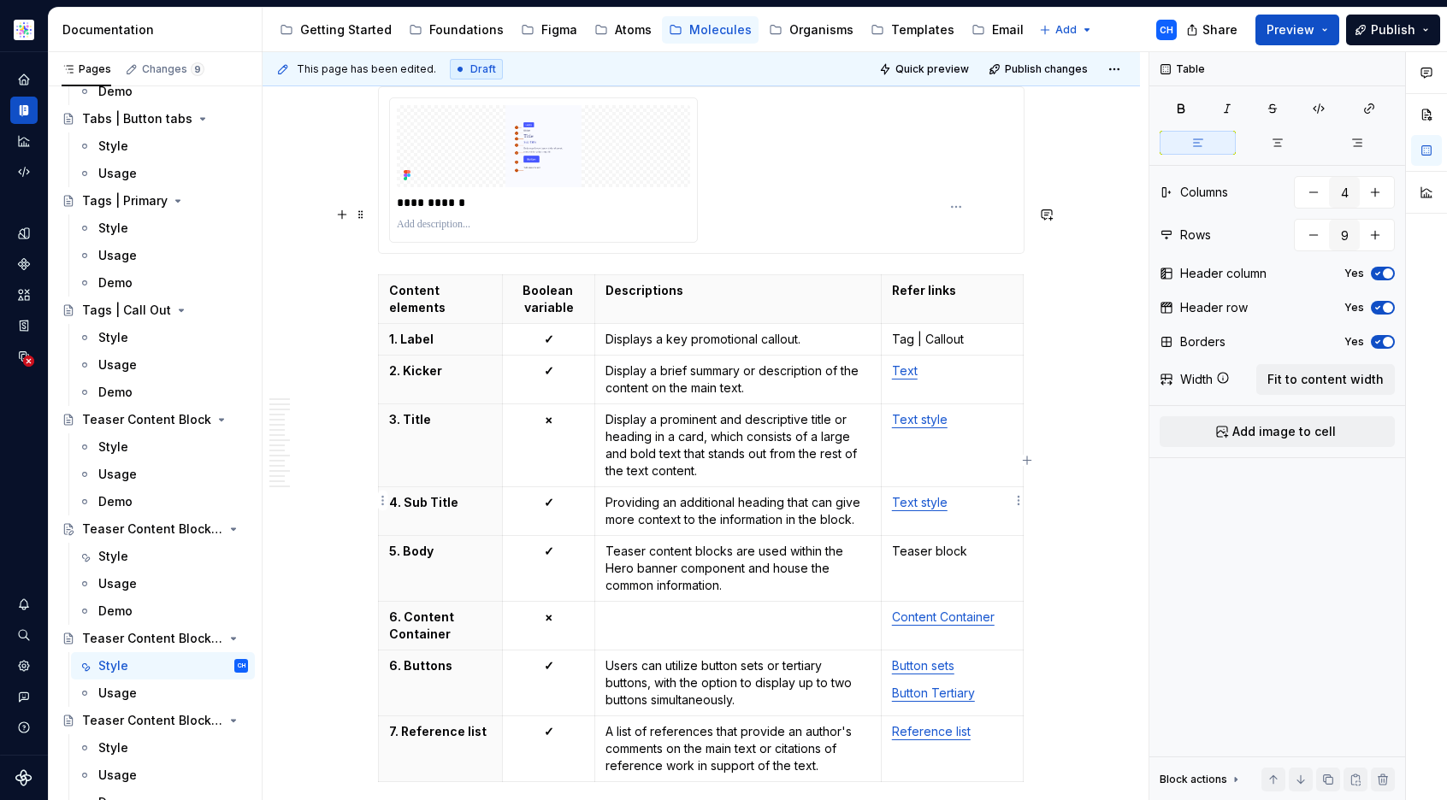
click at [951, 543] on p "Teaser block" at bounding box center [952, 551] width 121 height 17
drag, startPoint x: 970, startPoint y: 485, endPoint x: 893, endPoint y: 481, distance: 77.0
click at [893, 536] on td "Teaser block" at bounding box center [952, 569] width 142 height 66
click at [1365, 120] on button "button" at bounding box center [1368, 109] width 51 height 24
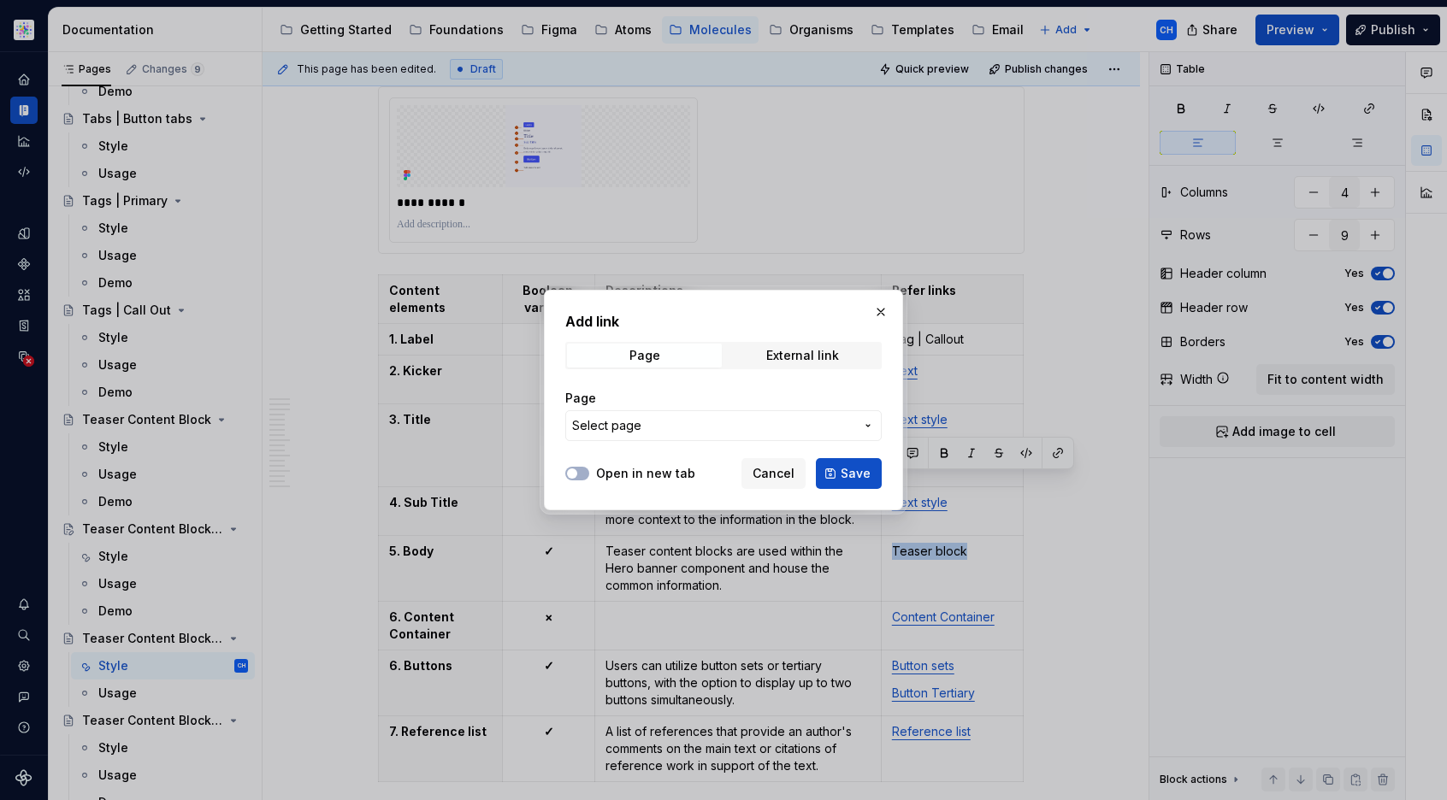
click at [670, 437] on button "Select page" at bounding box center [723, 425] width 316 height 31
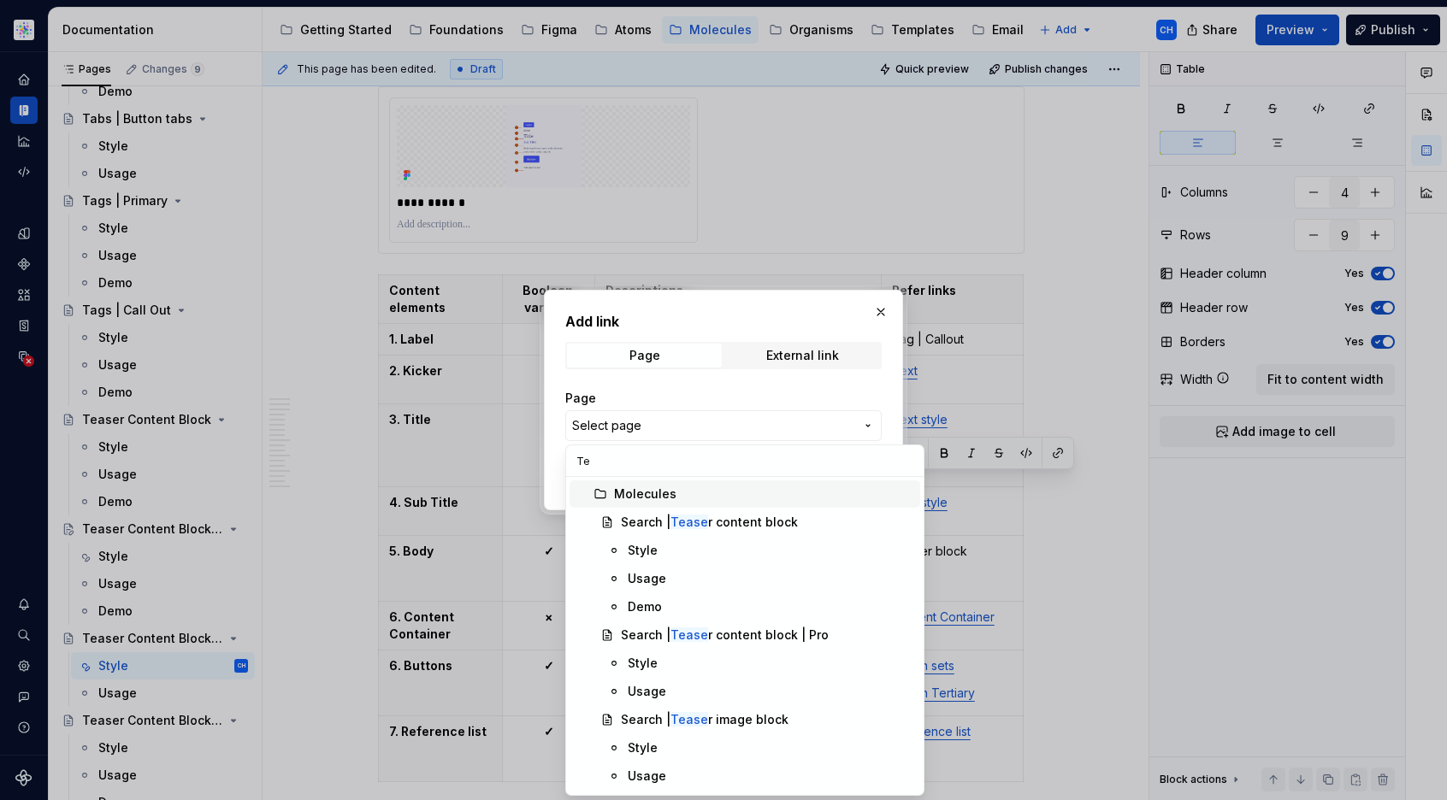
type input "T"
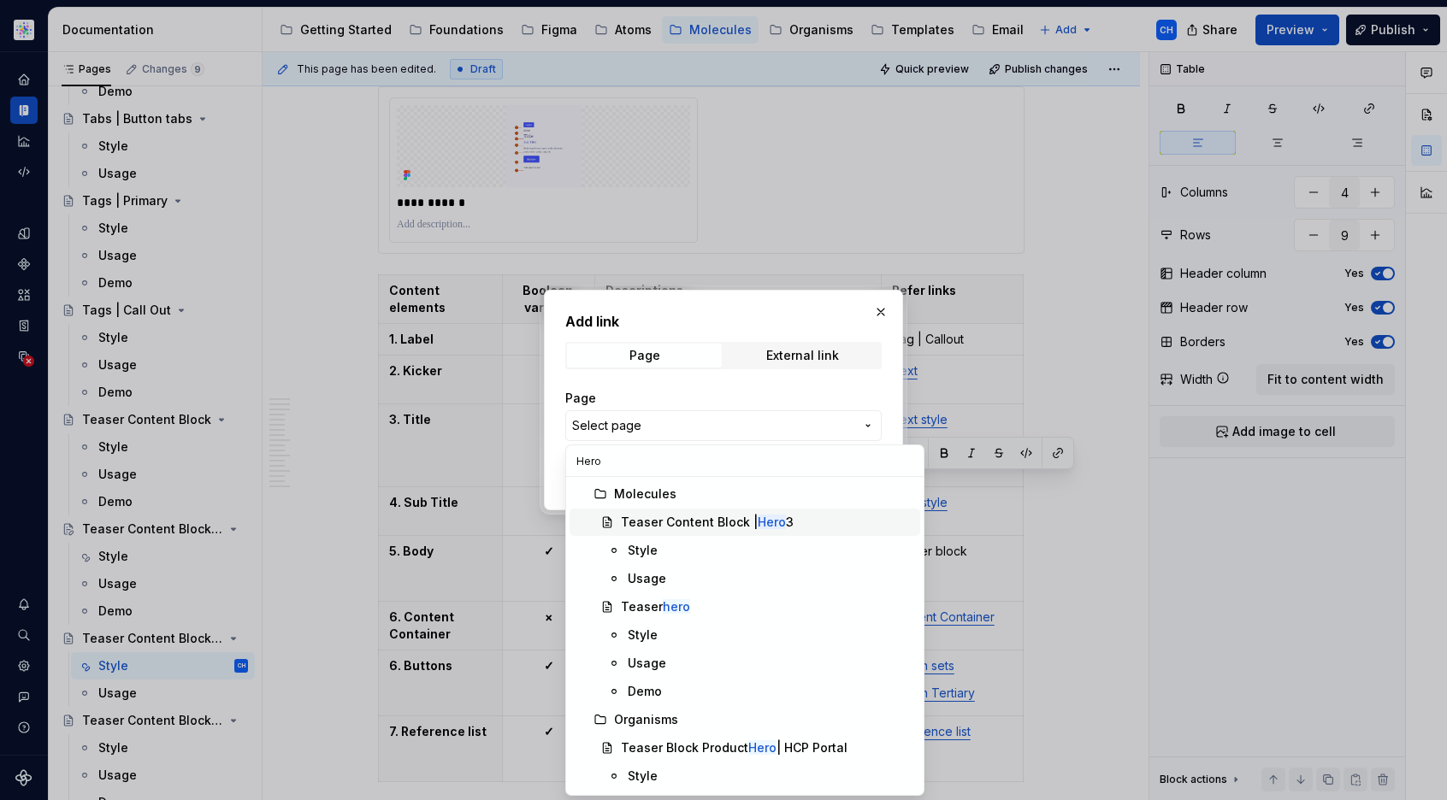
type input "Hero"
click at [711, 518] on div "Teaser Content Block | Hero 3" at bounding box center [707, 522] width 173 height 17
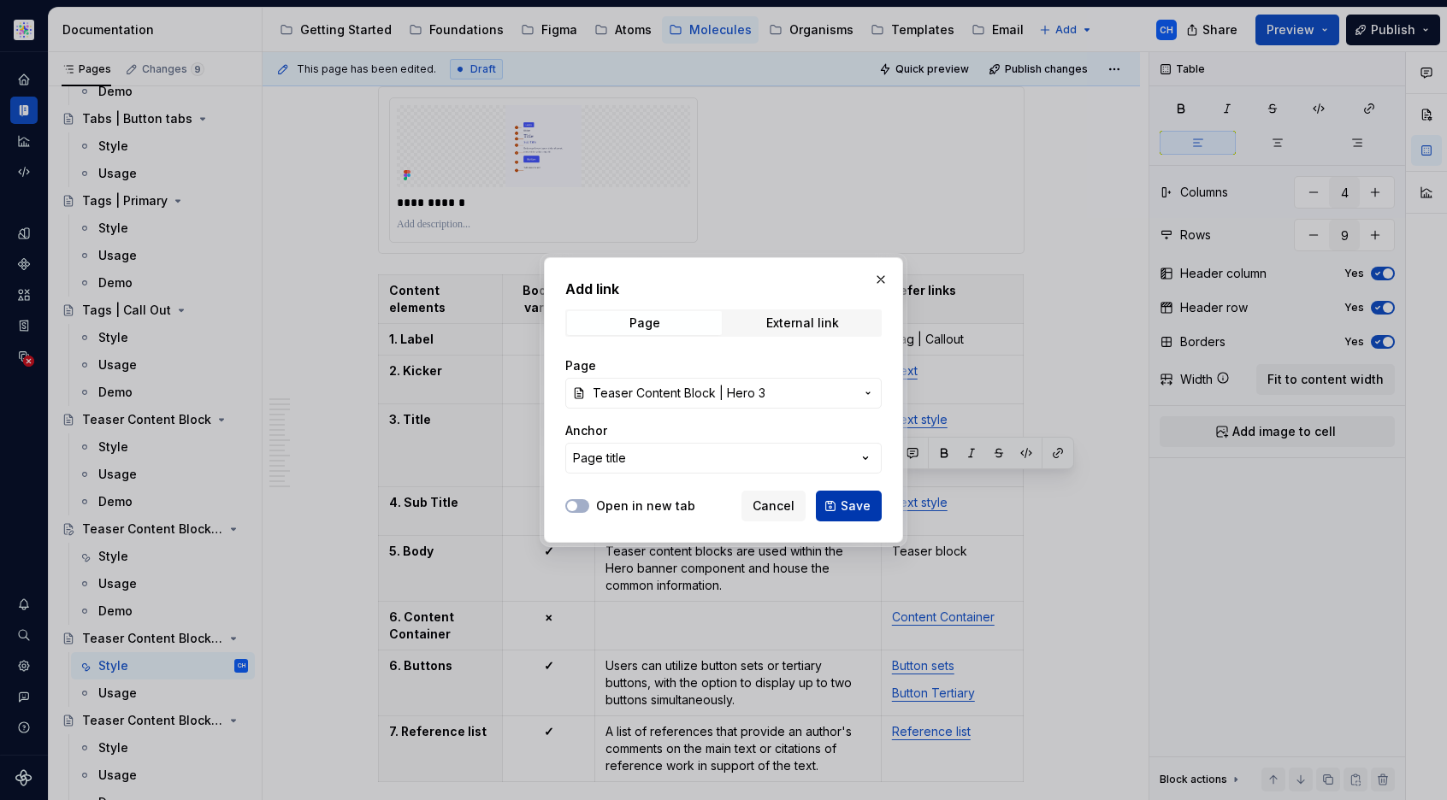
click at [842, 510] on span "Save" at bounding box center [855, 506] width 30 height 17
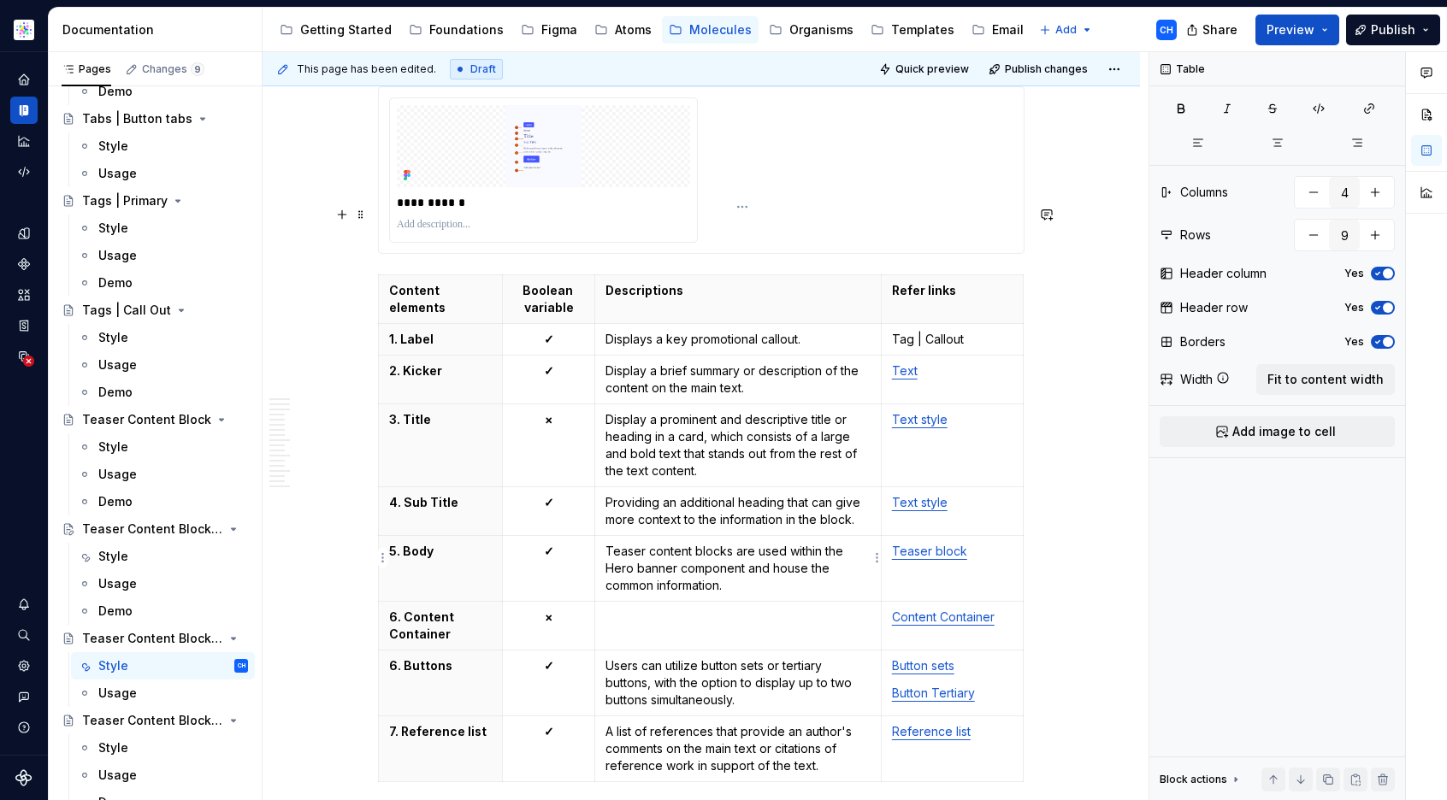
click at [762, 609] on p at bounding box center [737, 617] width 265 height 17
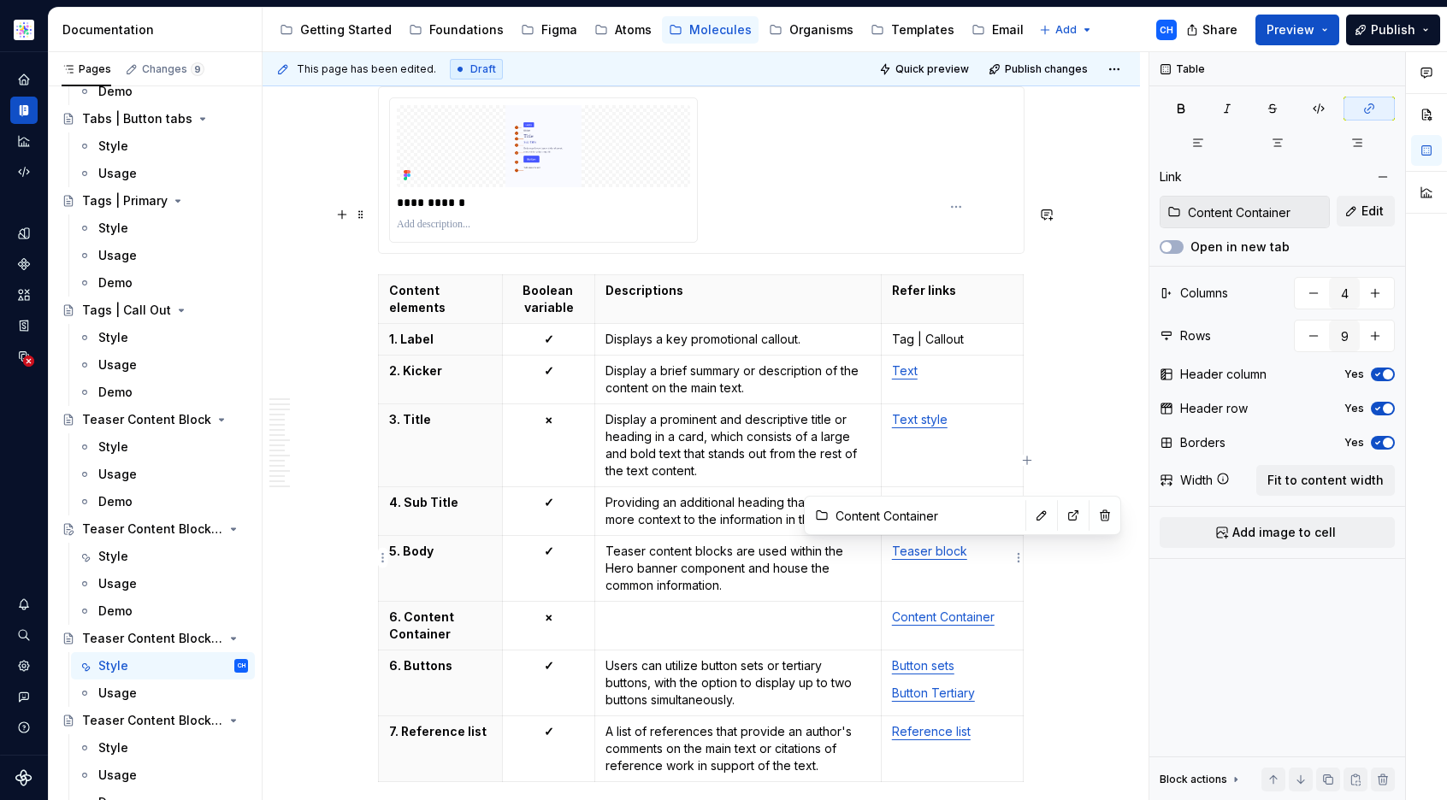
click at [941, 610] on link "Content Container" at bounding box center [943, 617] width 103 height 15
click at [657, 609] on p at bounding box center [737, 617] width 265 height 17
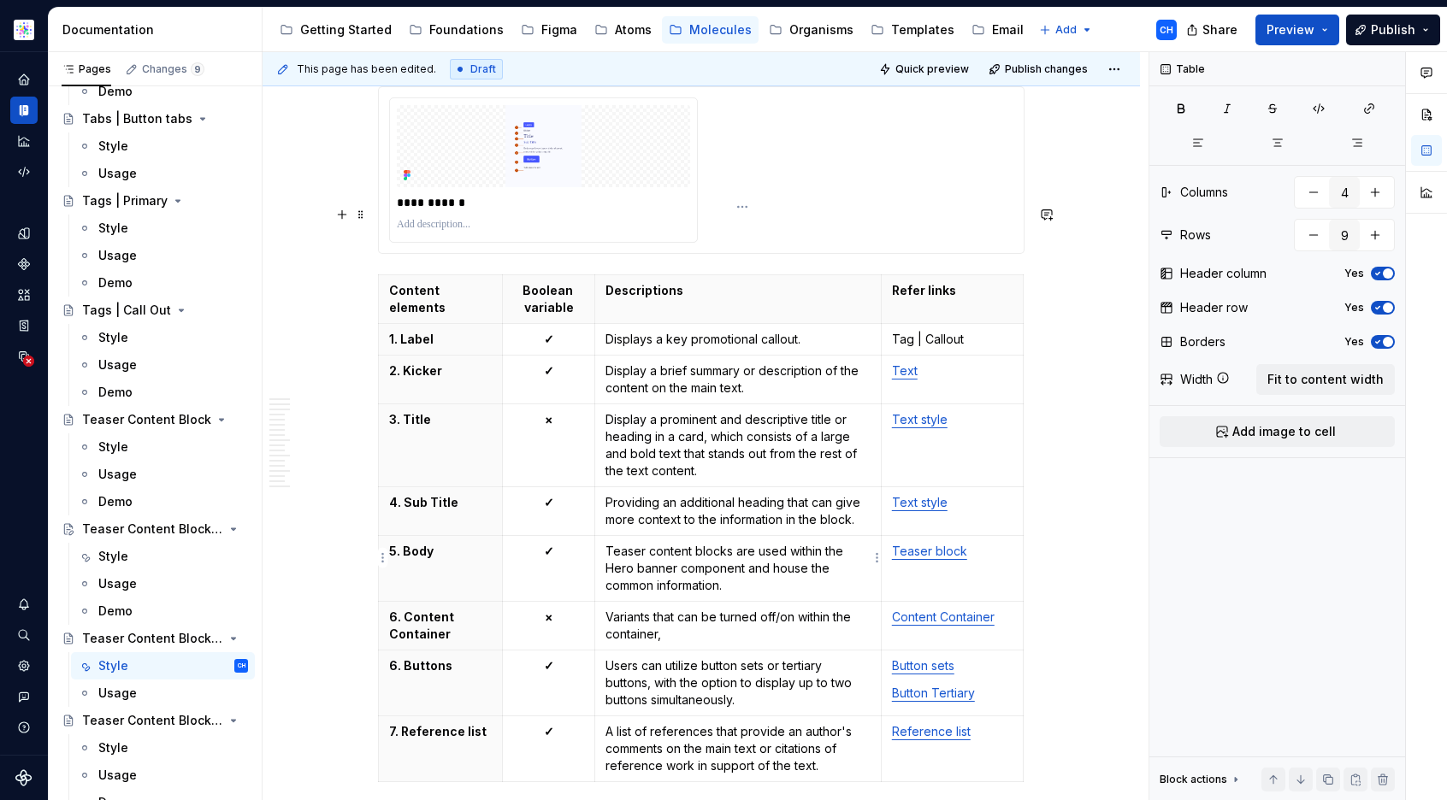
click at [698, 609] on p "Variants that can be turned off/on within the container," at bounding box center [737, 626] width 265 height 34
click at [614, 609] on p "Variants that can be turned off/on within the container." at bounding box center [737, 626] width 265 height 34
click at [687, 609] on p "Content variants that can be turned off/on within the container." at bounding box center [737, 626] width 265 height 34
click at [756, 609] on p "Content variants that can be turned off/on within the container." at bounding box center [737, 626] width 265 height 34
click at [763, 609] on p "Content variants that can be turned off/on within the container." at bounding box center [737, 626] width 265 height 34
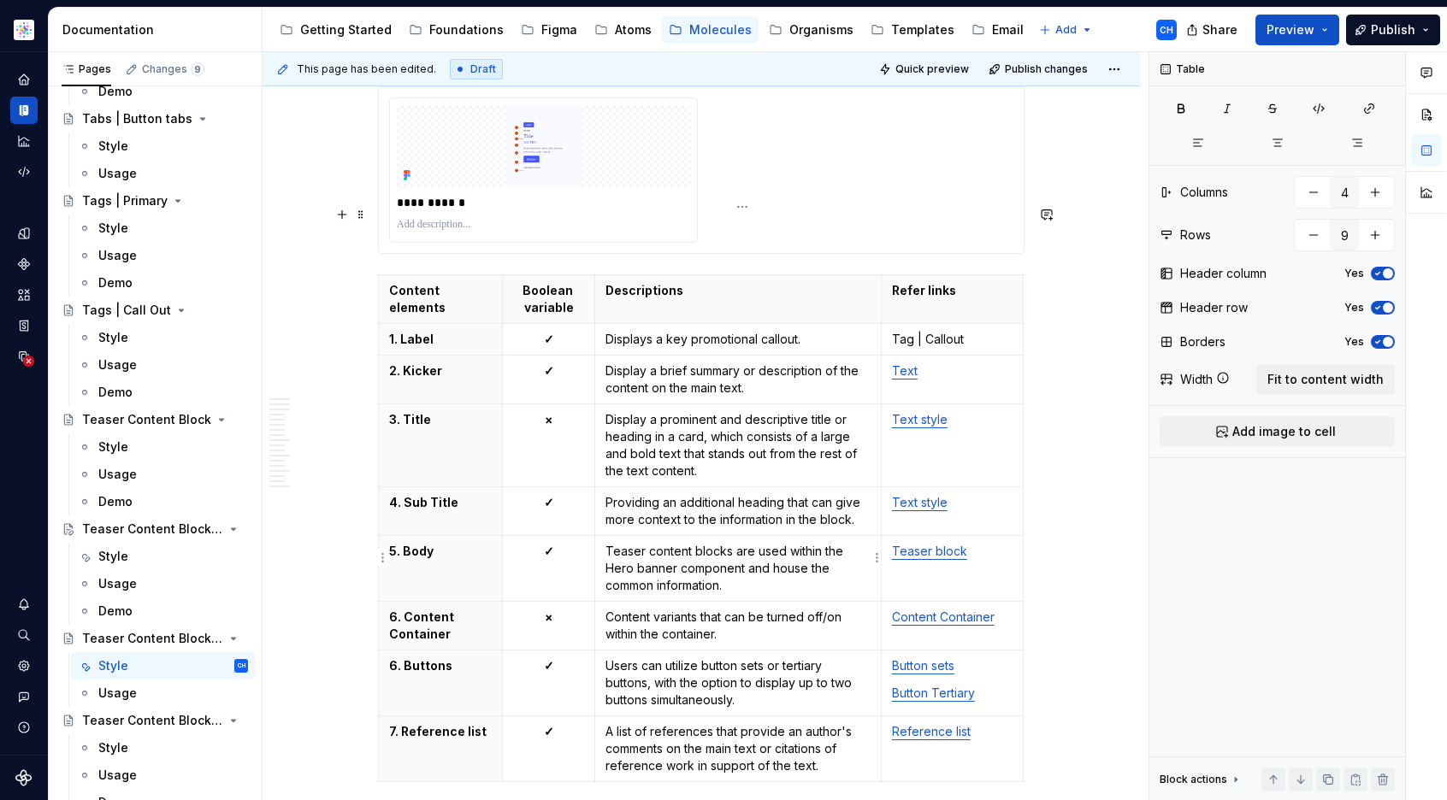
click at [766, 609] on p "Content variants that can be turned off/on within the container." at bounding box center [737, 626] width 265 height 34
click at [552, 543] on p "✓" at bounding box center [548, 551] width 71 height 17
copy strong "✓"
drag, startPoint x: 559, startPoint y: 551, endPoint x: 549, endPoint y: 551, distance: 10.3
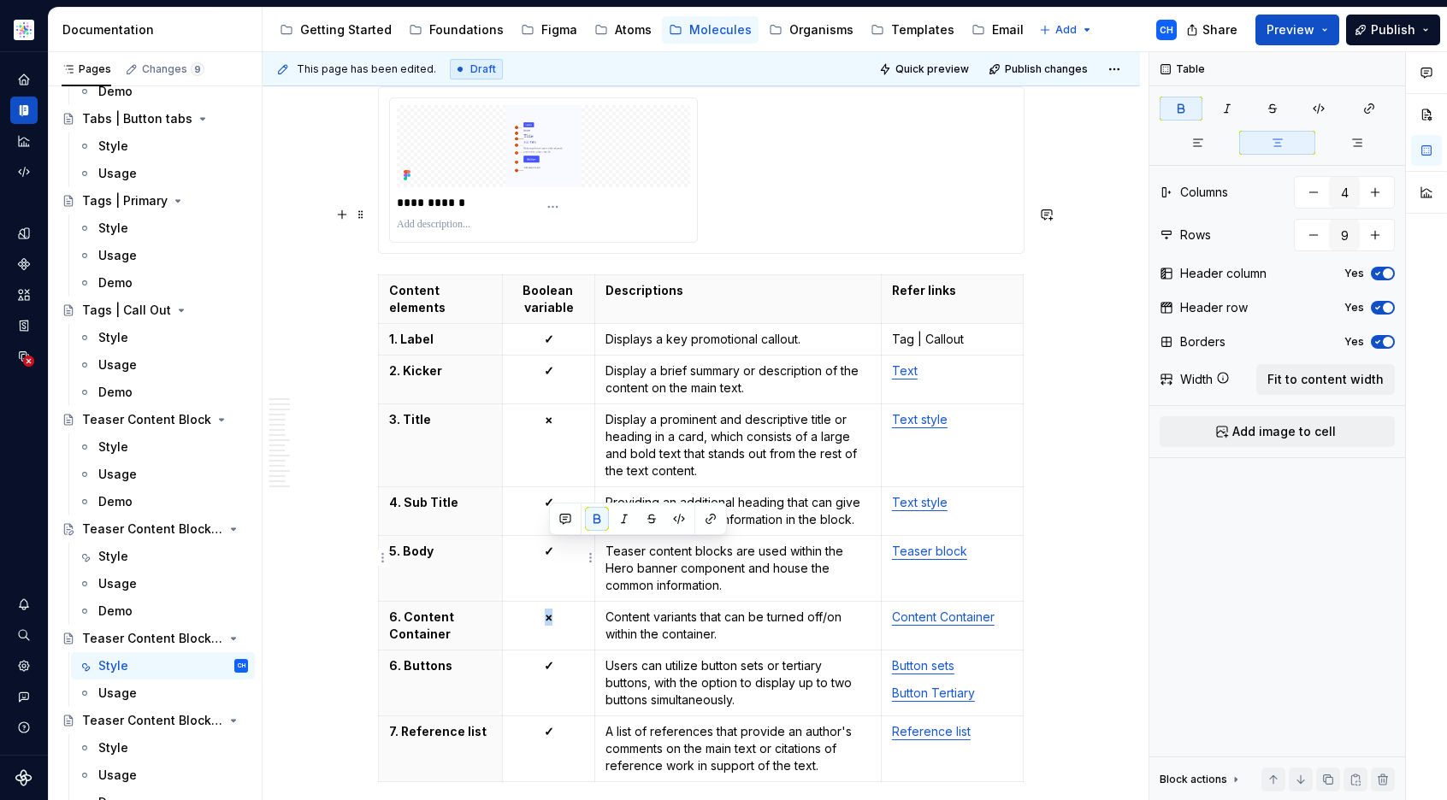
click at [549, 609] on p "×" at bounding box center [548, 617] width 71 height 17
click at [572, 651] on td "✓" at bounding box center [549, 684] width 92 height 66
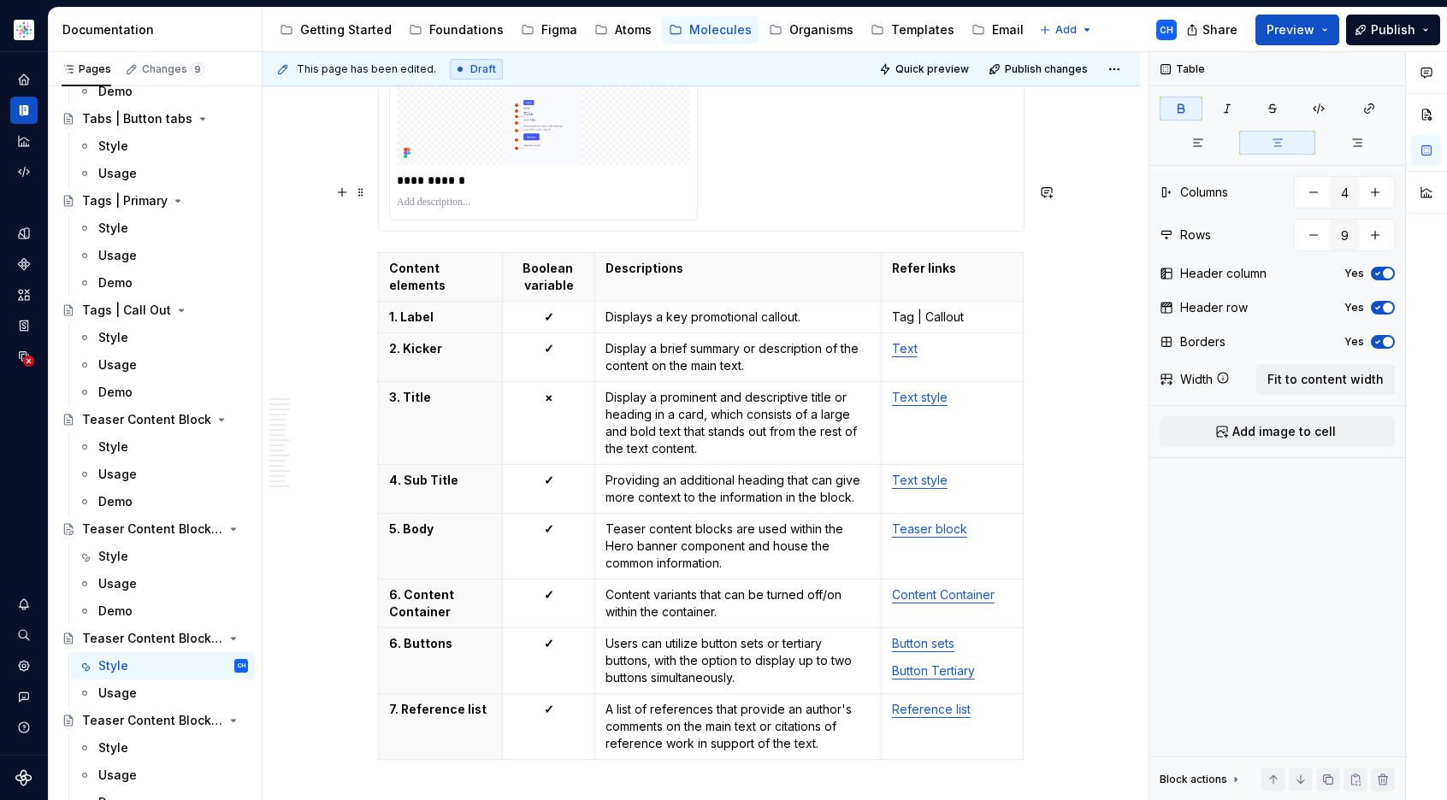
scroll to position [2286, 0]
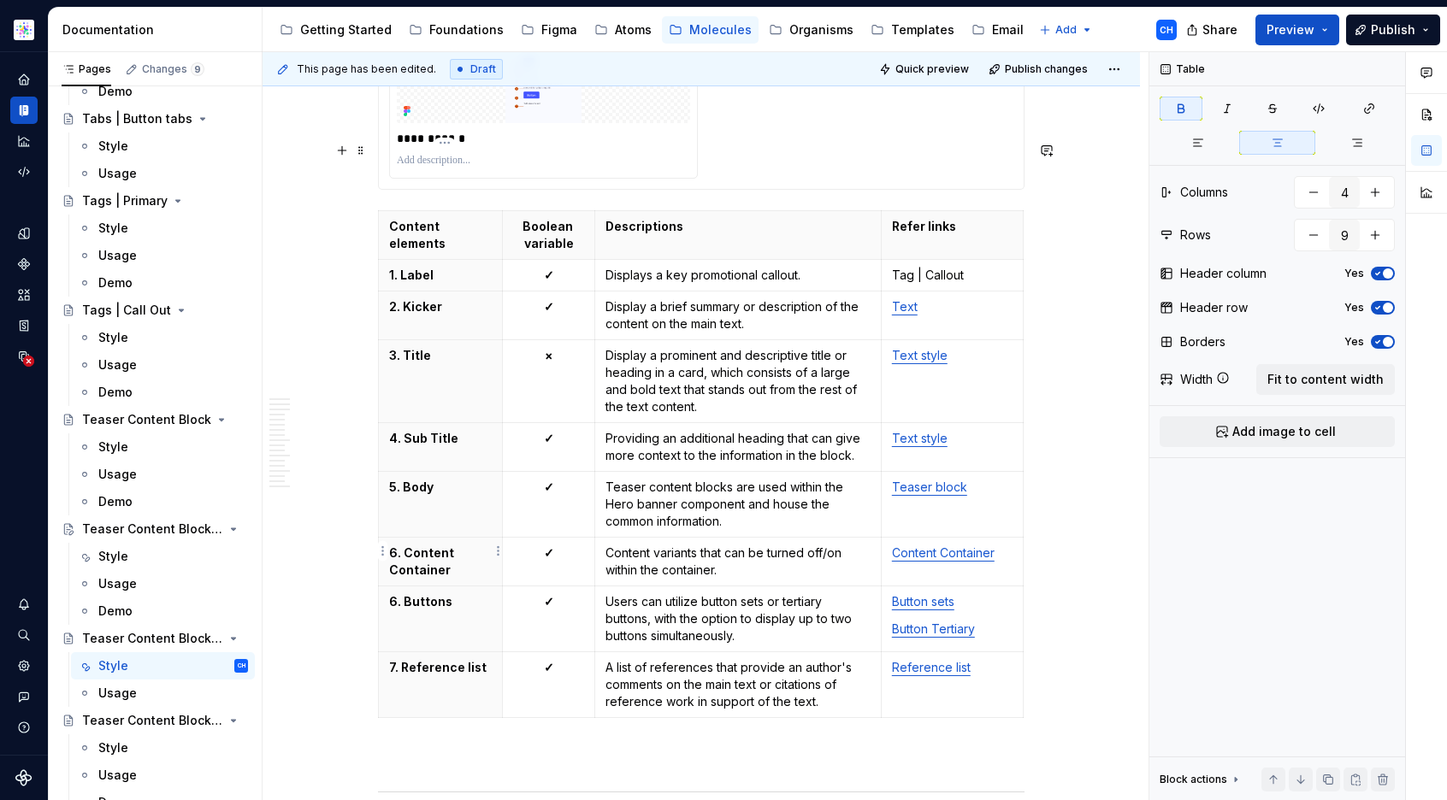
click at [400, 593] on p "6. Buttons" at bounding box center [440, 601] width 103 height 17
click at [398, 659] on p "7. Reference list" at bounding box center [440, 667] width 103 height 17
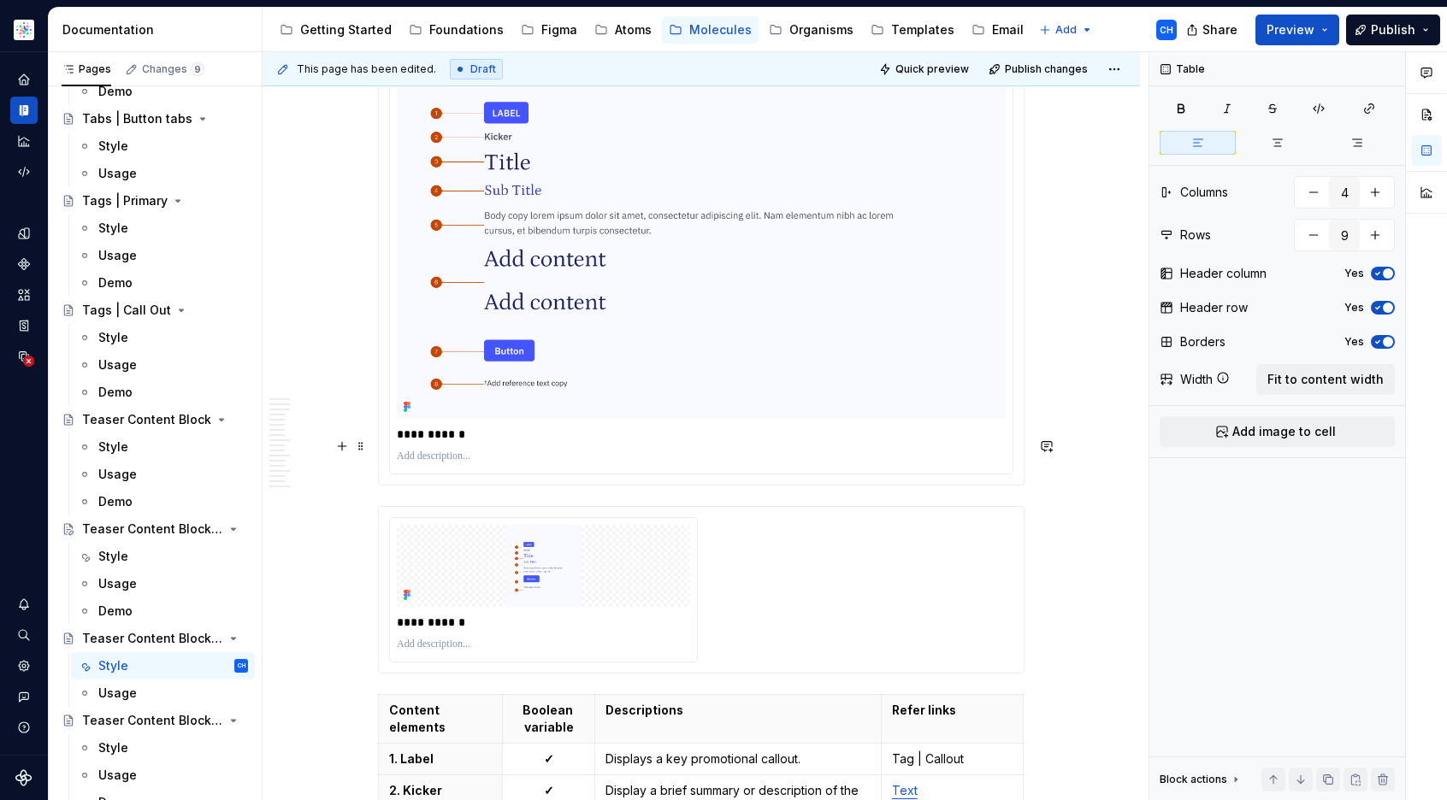
scroll to position [1792, 0]
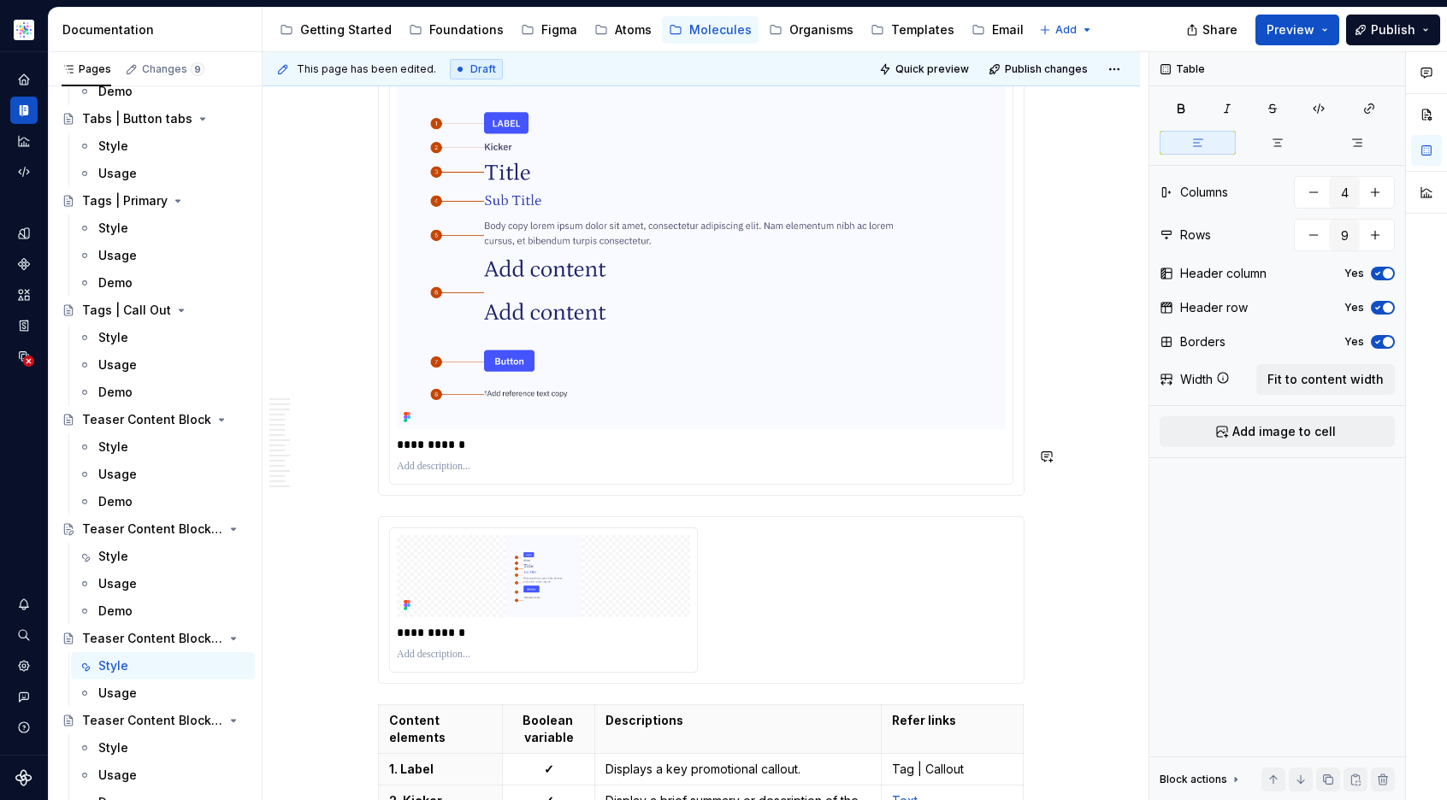
type textarea "*"
